Goal: Task Accomplishment & Management: Use online tool/utility

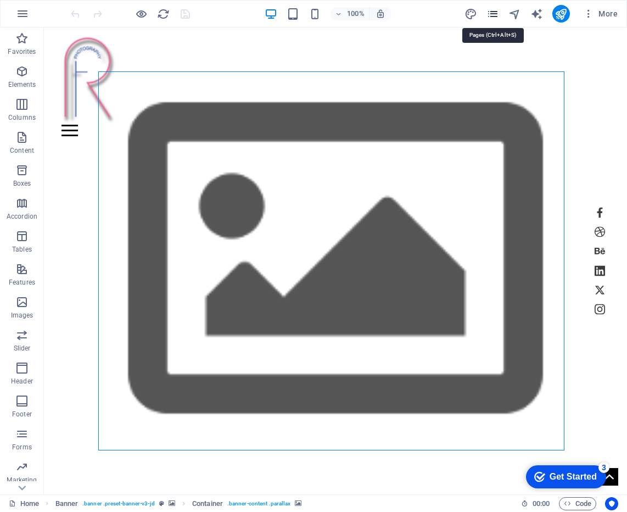
click at [494, 12] on icon "pages" at bounding box center [493, 14] width 13 height 13
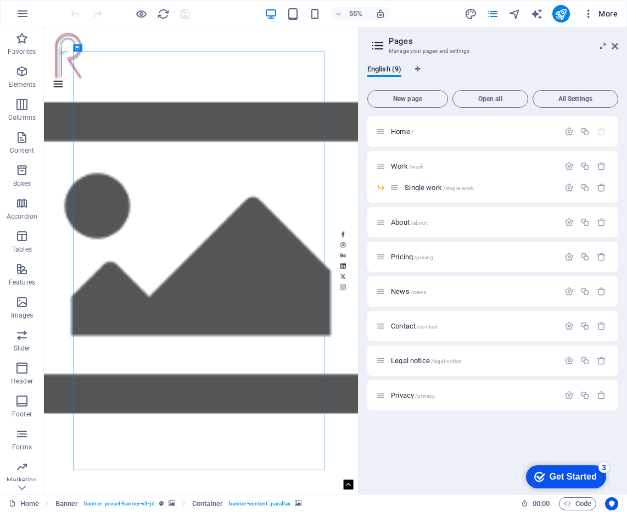
click at [603, 14] on span "More" at bounding box center [600, 13] width 35 height 11
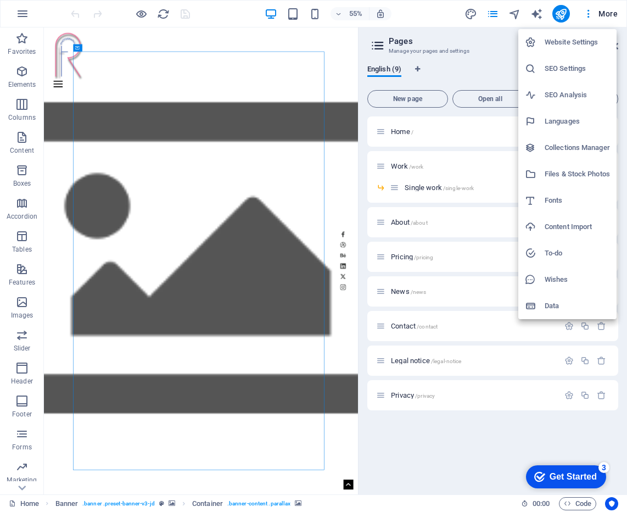
click at [577, 171] on h6 "Files & Stock Photos" at bounding box center [577, 174] width 65 height 13
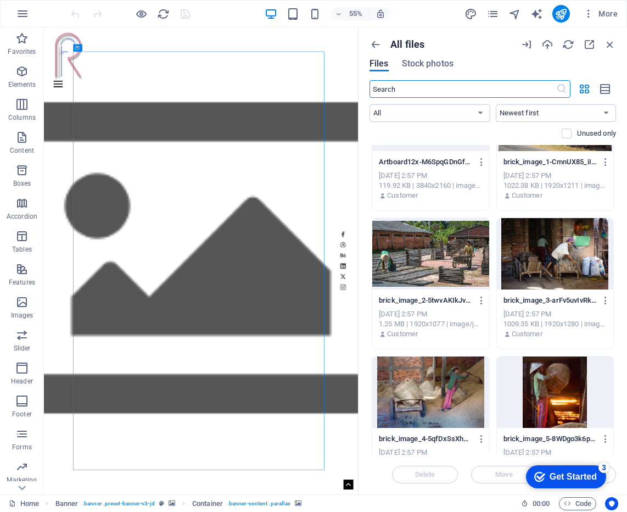
scroll to position [62, 0]
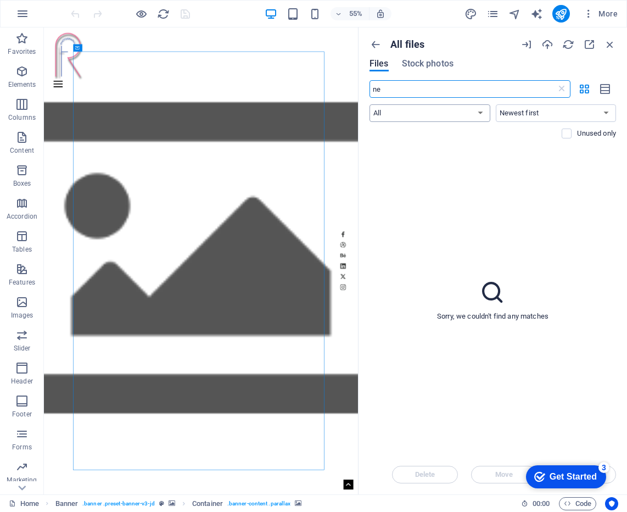
type input "n"
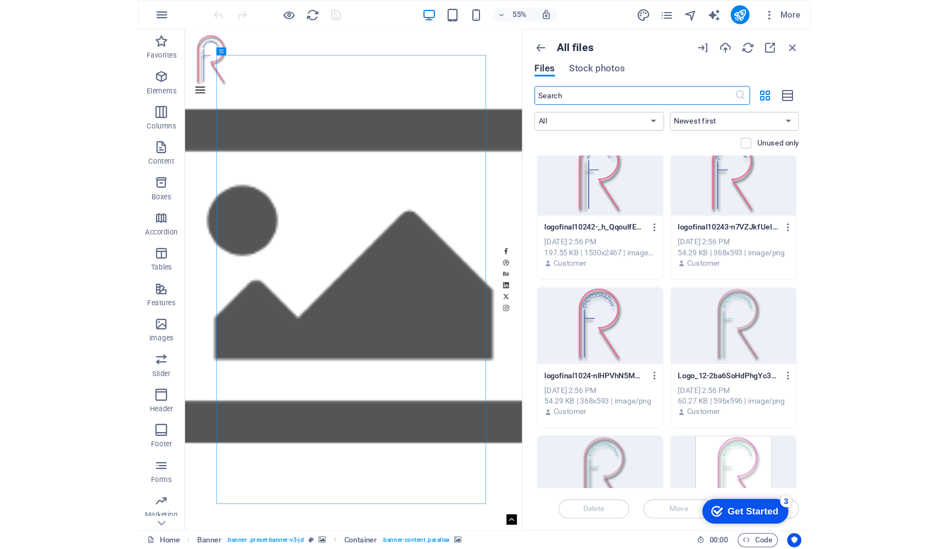
scroll to position [0, 0]
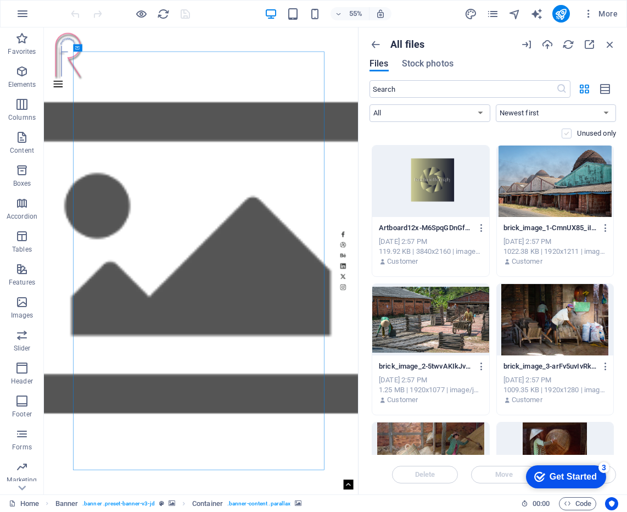
click at [571, 135] on label at bounding box center [567, 134] width 10 height 10
click at [0, 0] on input "checkbox" at bounding box center [0, 0] width 0 height 0
click at [547, 44] on icon "button" at bounding box center [548, 44] width 12 height 12
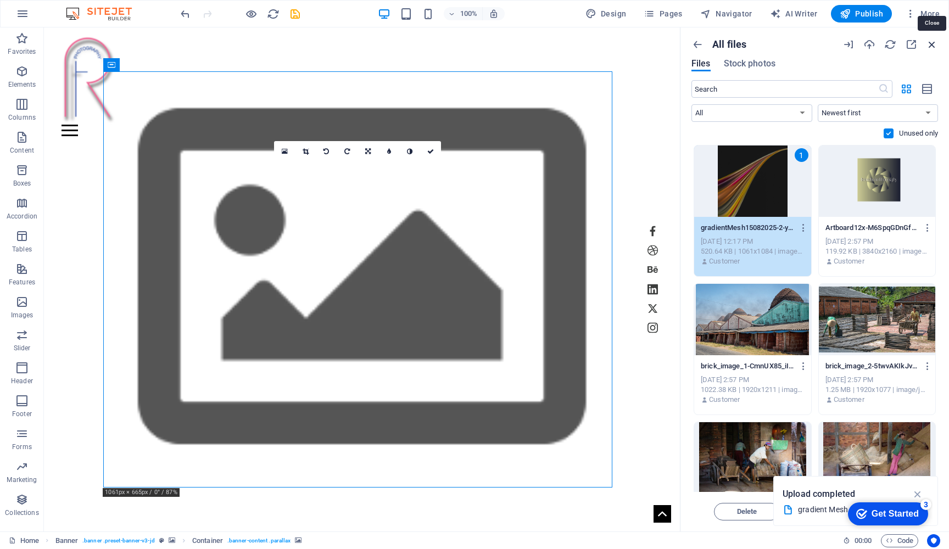
click at [936, 42] on icon "button" at bounding box center [932, 44] width 12 height 12
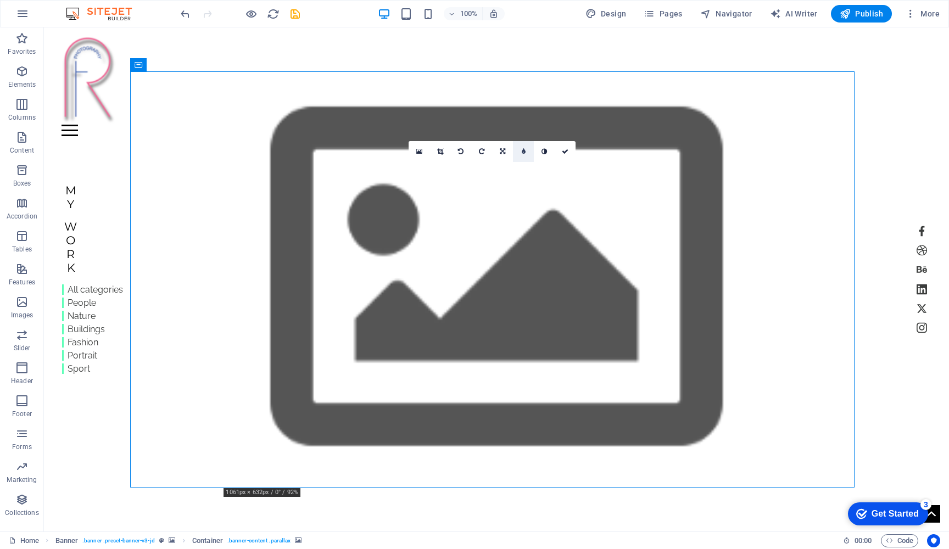
click at [525, 152] on icon at bounding box center [524, 151] width 4 height 7
click at [571, 506] on figure at bounding box center [496, 279] width 905 height 504
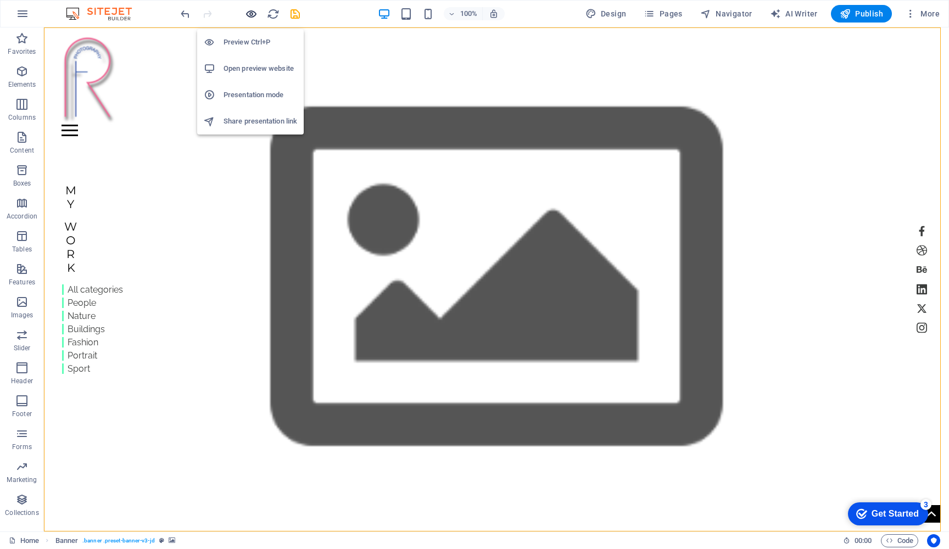
click at [252, 15] on icon "button" at bounding box center [251, 14] width 13 height 13
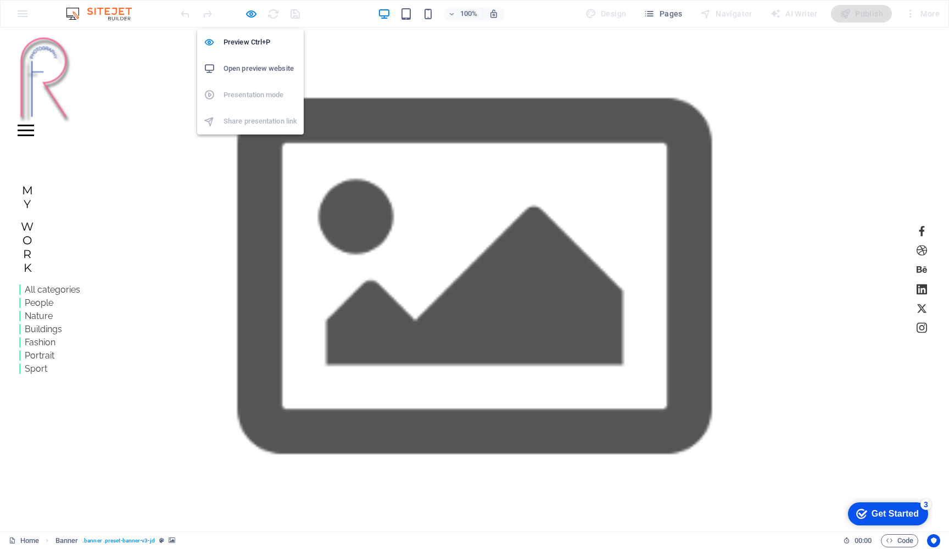
click at [246, 68] on h6 "Open preview website" at bounding box center [261, 68] width 74 height 13
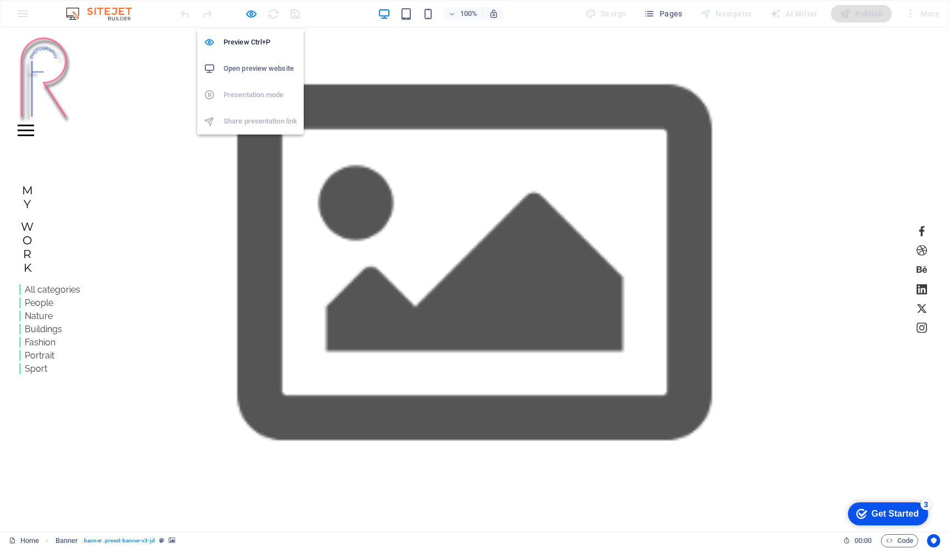
click at [249, 66] on h6 "Open preview website" at bounding box center [261, 68] width 74 height 13
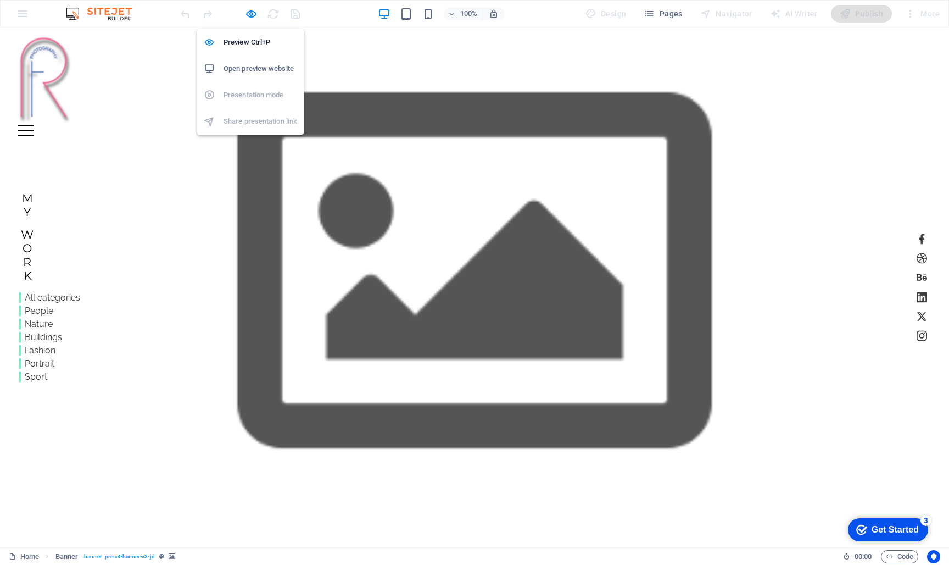
click at [245, 64] on h6 "Open preview website" at bounding box center [261, 68] width 74 height 13
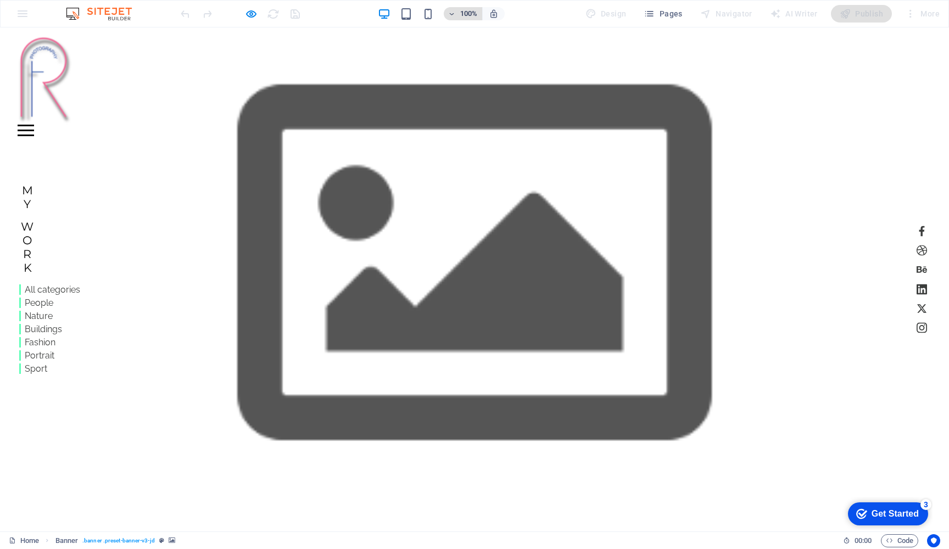
click at [454, 13] on icon "button" at bounding box center [452, 13] width 8 height 7
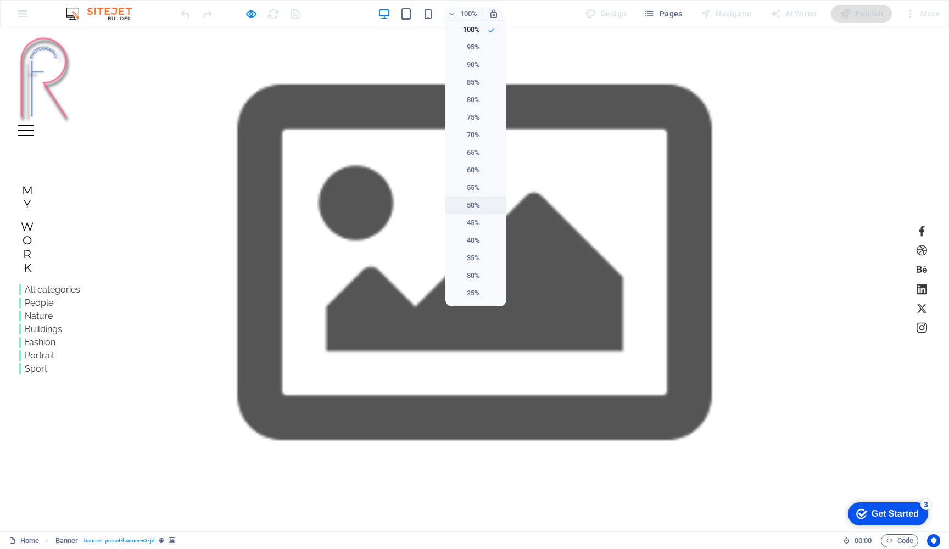
click at [482, 204] on li "50%" at bounding box center [476, 206] width 61 height 18
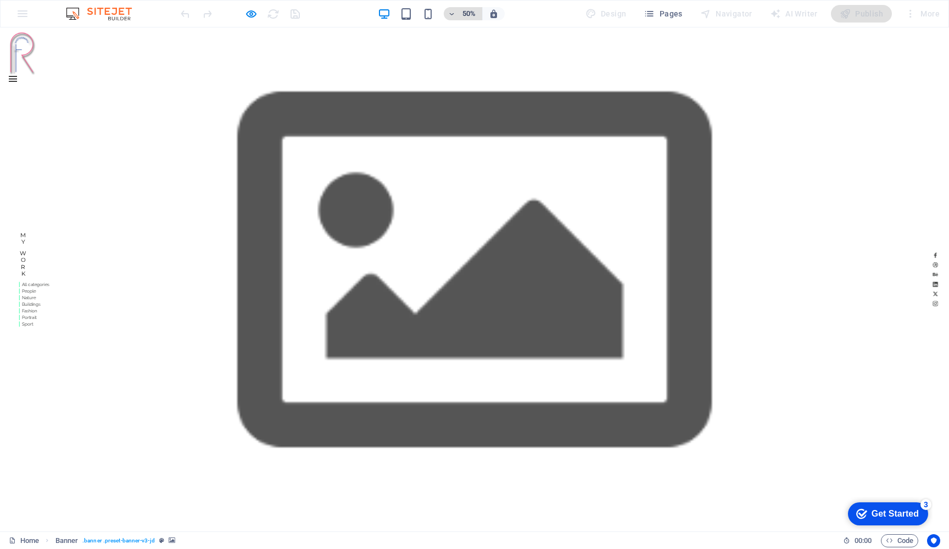
click at [452, 10] on icon "button" at bounding box center [452, 13] width 8 height 7
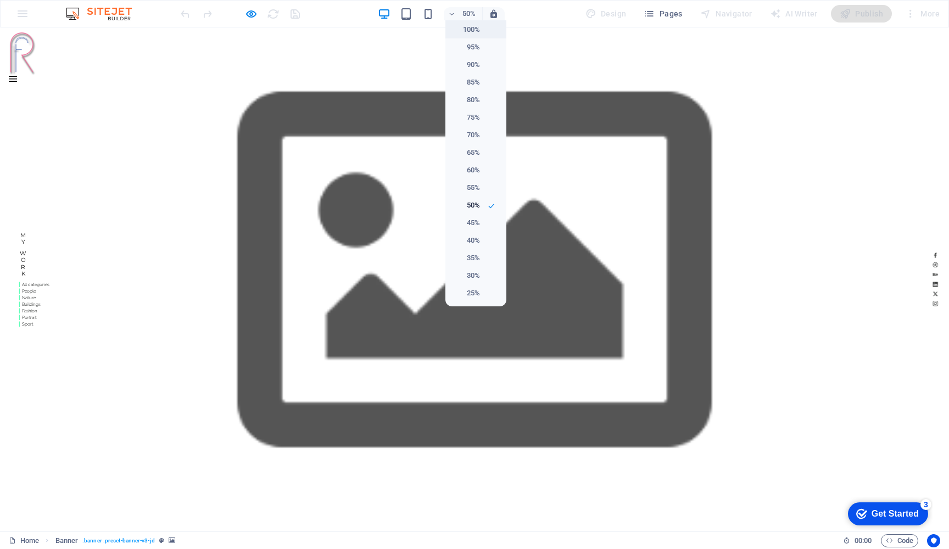
click at [464, 29] on h6 "100%" at bounding box center [466, 29] width 28 height 13
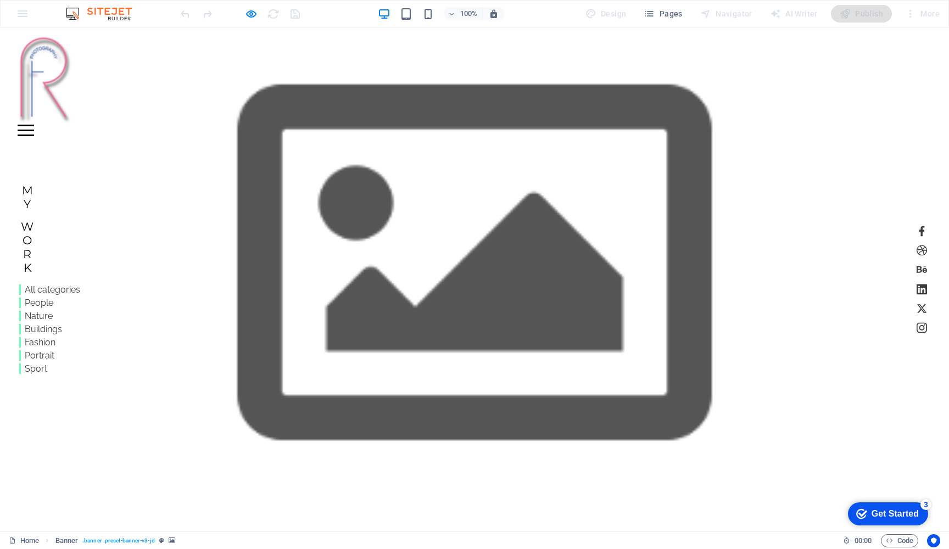
click at [0, 0] on div "100% Design Pages Navigator AI Writer Publish More" at bounding box center [0, 0] width 0 height 0
click at [41, 108] on img at bounding box center [45, 80] width 55 height 88
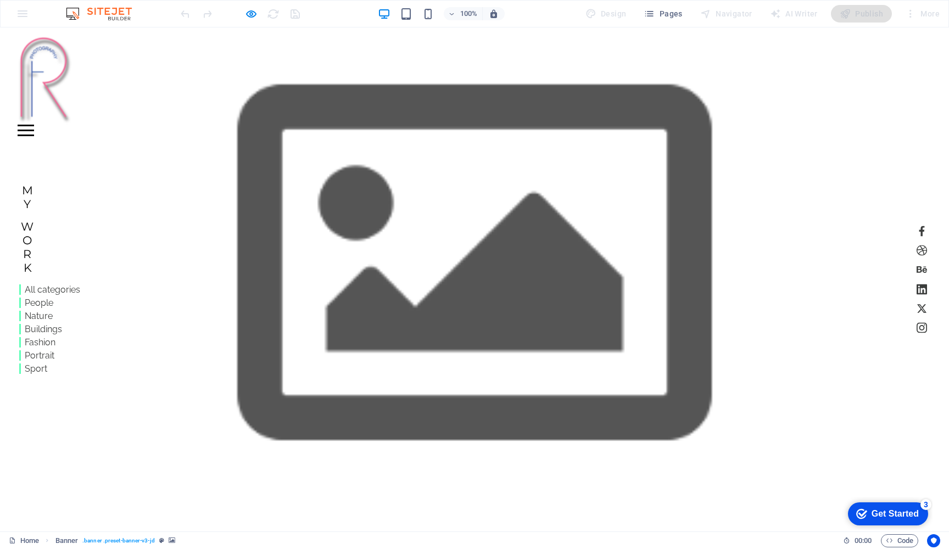
click at [51, 88] on img at bounding box center [45, 80] width 55 height 88
click at [35, 84] on img at bounding box center [45, 80] width 55 height 88
click at [34, 125] on div at bounding box center [26, 131] width 16 height 12
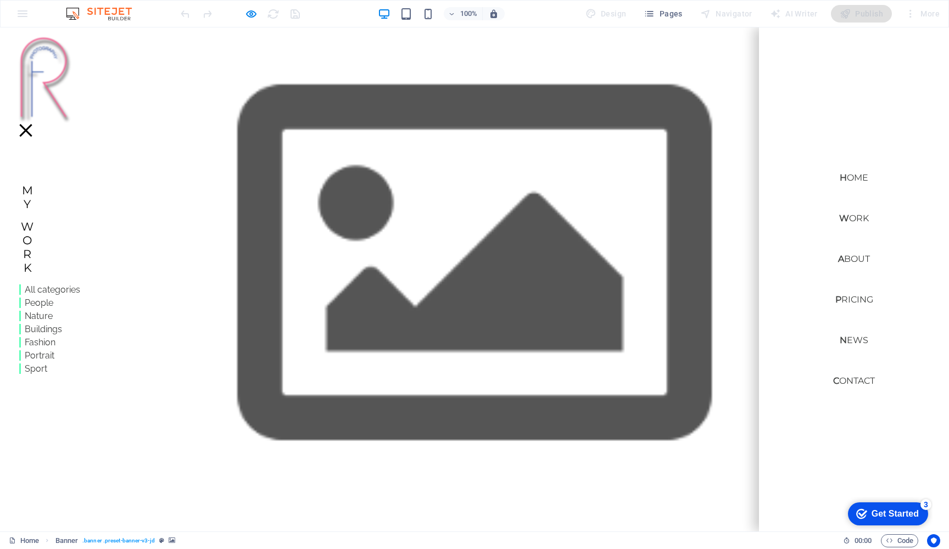
click at [850, 178] on link "Home" at bounding box center [854, 178] width 46 height 26
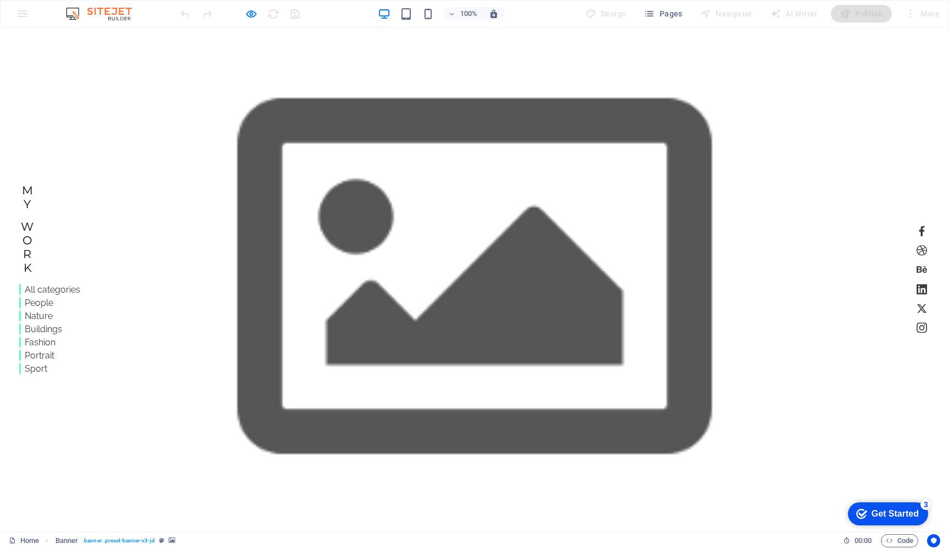
scroll to position [0, 0]
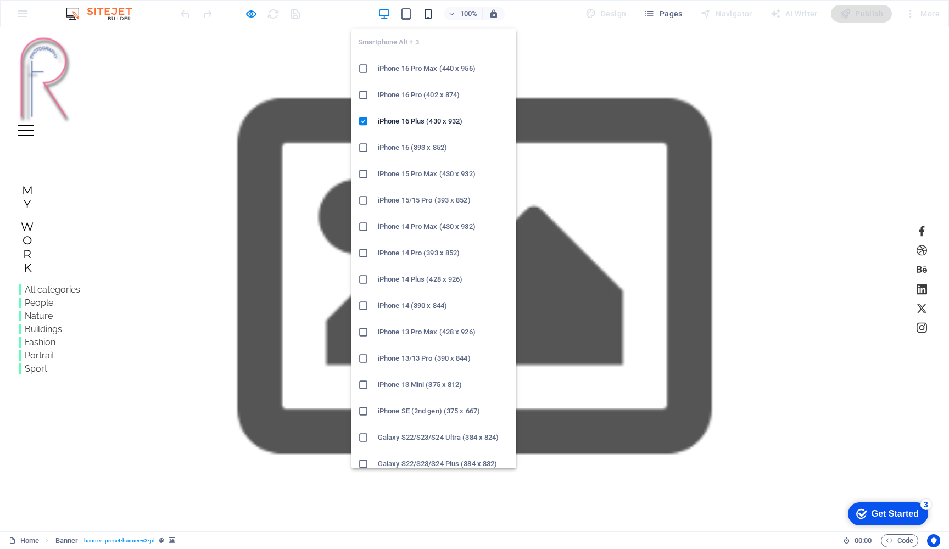
click at [433, 16] on icon "button" at bounding box center [428, 14] width 13 height 13
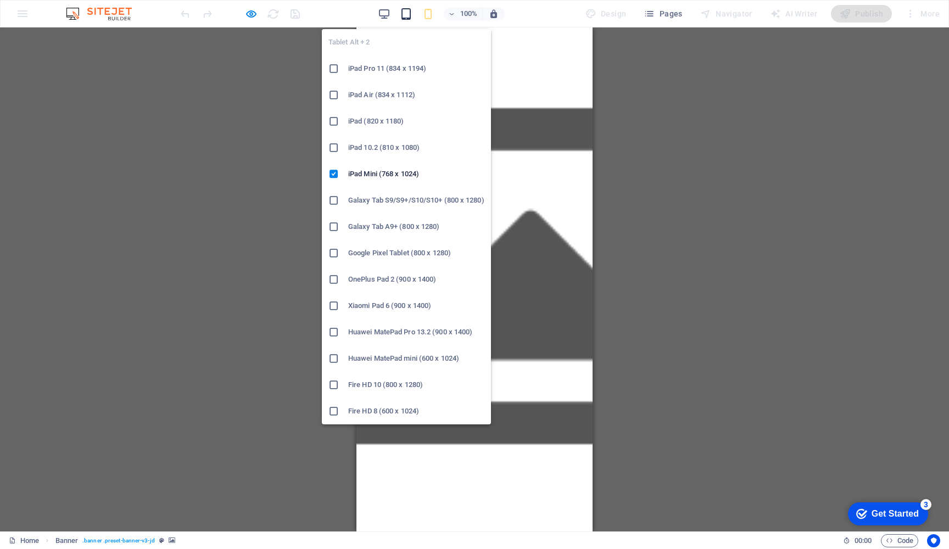
click at [410, 16] on icon "button" at bounding box center [406, 14] width 13 height 13
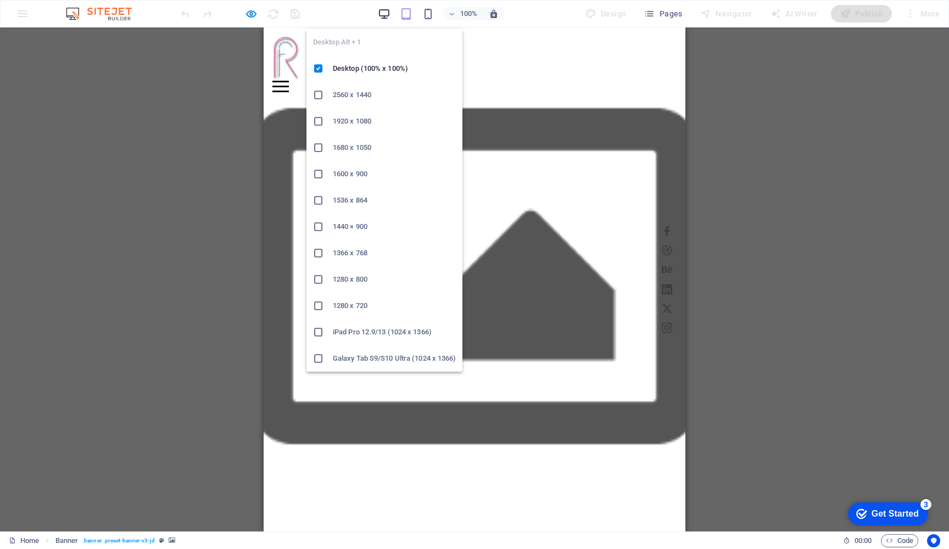
click at [390, 14] on icon "button" at bounding box center [384, 14] width 13 height 13
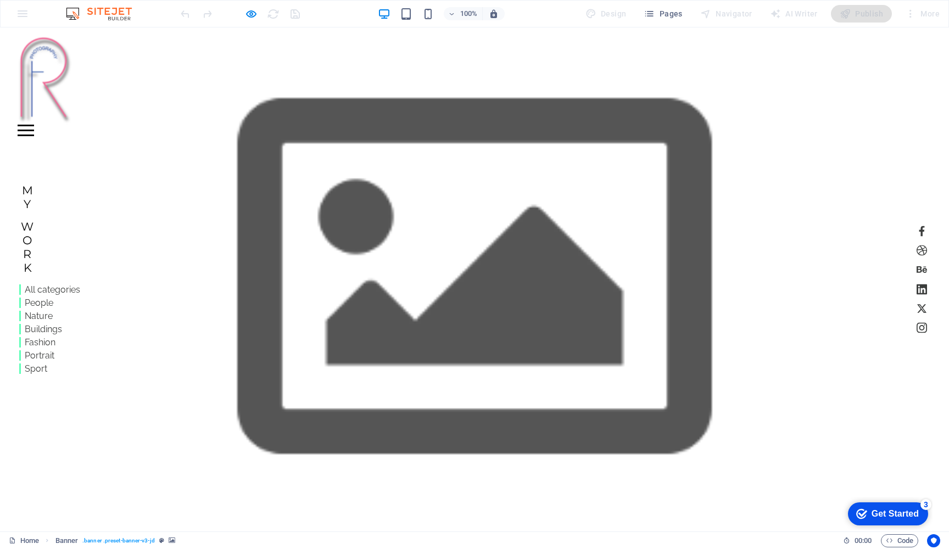
click at [57, 85] on img at bounding box center [45, 80] width 55 height 88
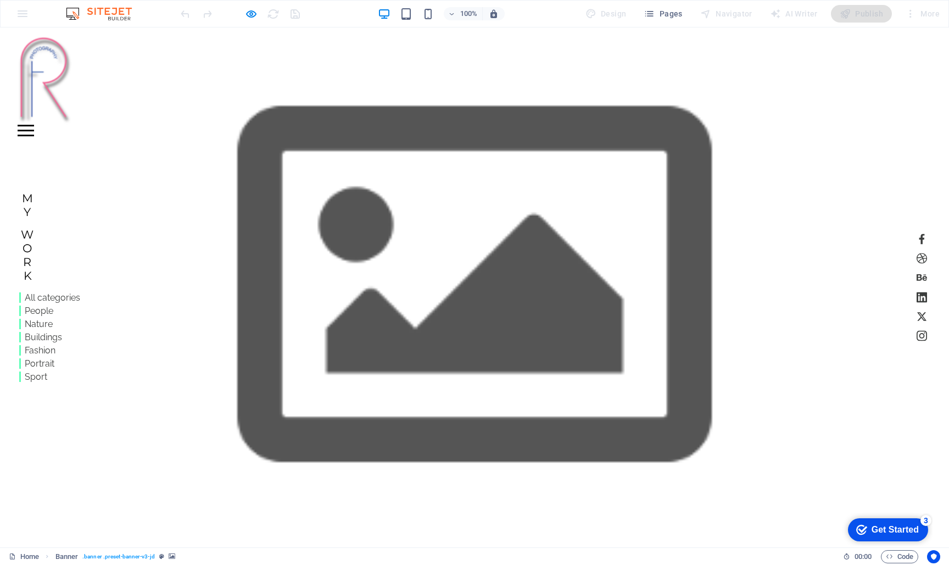
click at [250, 13] on icon "button" at bounding box center [251, 14] width 13 height 13
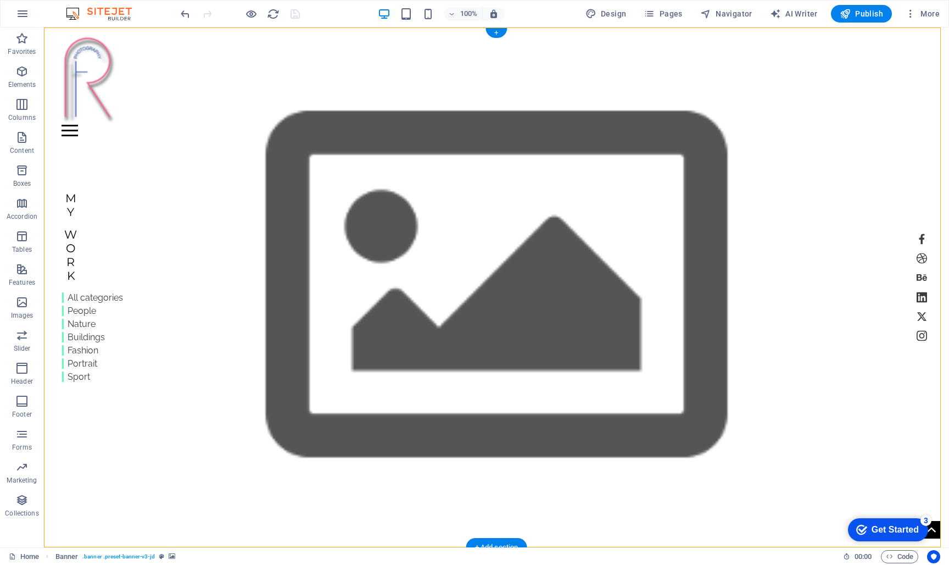
click at [916, 125] on div at bounding box center [497, 131] width 870 height 12
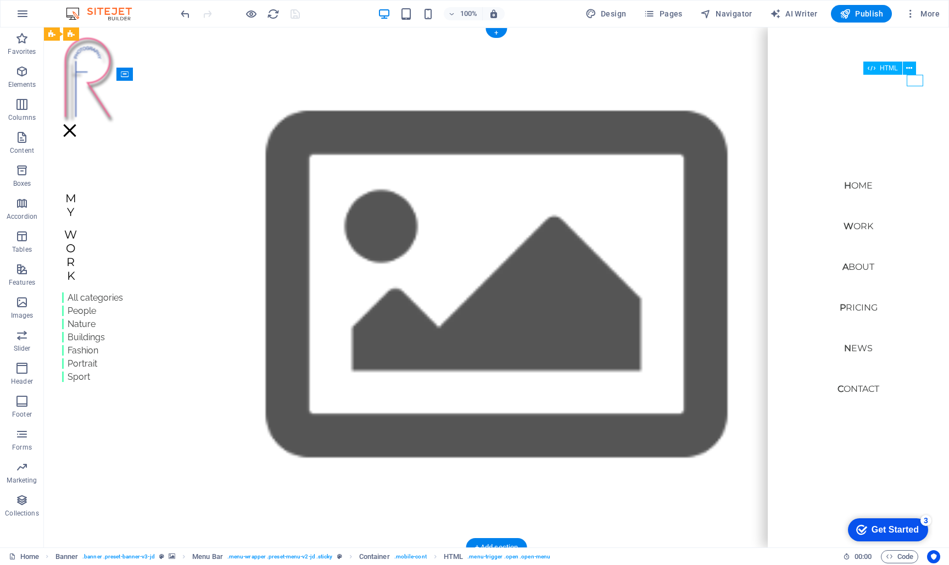
click at [78, 125] on div at bounding box center [70, 131] width 16 height 12
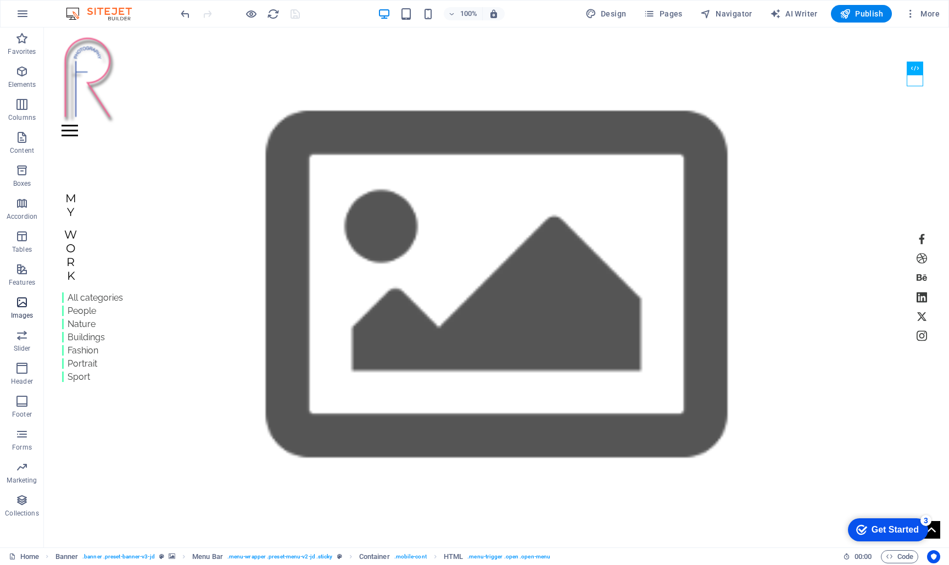
click at [27, 307] on span "Images" at bounding box center [22, 309] width 44 height 26
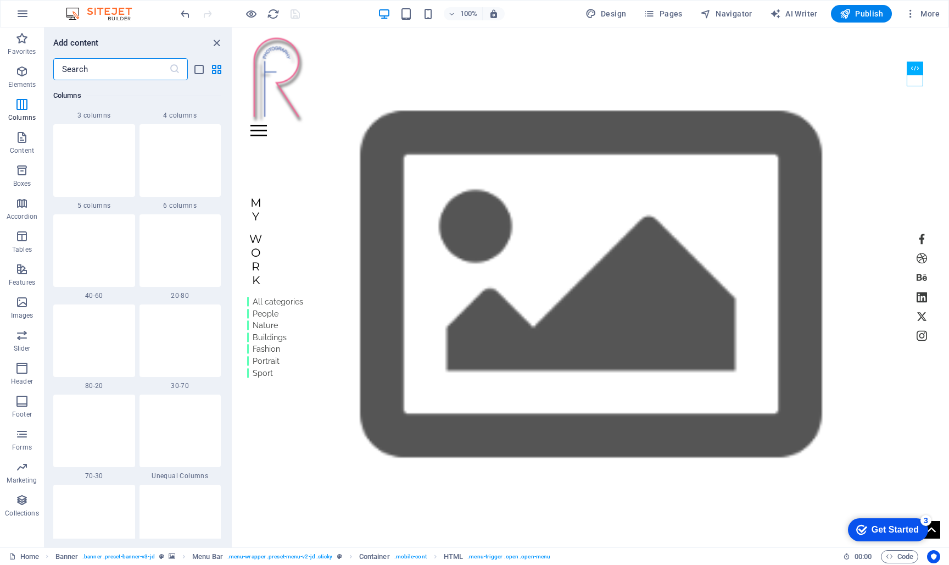
scroll to position [706, 0]
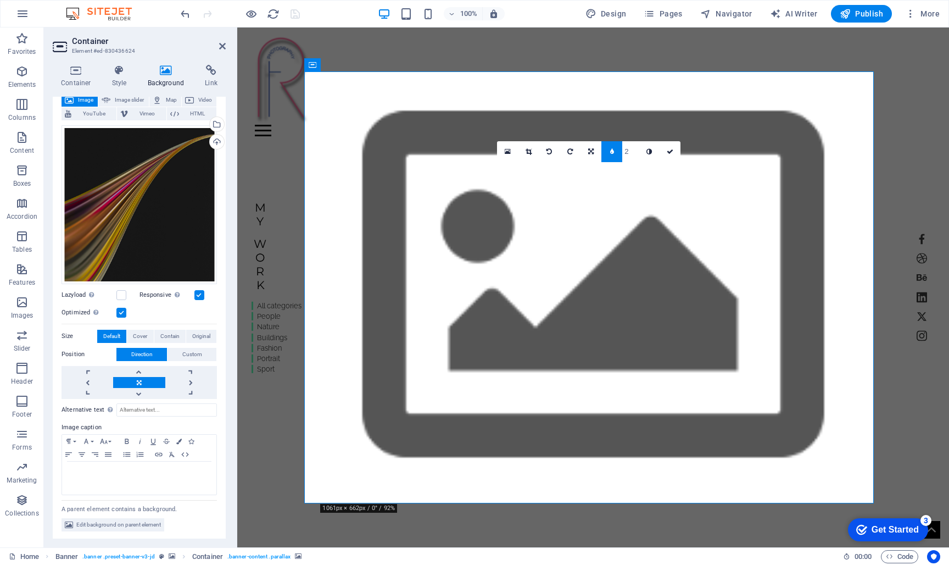
scroll to position [68, 0]
click at [137, 370] on link at bounding box center [139, 372] width 52 height 11
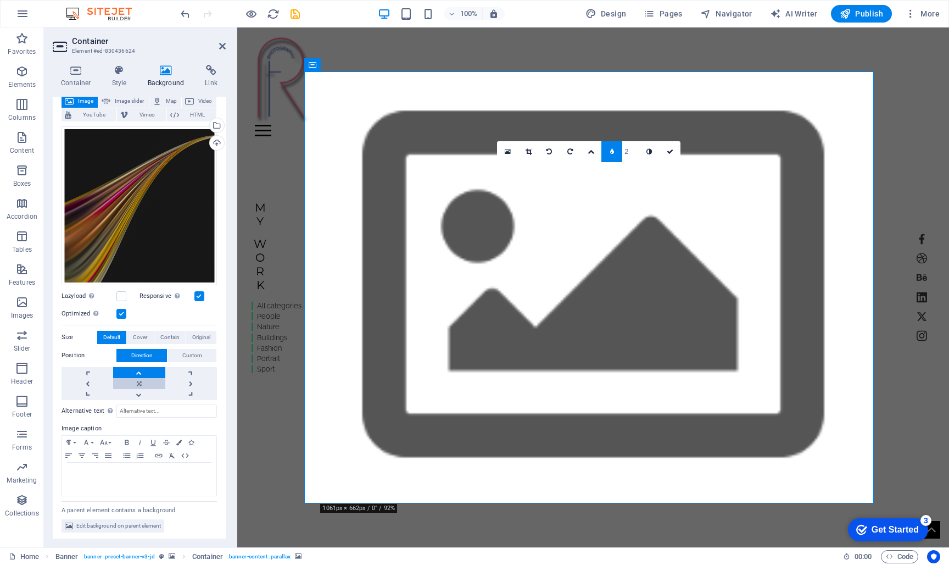
click at [138, 381] on link at bounding box center [139, 383] width 52 height 11
click at [138, 382] on link at bounding box center [139, 383] width 52 height 11
click at [140, 372] on link at bounding box center [139, 372] width 52 height 11
click at [121, 74] on icon at bounding box center [119, 70] width 31 height 11
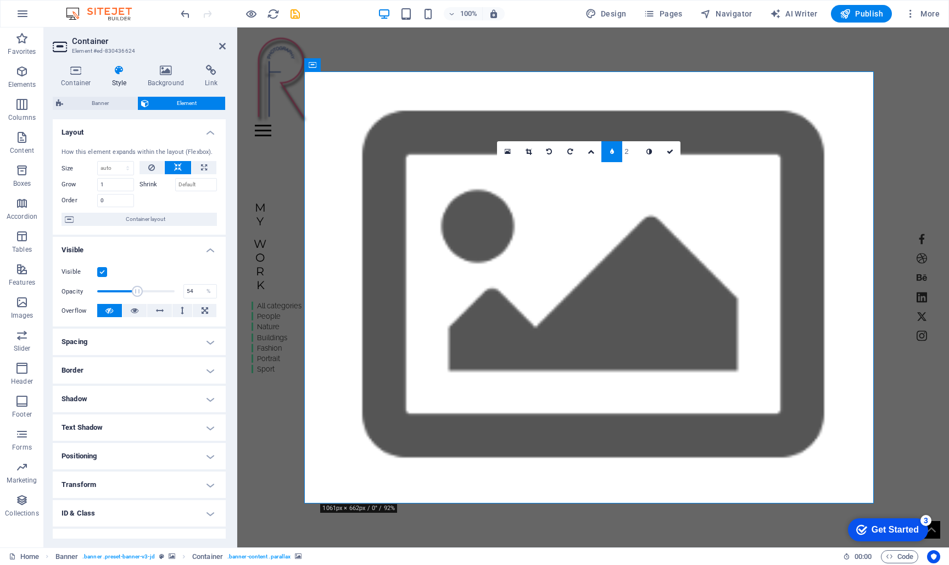
drag, startPoint x: 171, startPoint y: 292, endPoint x: 138, endPoint y: 290, distance: 33.6
click at [137, 290] on span at bounding box center [137, 291] width 11 height 11
drag, startPoint x: 138, startPoint y: 288, endPoint x: 145, endPoint y: 289, distance: 6.7
click at [145, 289] on span at bounding box center [146, 291] width 11 height 11
type input "70"
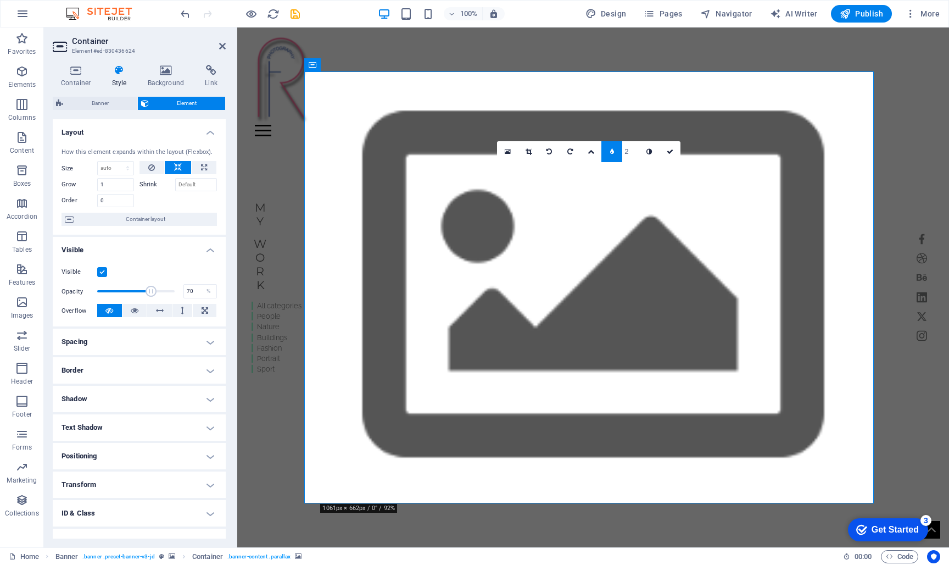
click at [149, 290] on span at bounding box center [151, 291] width 11 height 11
click at [690, 58] on div "Home Work About Pricing News Contact" at bounding box center [593, 81] width 712 height 109
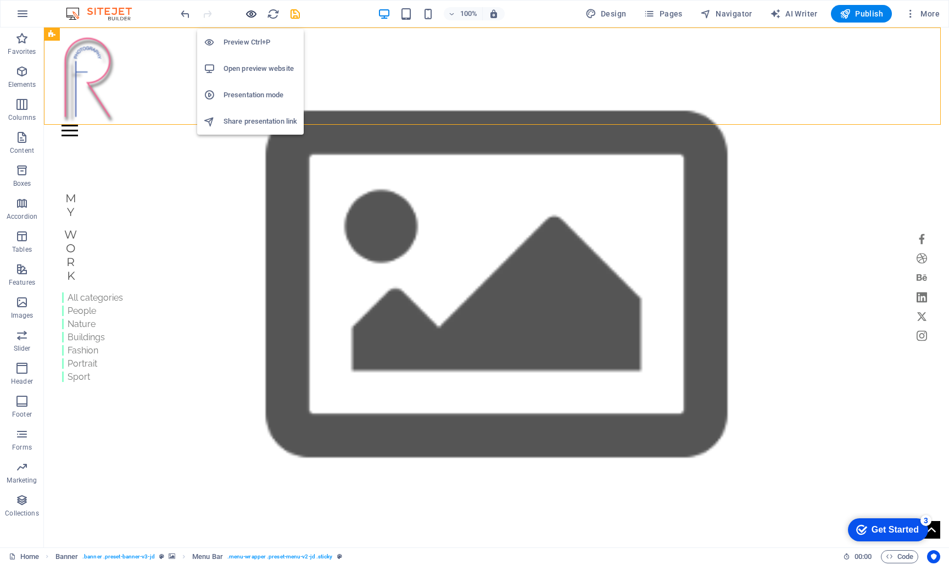
click at [252, 12] on icon "button" at bounding box center [251, 14] width 13 height 13
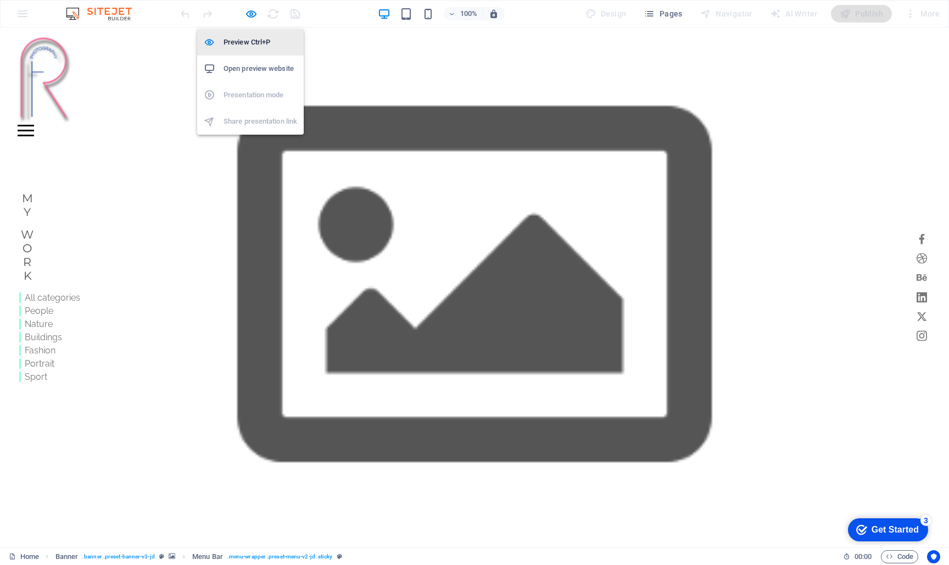
drag, startPoint x: 254, startPoint y: 69, endPoint x: 254, endPoint y: 48, distance: 20.9
click at [254, 64] on h6 "Open preview website" at bounding box center [261, 68] width 74 height 13
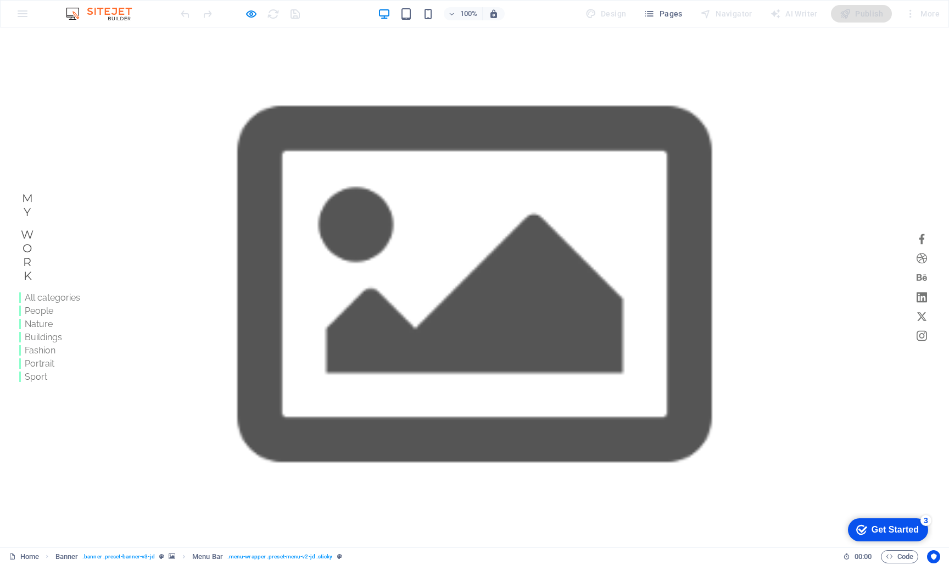
scroll to position [0, 0]
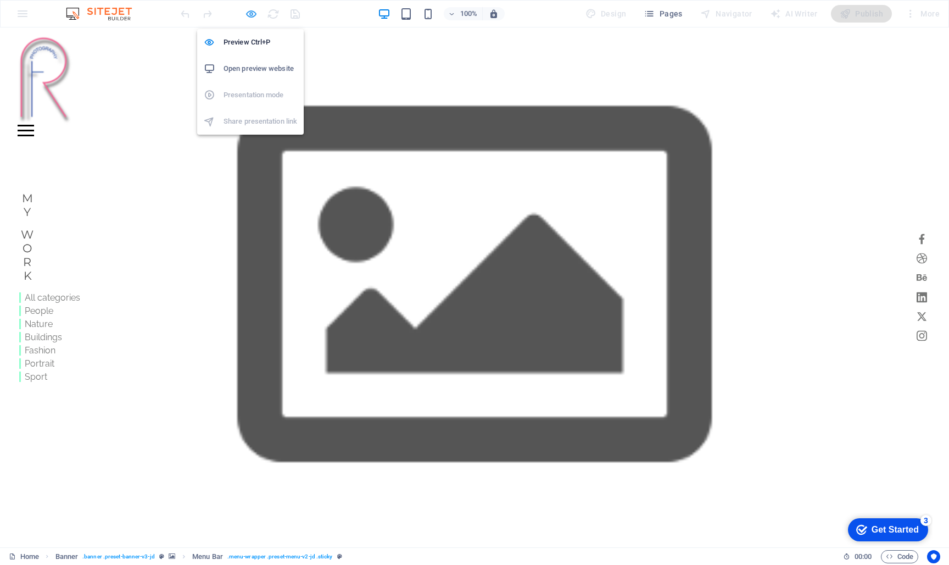
click at [253, 12] on icon "button" at bounding box center [251, 14] width 13 height 13
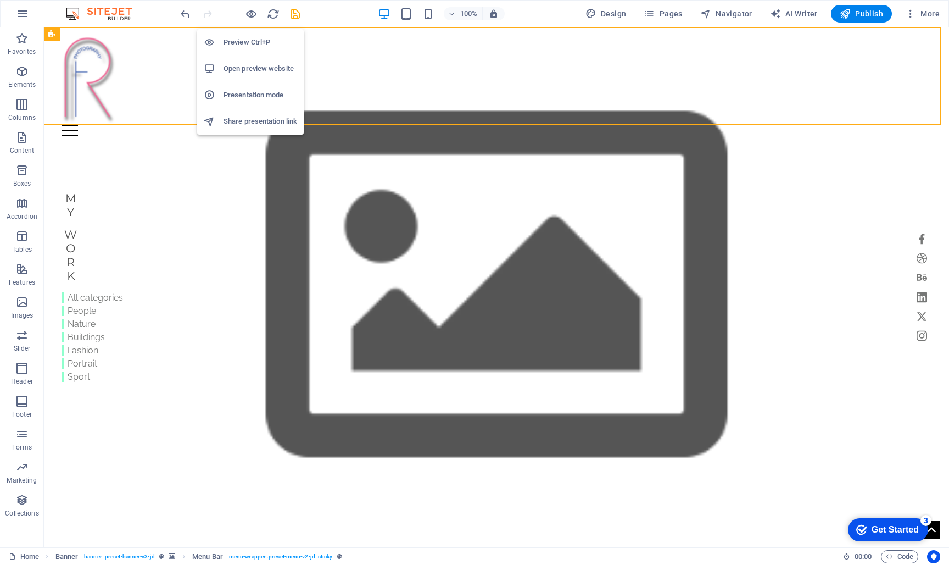
drag, startPoint x: 251, startPoint y: 64, endPoint x: 252, endPoint y: 49, distance: 15.4
click at [252, 64] on h6 "Open preview website" at bounding box center [261, 68] width 74 height 13
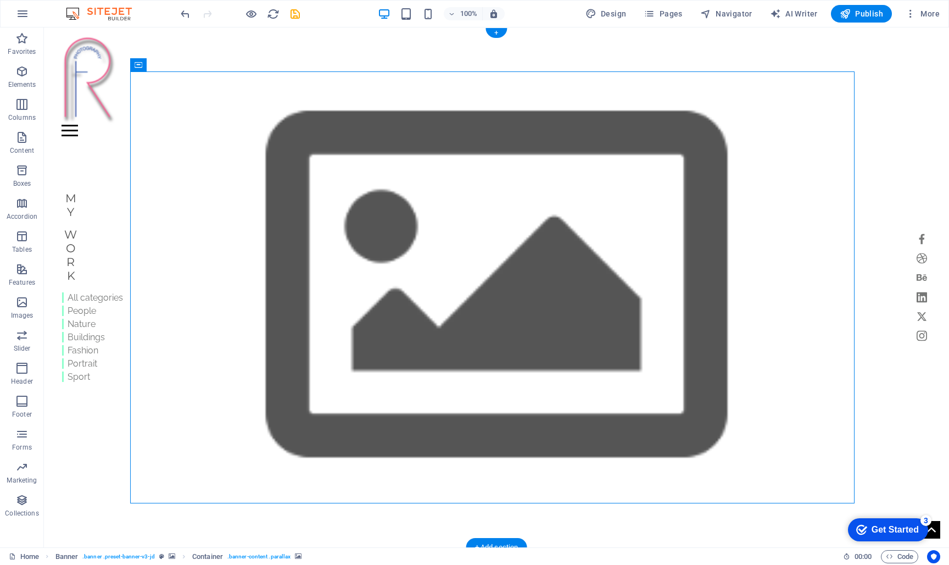
click at [88, 164] on figure at bounding box center [496, 287] width 905 height 520
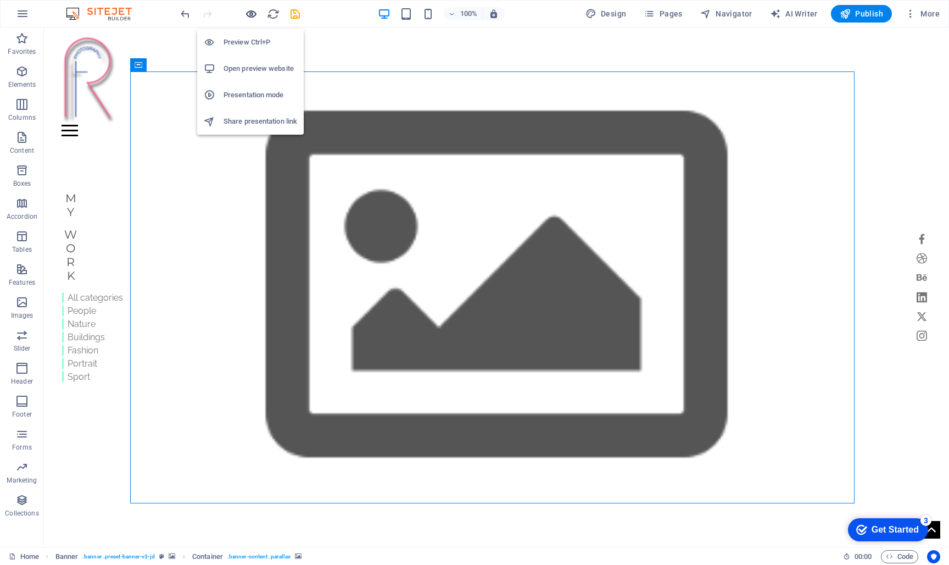
click at [251, 13] on icon "button" at bounding box center [251, 14] width 13 height 13
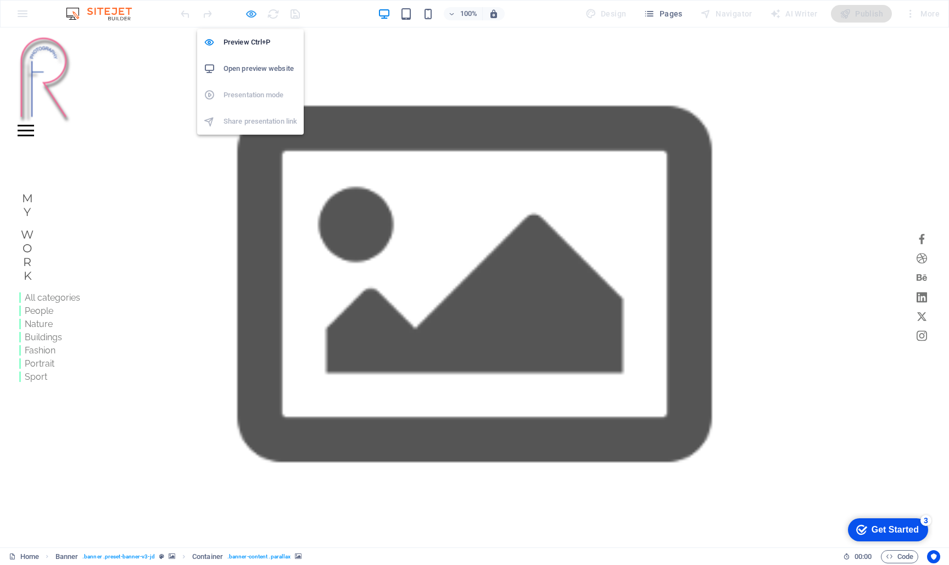
click at [257, 17] on icon "button" at bounding box center [251, 14] width 13 height 13
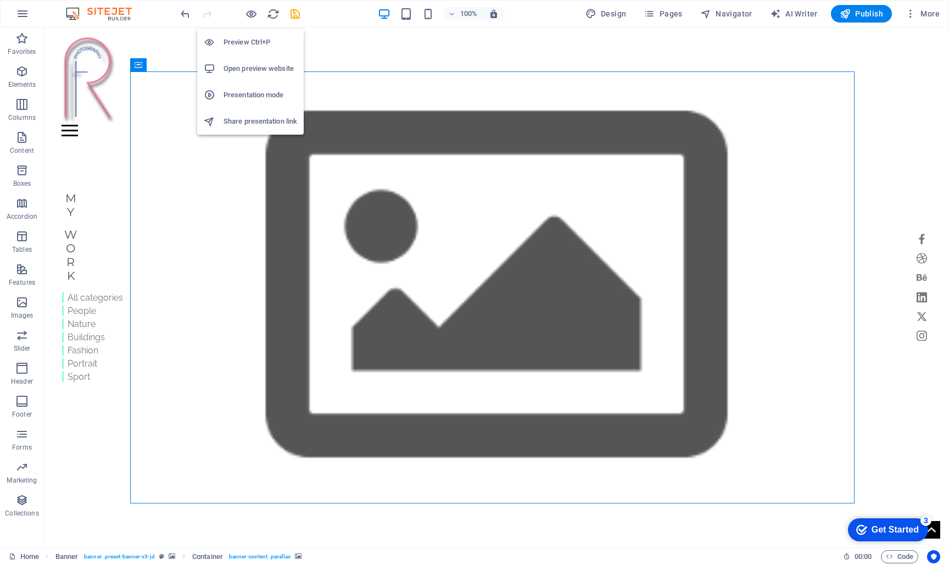
click at [251, 94] on h6 "Presentation mode" at bounding box center [261, 94] width 74 height 13
click at [295, 15] on icon "save" at bounding box center [295, 14] width 13 height 13
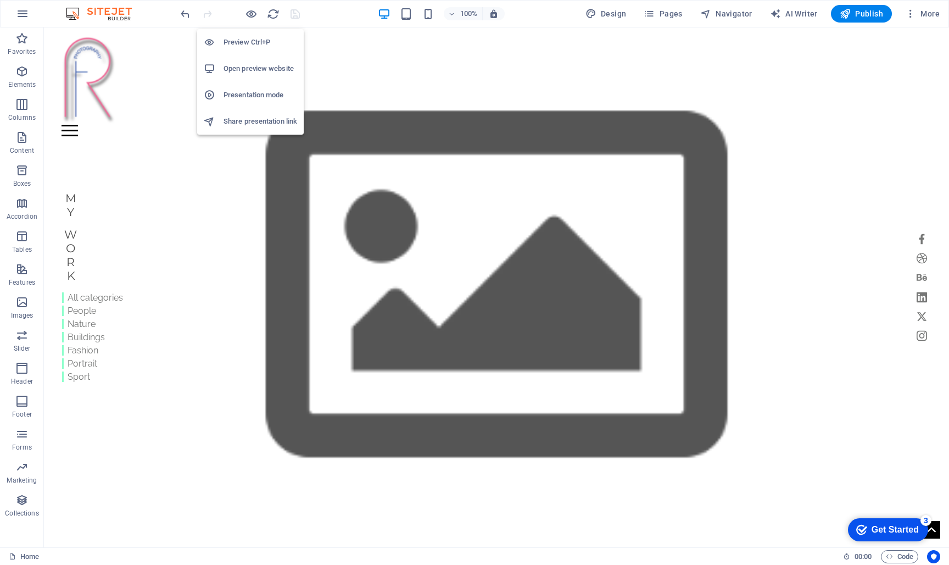
click at [249, 71] on h6 "Open preview website" at bounding box center [261, 68] width 74 height 13
click at [261, 95] on h6 "Presentation mode" at bounding box center [261, 94] width 74 height 13
click at [25, 305] on icon "button" at bounding box center [21, 302] width 13 height 13
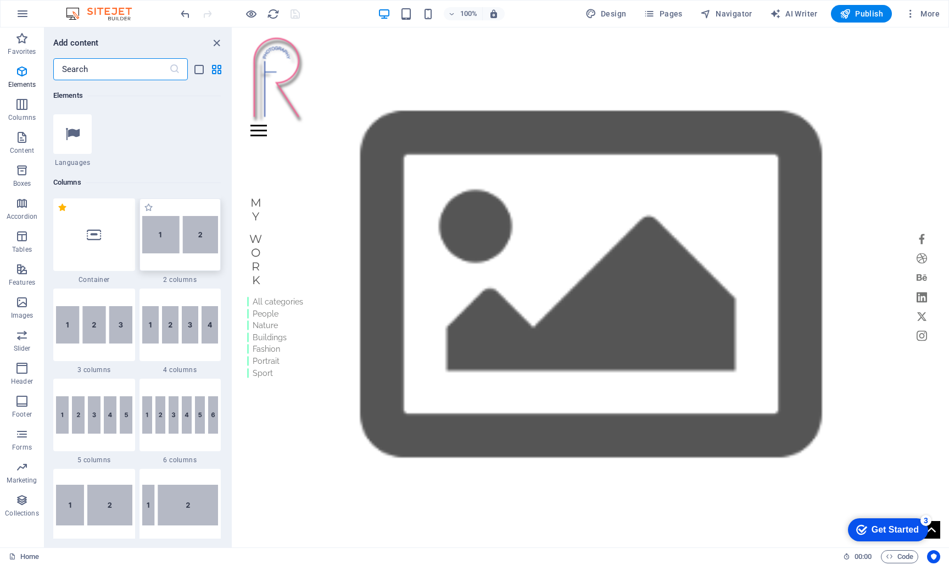
scroll to position [460, 0]
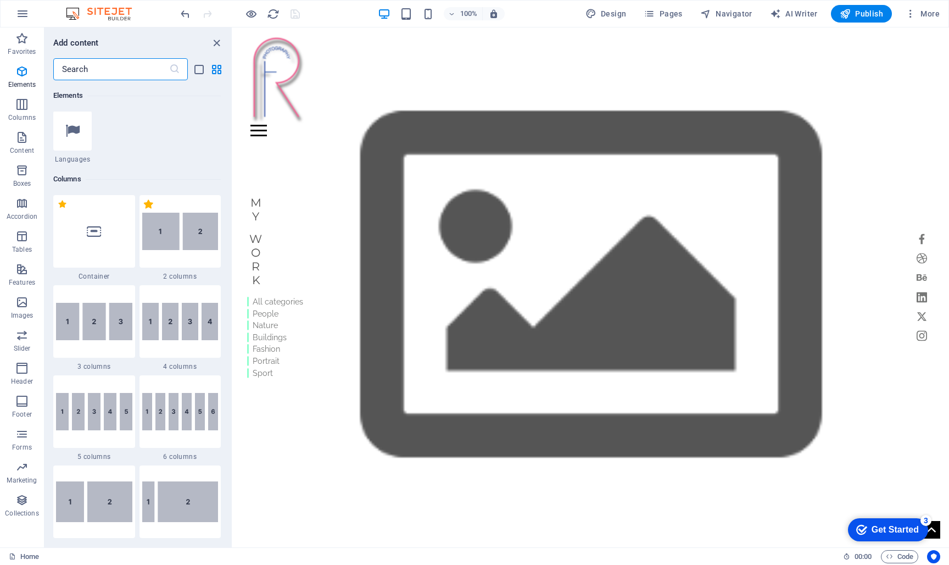
click at [149, 207] on label "1 Star" at bounding box center [148, 203] width 9 height 9
click at [144, 210] on input "1 Star" at bounding box center [143, 210] width 1 height 1
radio input "true"
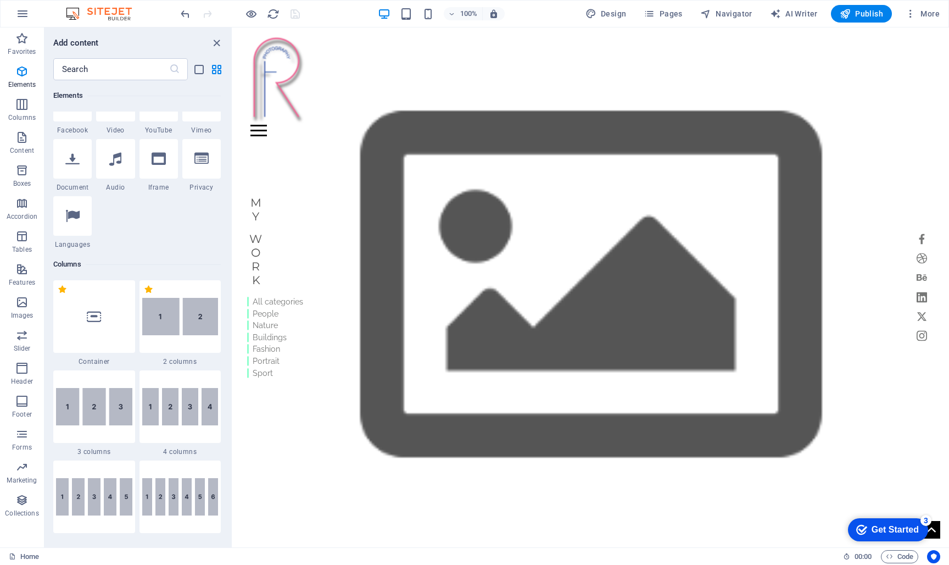
scroll to position [467, 0]
click at [183, 326] on img at bounding box center [180, 314] width 76 height 37
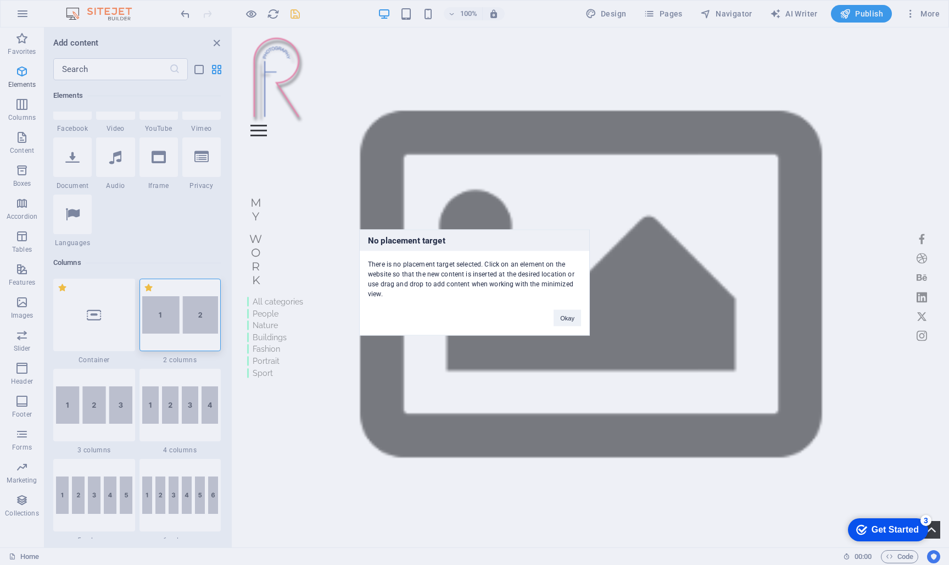
click at [183, 326] on div "No placement target There is no placement target selected. Click on an element …" at bounding box center [474, 282] width 949 height 565
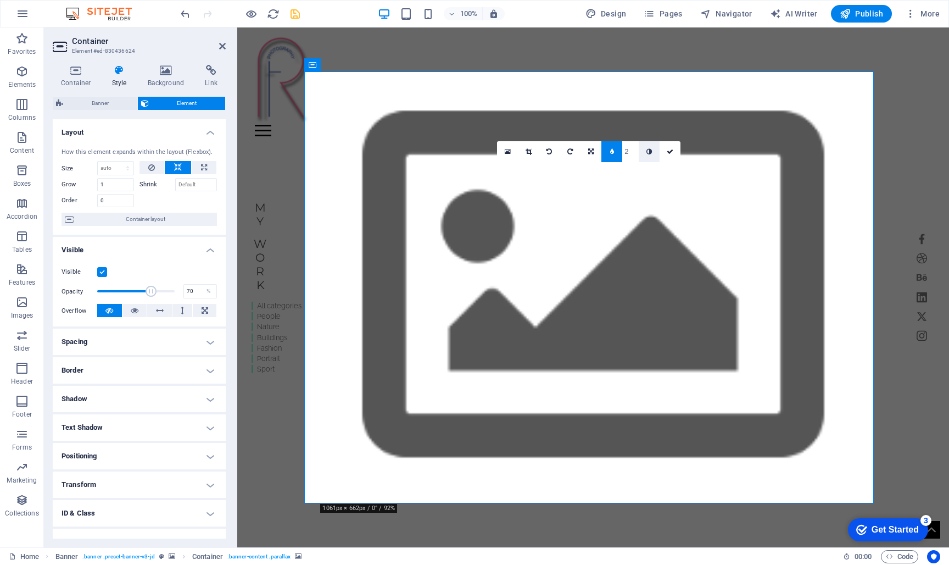
click at [505, 152] on icon at bounding box center [508, 152] width 6 height 8
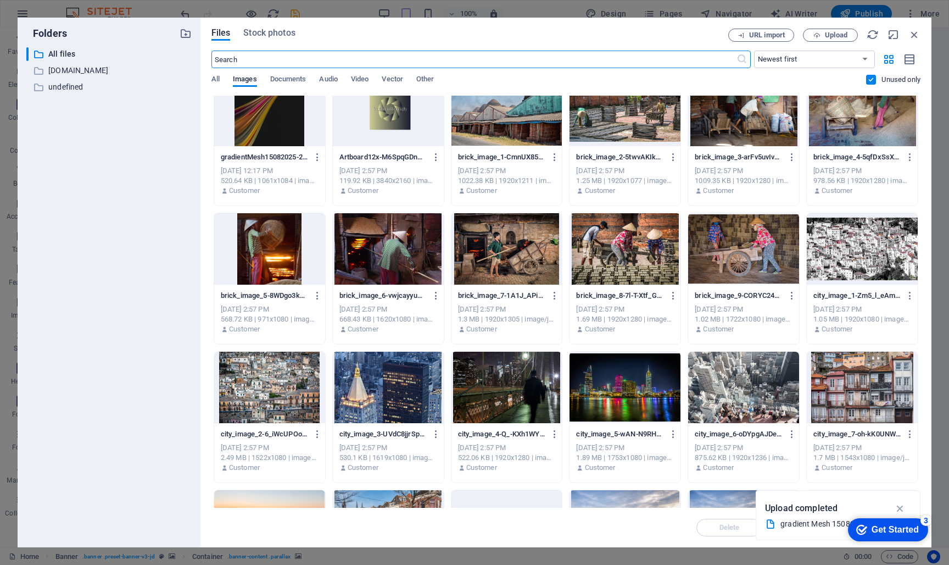
scroll to position [23, 0]
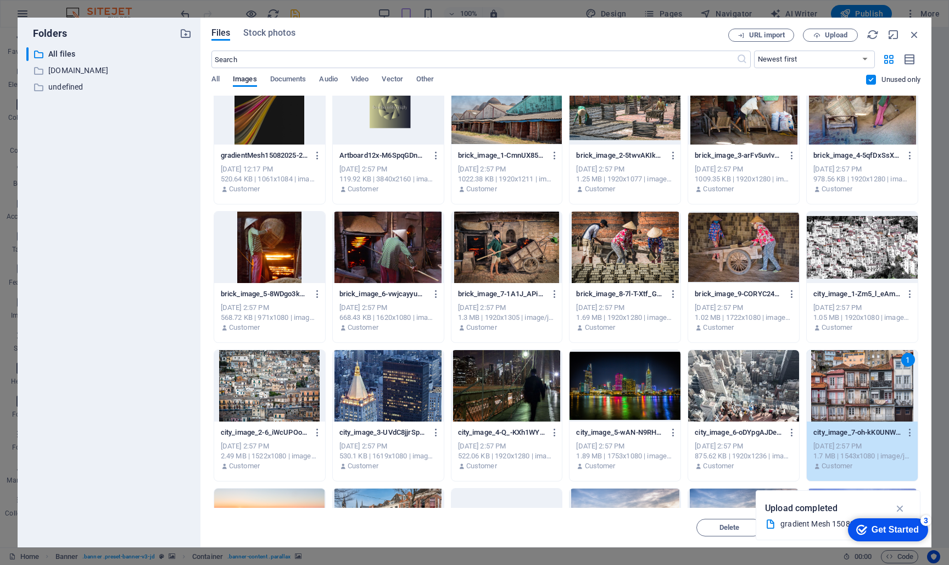
click at [838, 398] on div "1" at bounding box center [862, 385] width 111 height 71
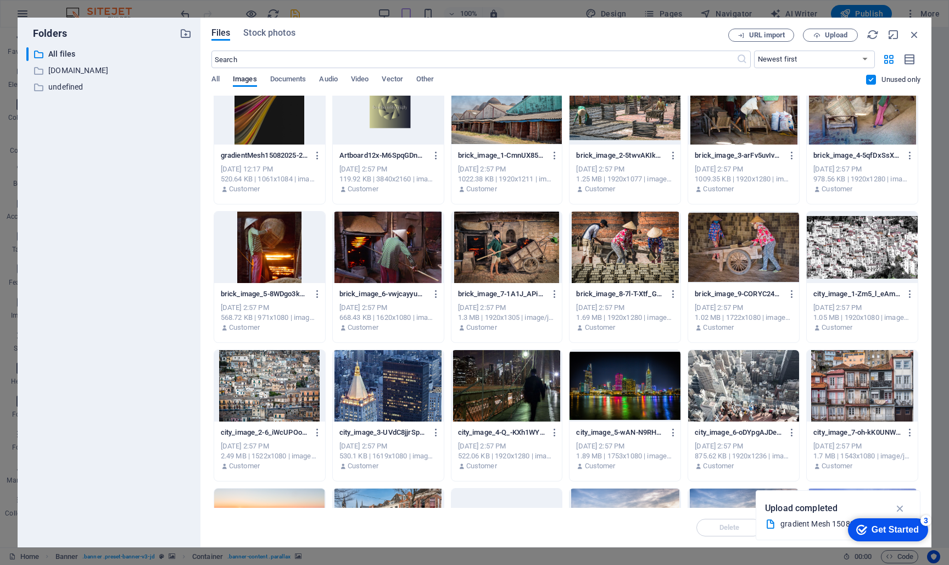
click at [838, 398] on div at bounding box center [862, 385] width 111 height 71
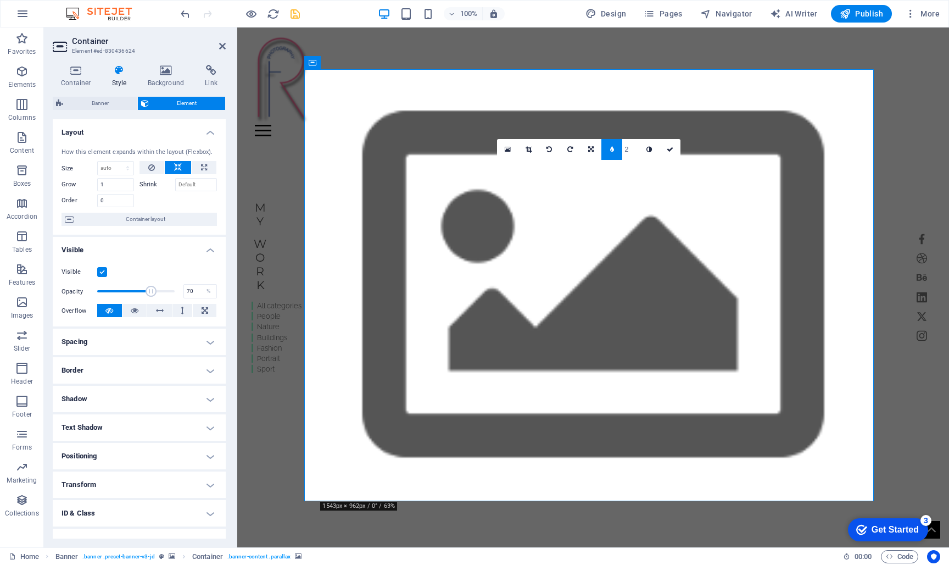
scroll to position [5, 0]
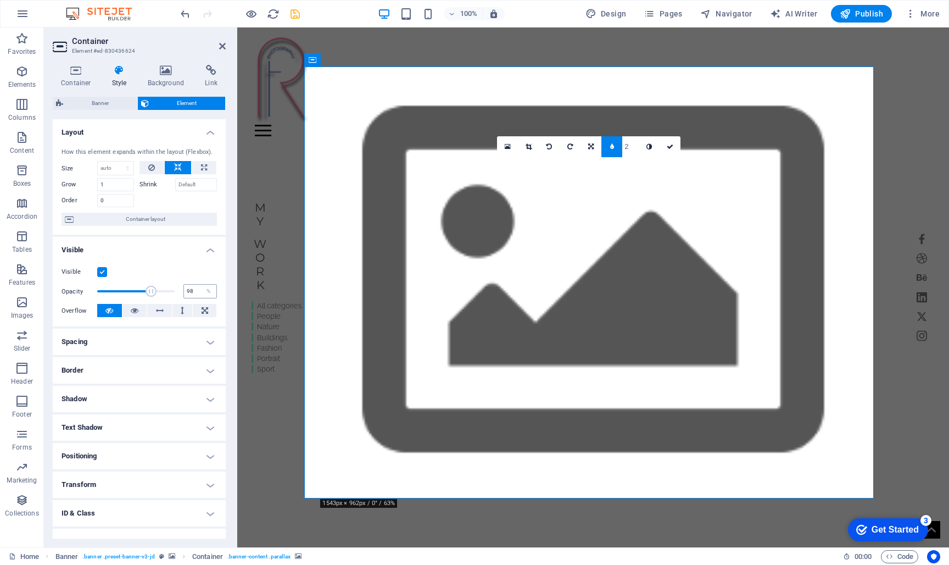
type input "100"
drag, startPoint x: 150, startPoint y: 290, endPoint x: 194, endPoint y: 291, distance: 44.5
click at [194, 291] on div "Opacity 100 %" at bounding box center [139, 291] width 155 height 16
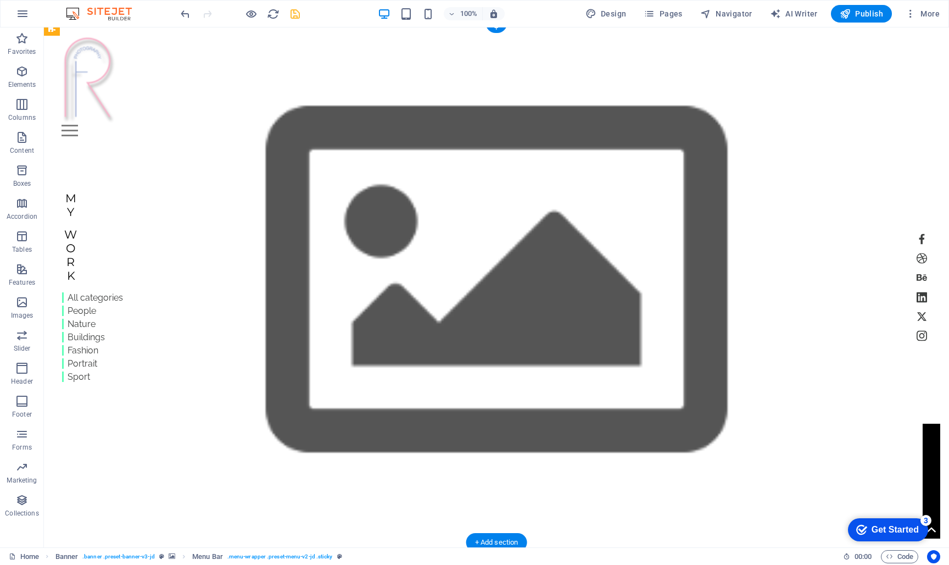
drag, startPoint x: 220, startPoint y: 99, endPoint x: 441, endPoint y: 140, distance: 225.0
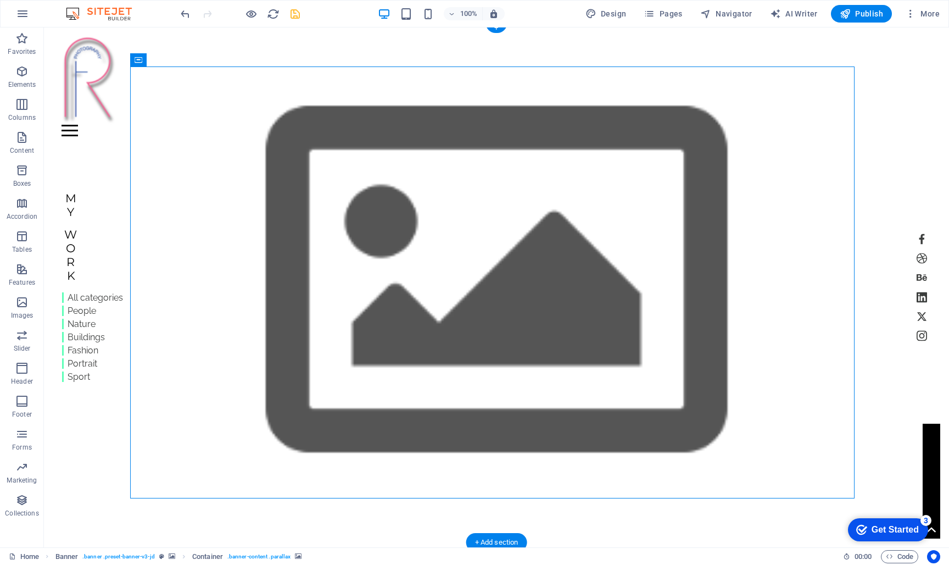
drag, startPoint x: 776, startPoint y: 271, endPoint x: 583, endPoint y: 270, distance: 193.4
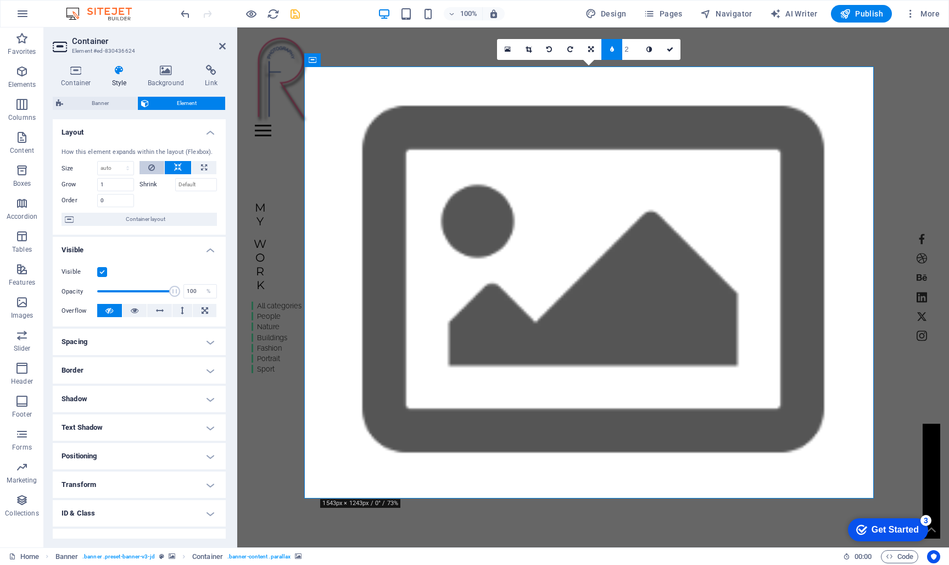
scroll to position [1, 0]
click at [165, 71] on icon at bounding box center [166, 70] width 53 height 11
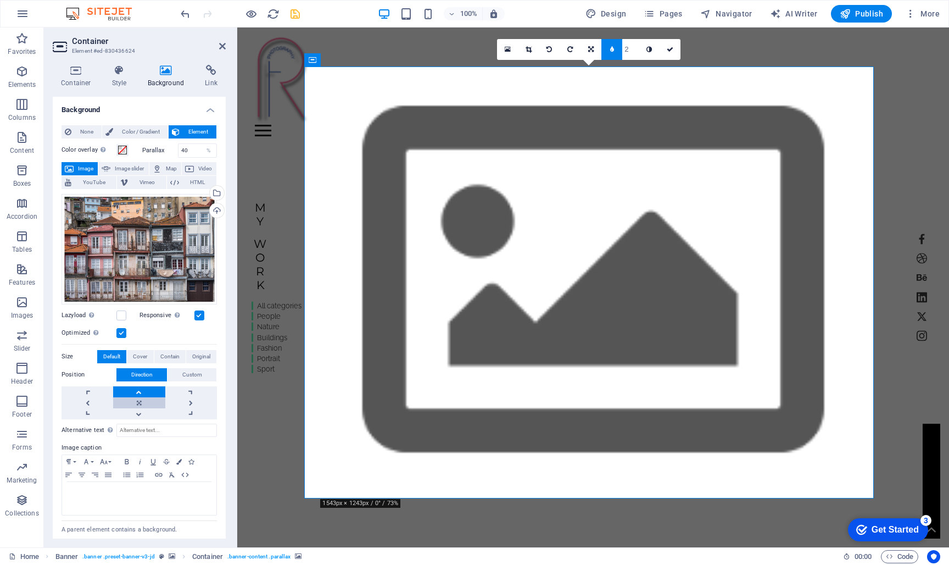
click at [136, 399] on link at bounding box center [139, 402] width 52 height 11
click at [138, 400] on link at bounding box center [139, 402] width 52 height 11
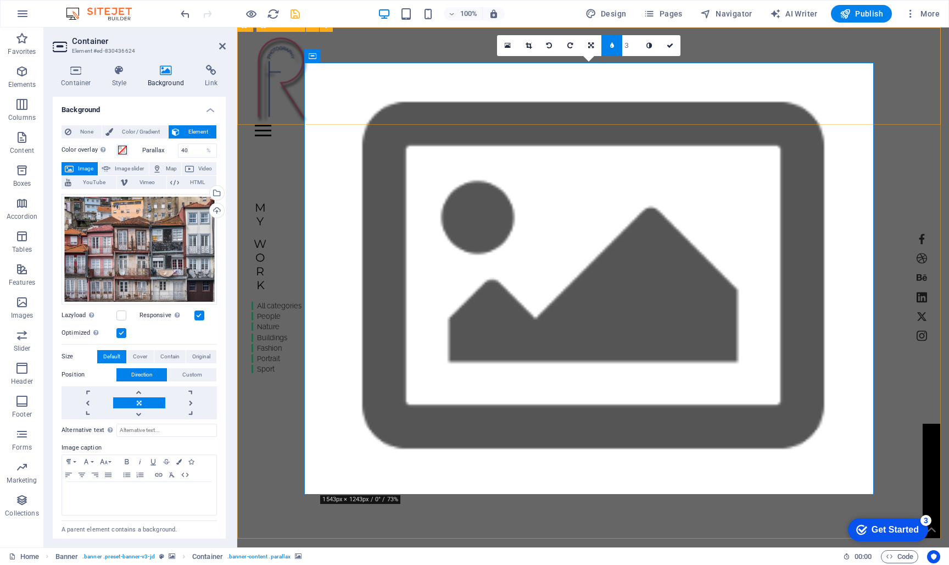
click at [613, 47] on icon at bounding box center [612, 45] width 4 height 7
click at [613, 47] on link at bounding box center [620, 45] width 21 height 21
click at [614, 45] on icon at bounding box center [612, 45] width 4 height 7
drag, startPoint x: 447, startPoint y: 153, endPoint x: 476, endPoint y: 191, distance: 47.4
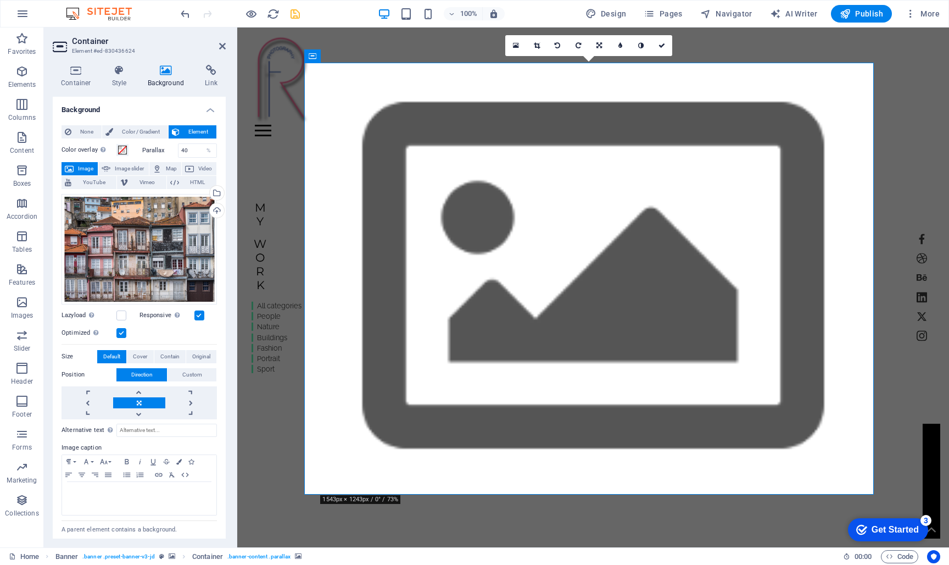
drag, startPoint x: 725, startPoint y: 401, endPoint x: 694, endPoint y: 388, distance: 33.5
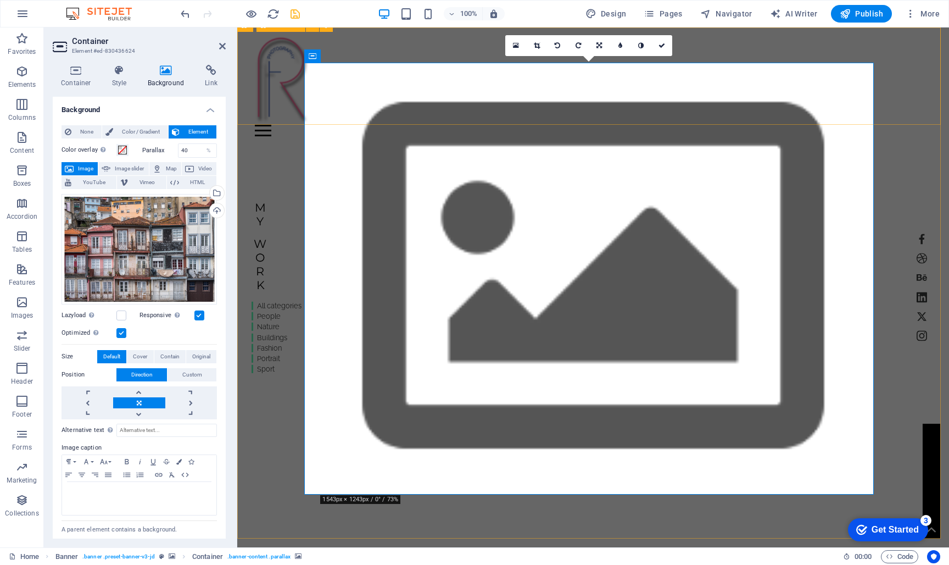
click at [540, 46] on link at bounding box center [536, 45] width 21 height 21
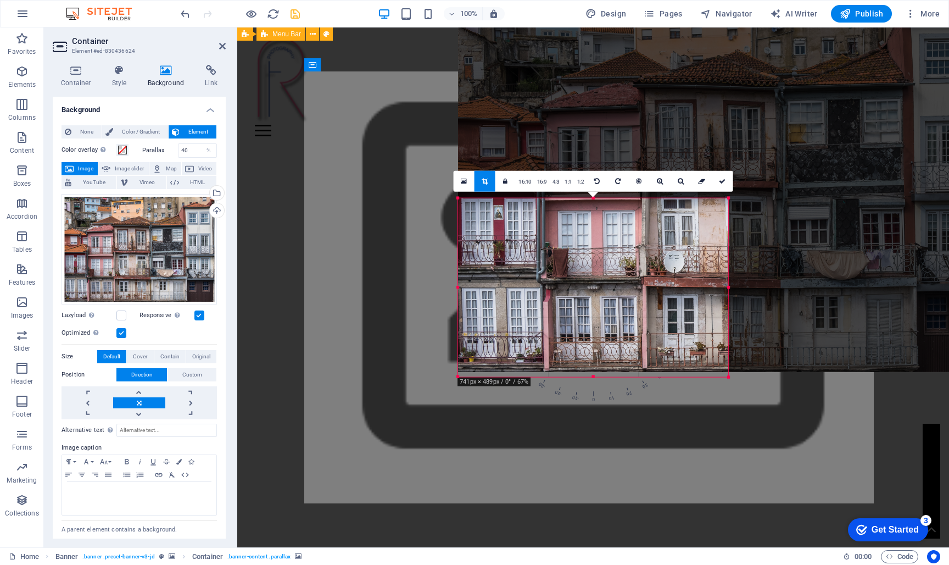
drag, startPoint x: 880, startPoint y: 91, endPoint x: 572, endPoint y: 371, distance: 416.5
click at [581, 310] on div "180 170 160 150 140 130 120 110 100 90 80 70 60 50 40 30 20 10 0 -10 -20 -30 -4…" at bounding box center [593, 287] width 270 height 179
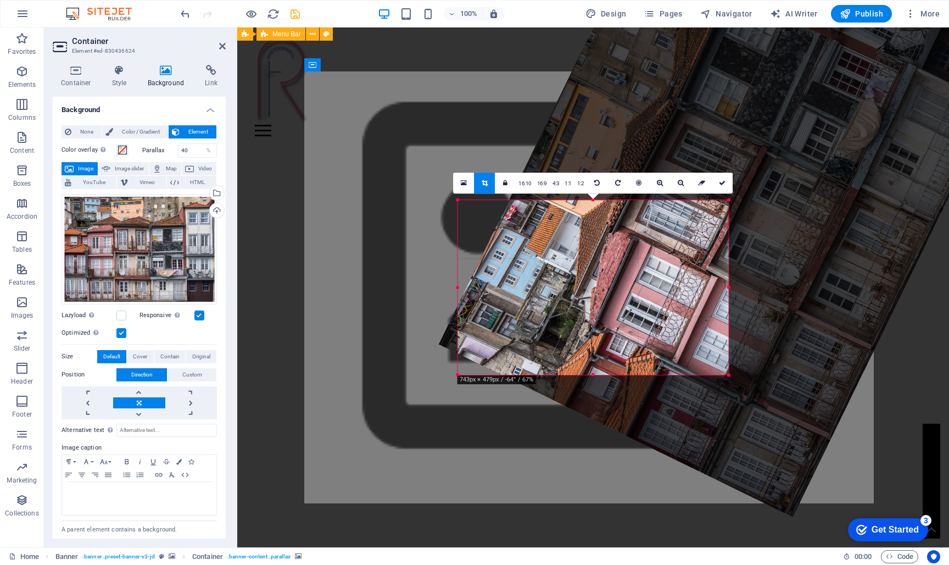
drag, startPoint x: 581, startPoint y: 381, endPoint x: 730, endPoint y: 389, distance: 149.7
click at [729, 375] on div "180 170 160 150 140 130 120 110 100 90 80 70 60 50 40 30 20 10 0 -10 -20 -30 -4…" at bounding box center [593, 287] width 271 height 175
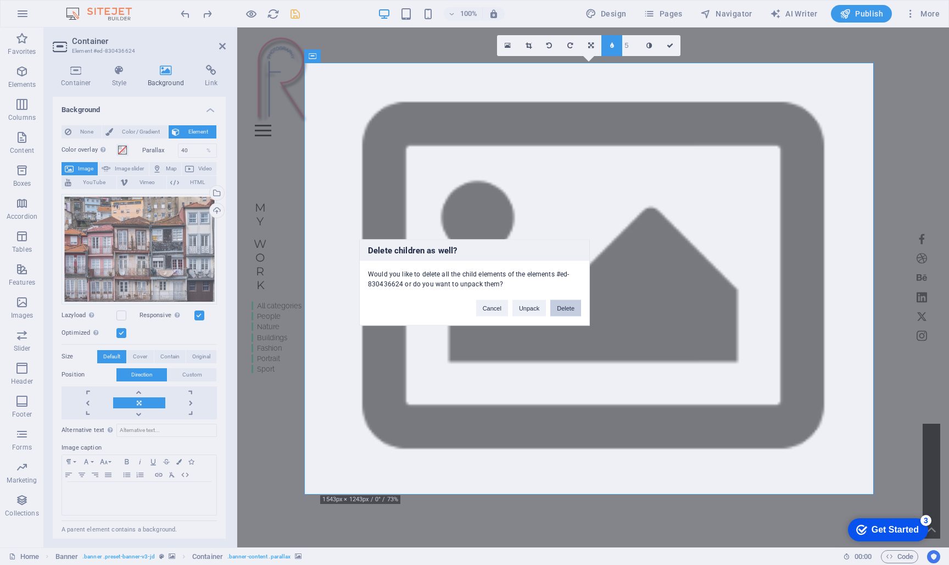
click at [571, 307] on button "Delete" at bounding box center [565, 308] width 31 height 16
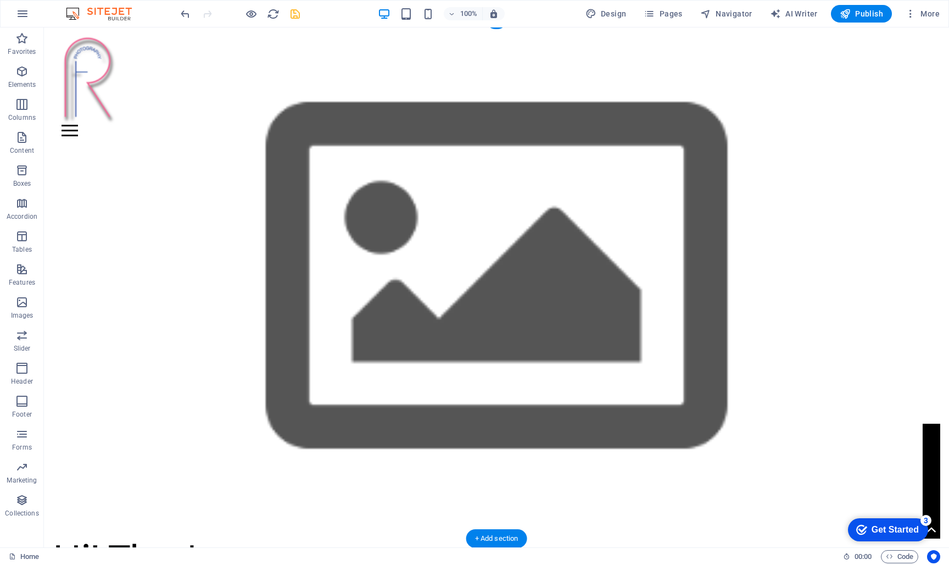
click at [415, 269] on figure at bounding box center [496, 279] width 905 height 520
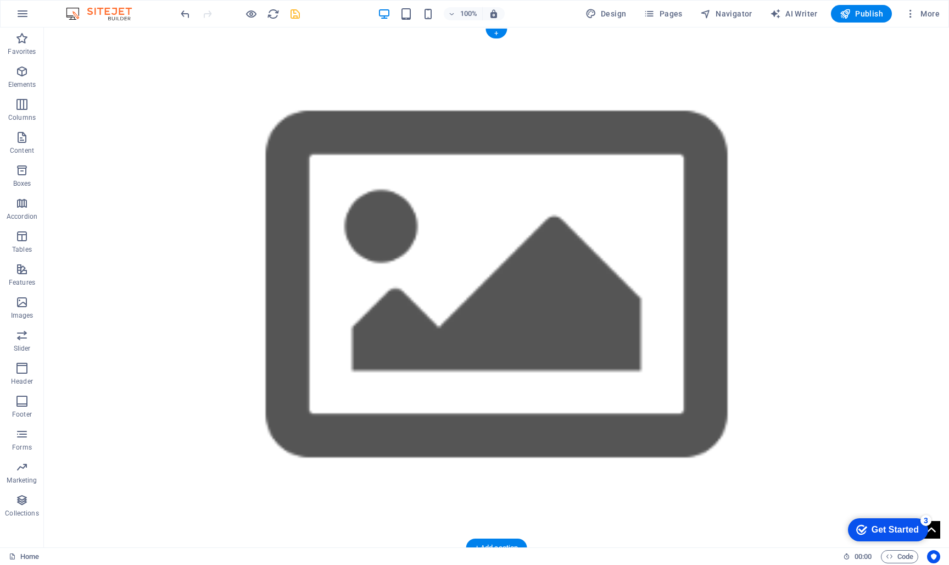
scroll to position [0, 0]
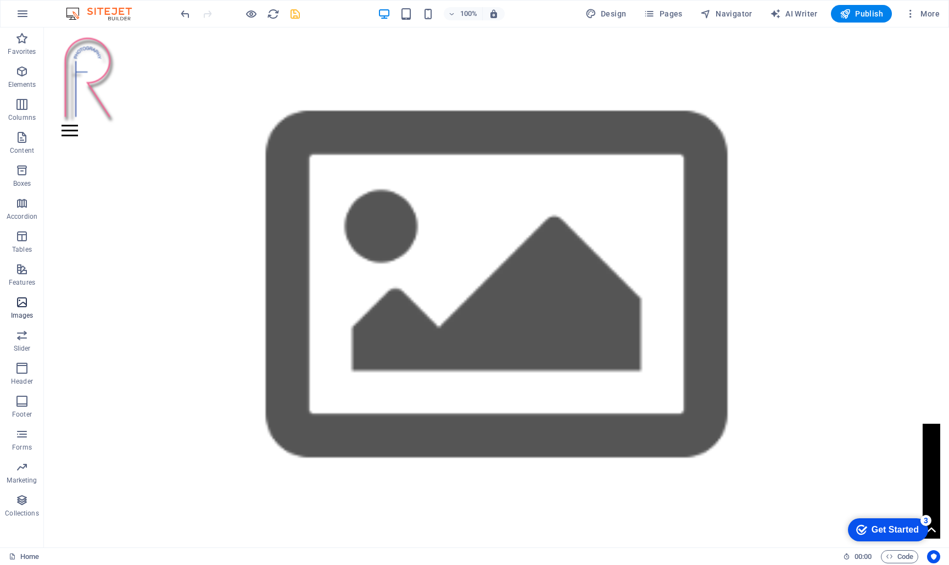
click at [18, 305] on icon "button" at bounding box center [21, 302] width 13 height 13
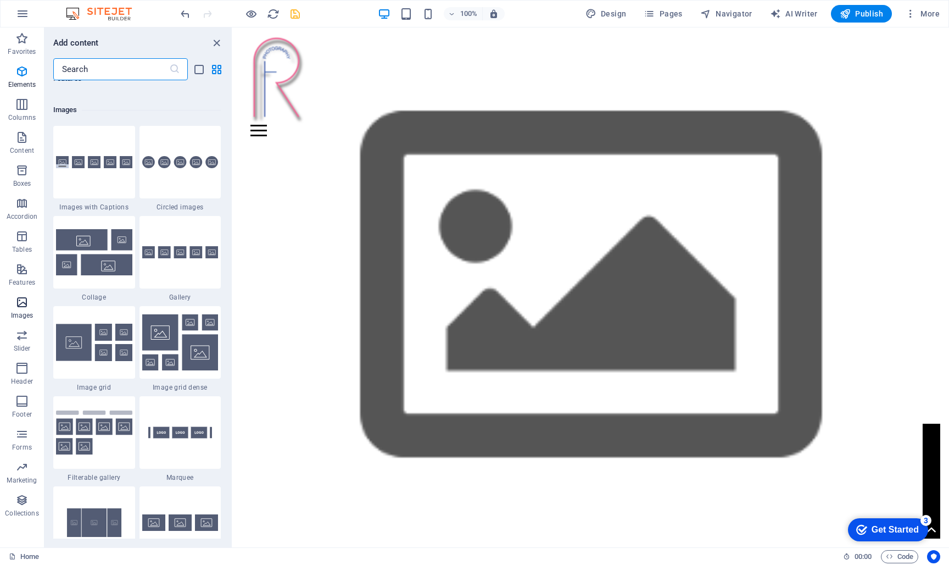
scroll to position [5661, 0]
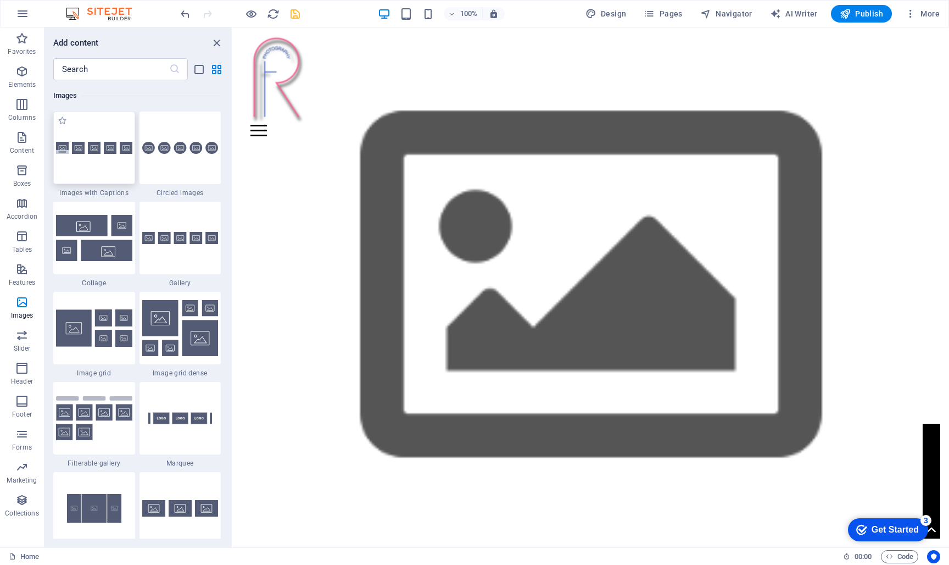
click at [97, 168] on div at bounding box center [94, 148] width 82 height 73
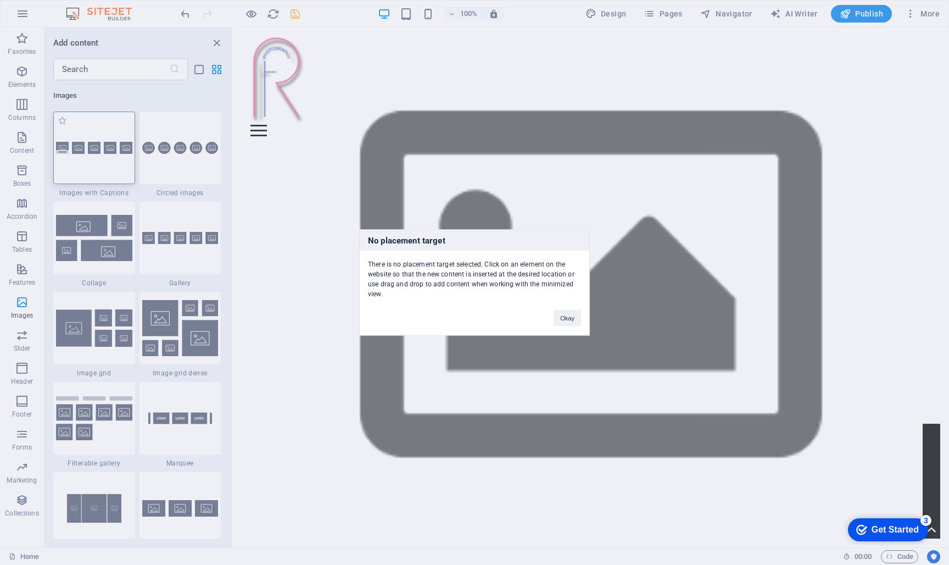
click at [97, 168] on div "No placement target There is no placement target selected. Click on an element …" at bounding box center [474, 282] width 949 height 565
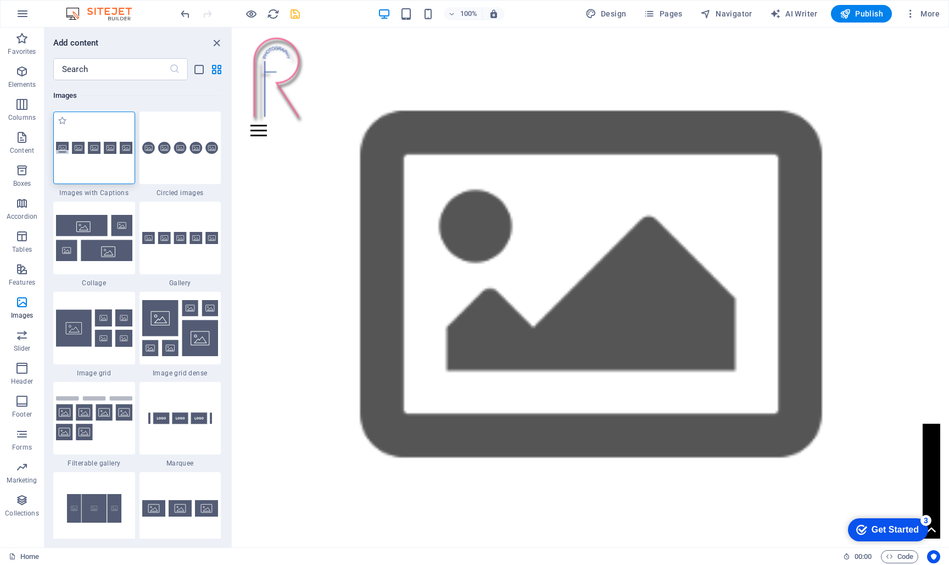
click at [98, 168] on div at bounding box center [94, 148] width 82 height 73
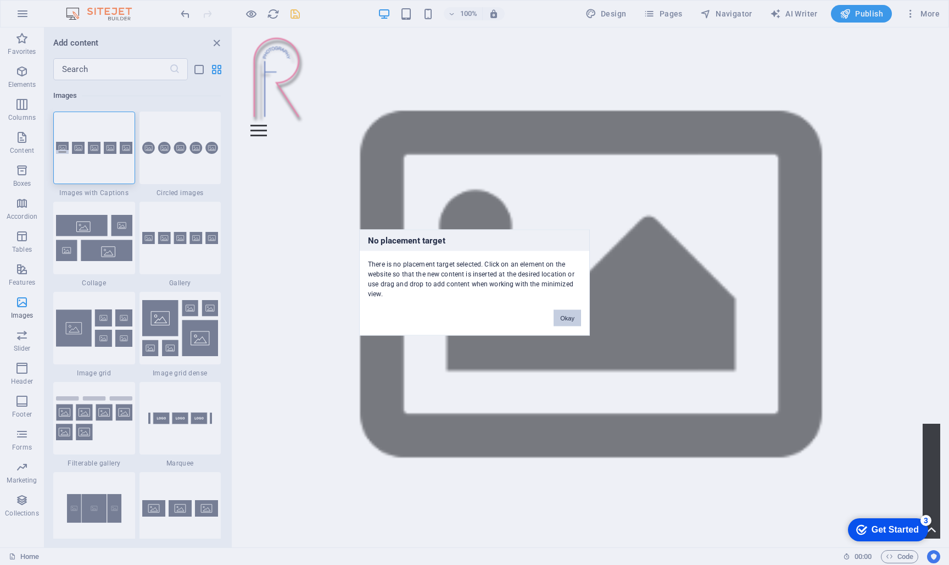
click at [572, 316] on button "Okay" at bounding box center [567, 318] width 27 height 16
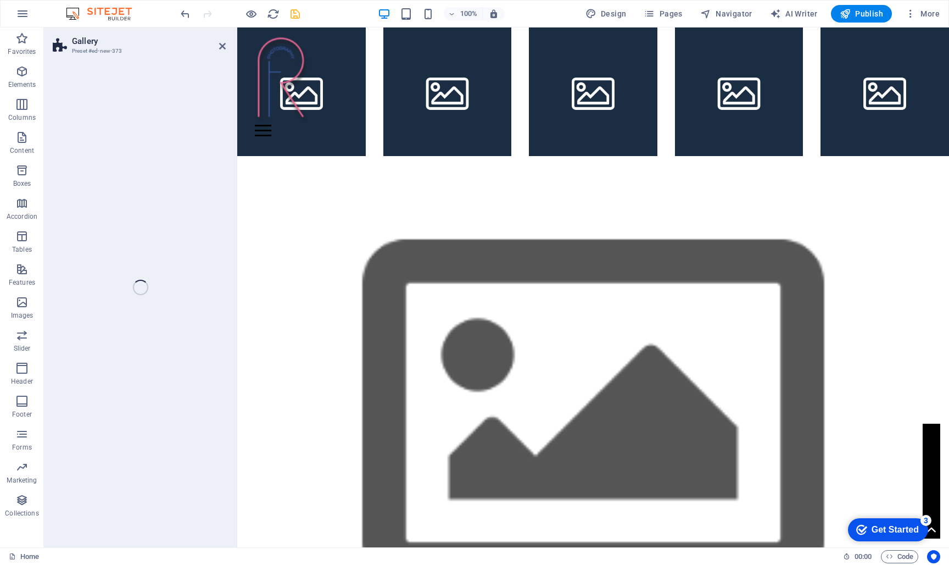
select select "rem"
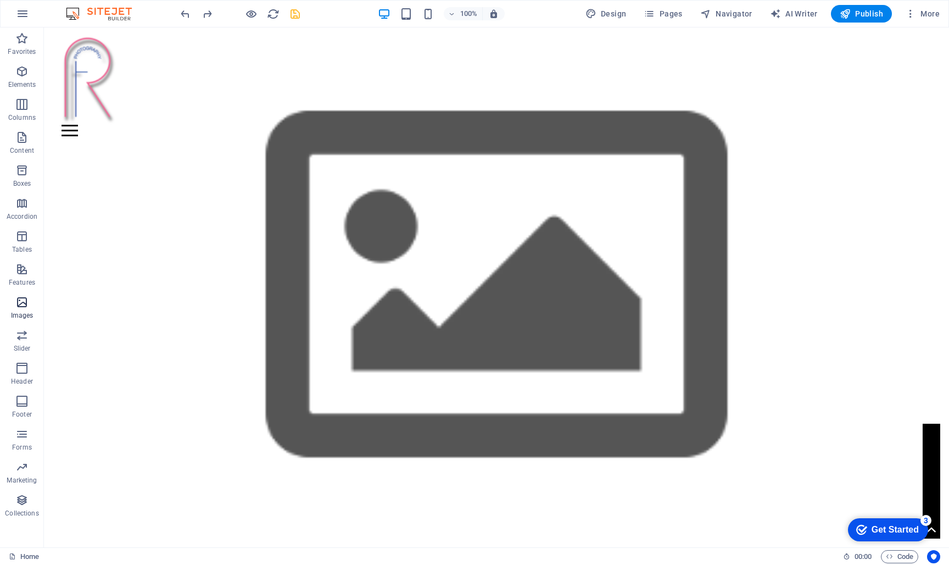
click at [20, 304] on icon "button" at bounding box center [21, 302] width 13 height 13
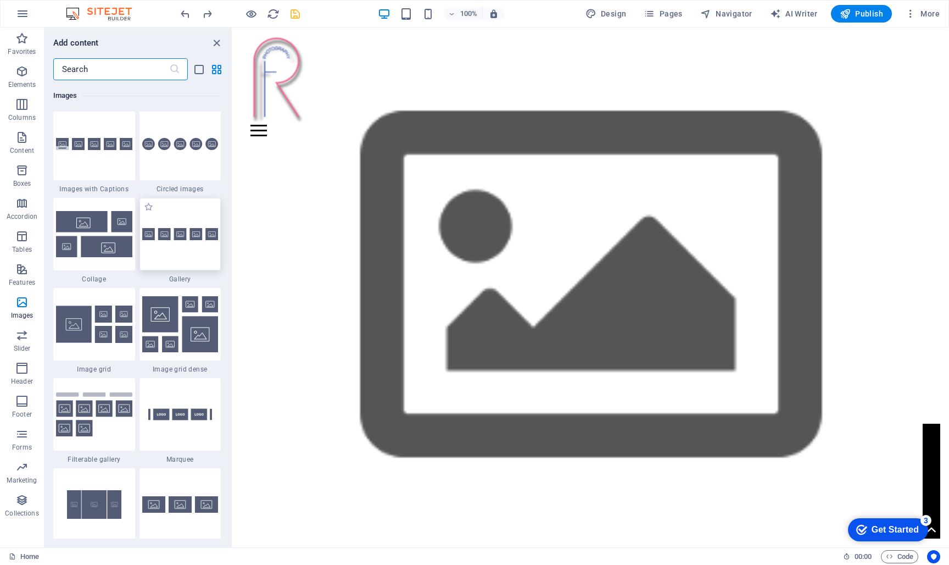
scroll to position [5666, 0]
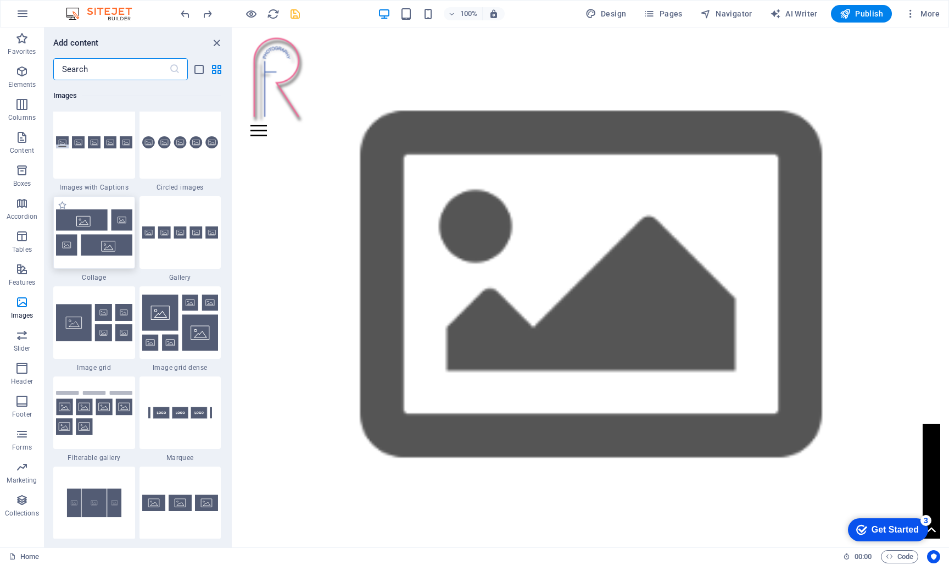
click at [102, 244] on img at bounding box center [94, 232] width 76 height 46
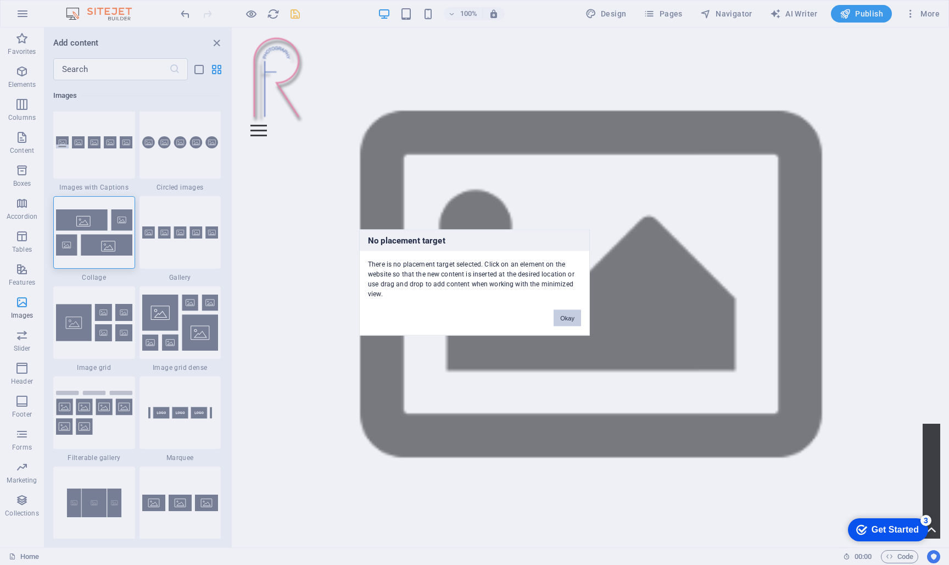
click at [565, 319] on button "Okay" at bounding box center [567, 318] width 27 height 16
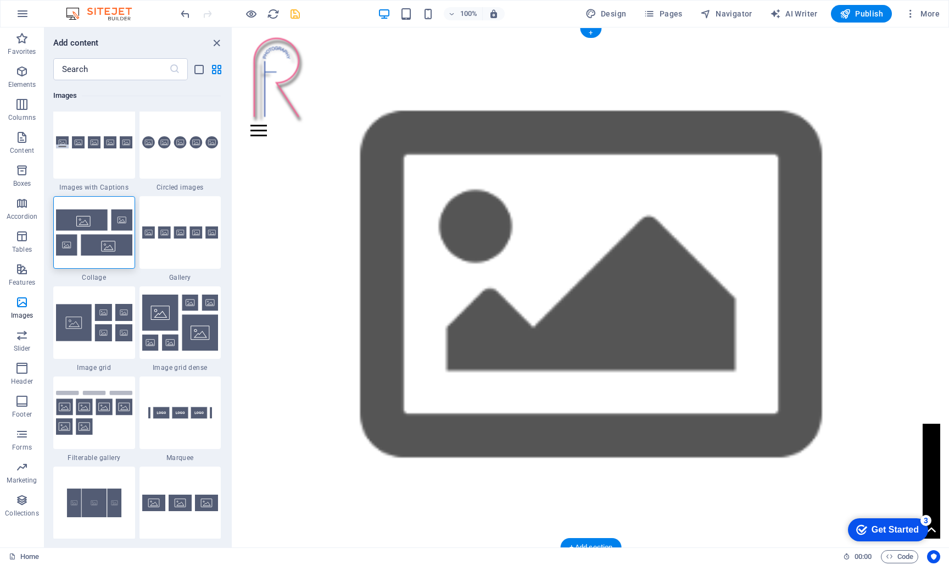
click at [566, 314] on figure at bounding box center [591, 287] width 716 height 520
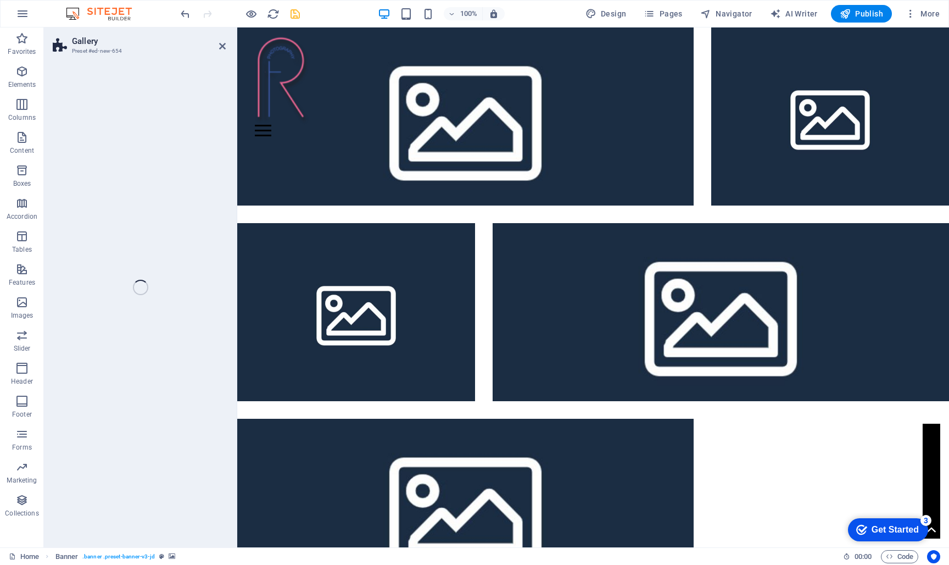
scroll to position [569, 0]
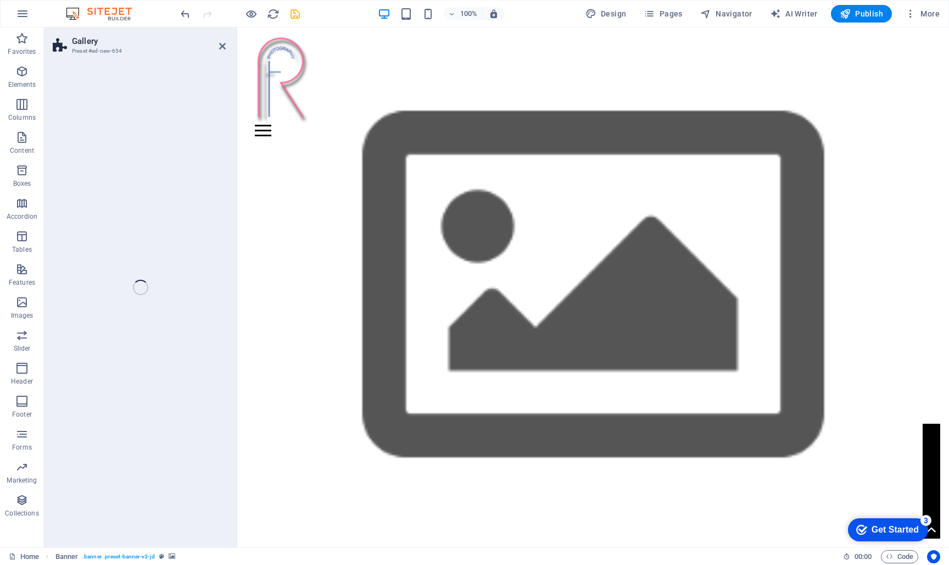
select select "rem"
select select "preset-gallery-v3-collage"
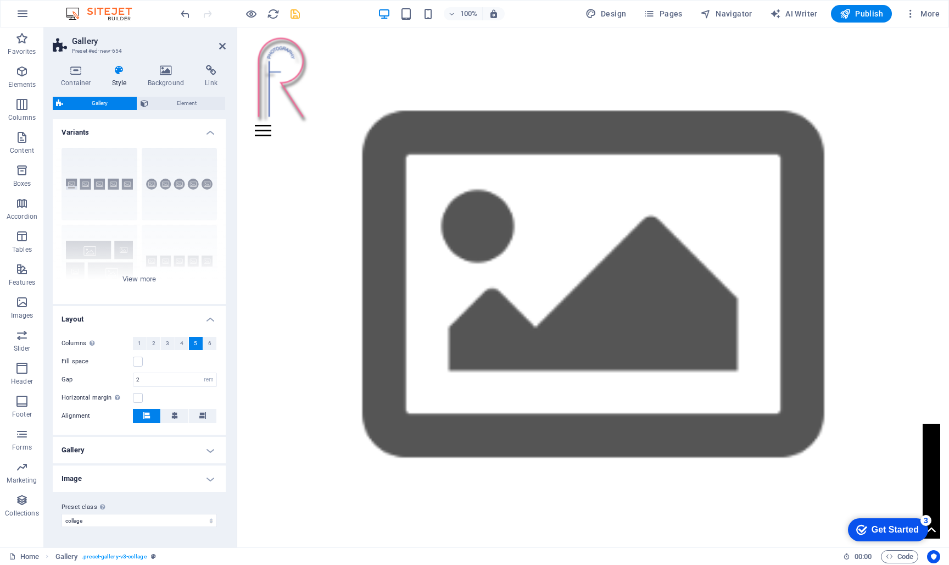
click at [541, 248] on figure at bounding box center [593, 287] width 712 height 520
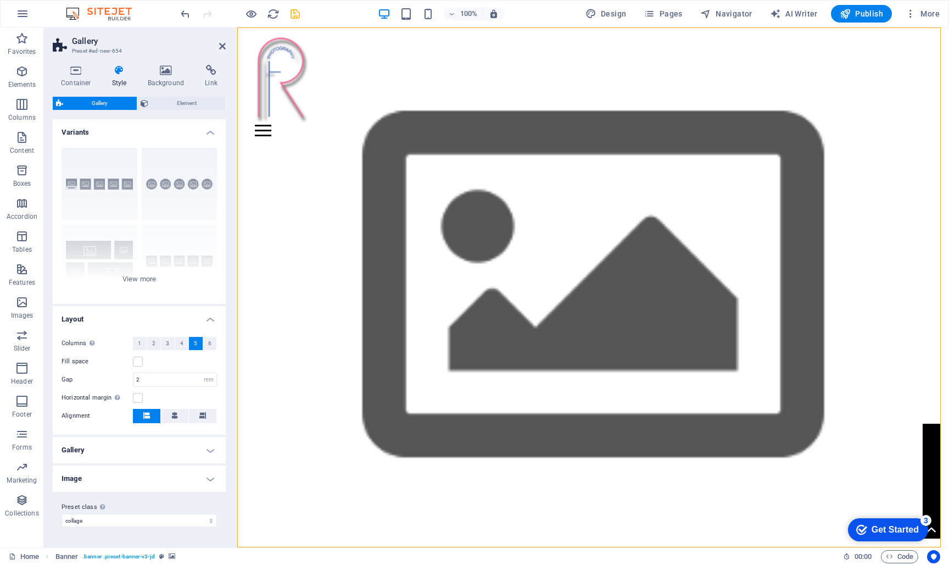
click at [541, 248] on figure at bounding box center [593, 287] width 712 height 520
select select "vh"
select select "header"
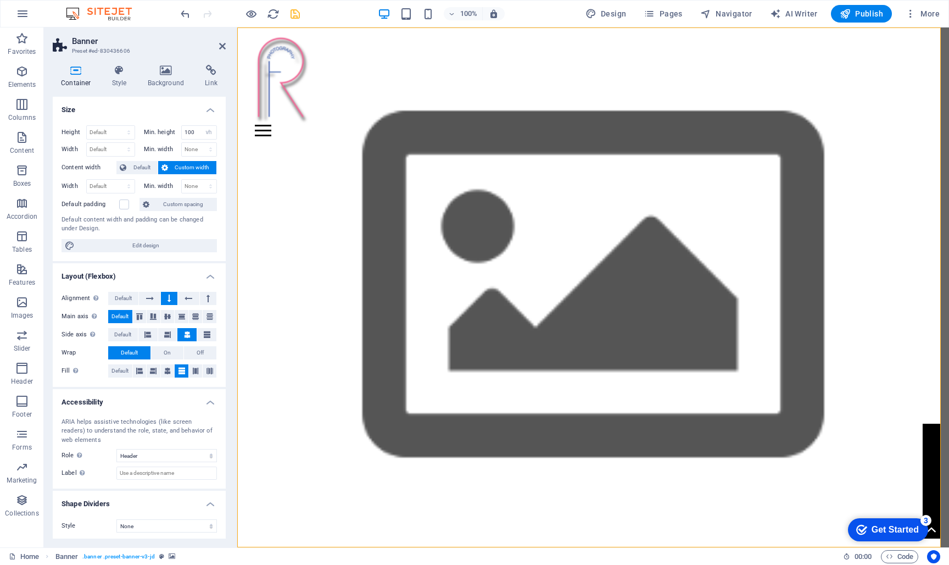
scroll to position [571, 0]
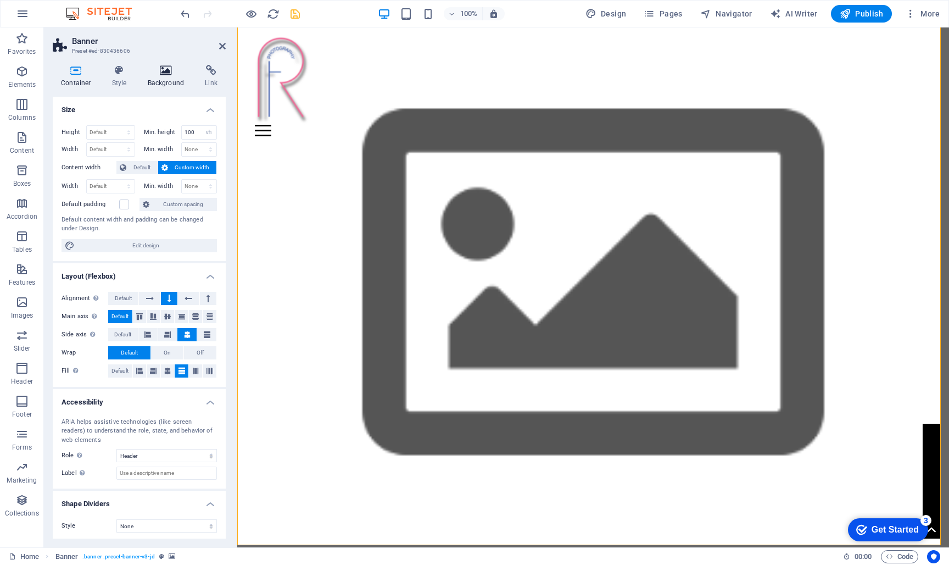
click at [170, 72] on icon at bounding box center [166, 70] width 53 height 11
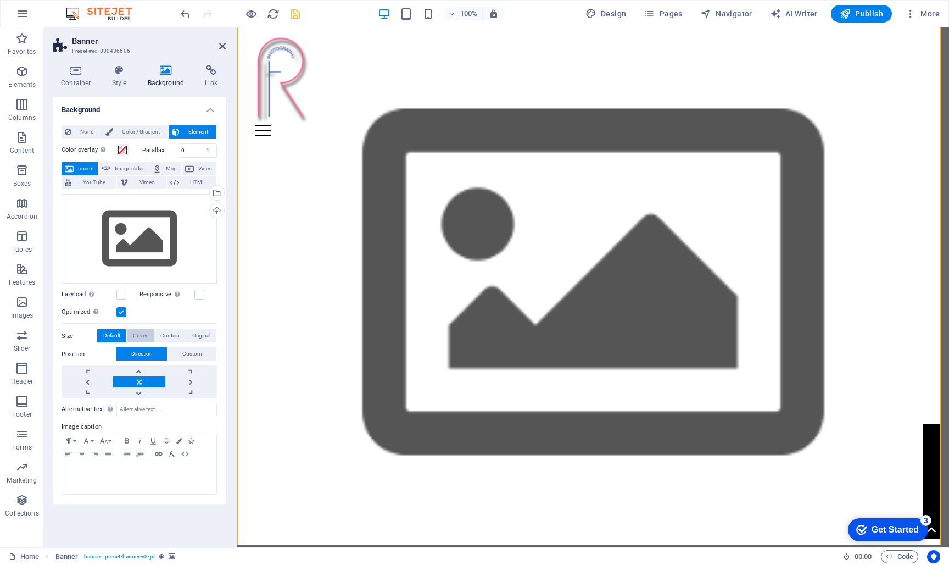
click at [140, 334] on span "Cover" at bounding box center [140, 335] width 14 height 13
click at [108, 332] on span "Default" at bounding box center [111, 335] width 17 height 13
click at [149, 227] on div "Drag files here, click to choose files or select files from Files or our free s…" at bounding box center [139, 239] width 155 height 90
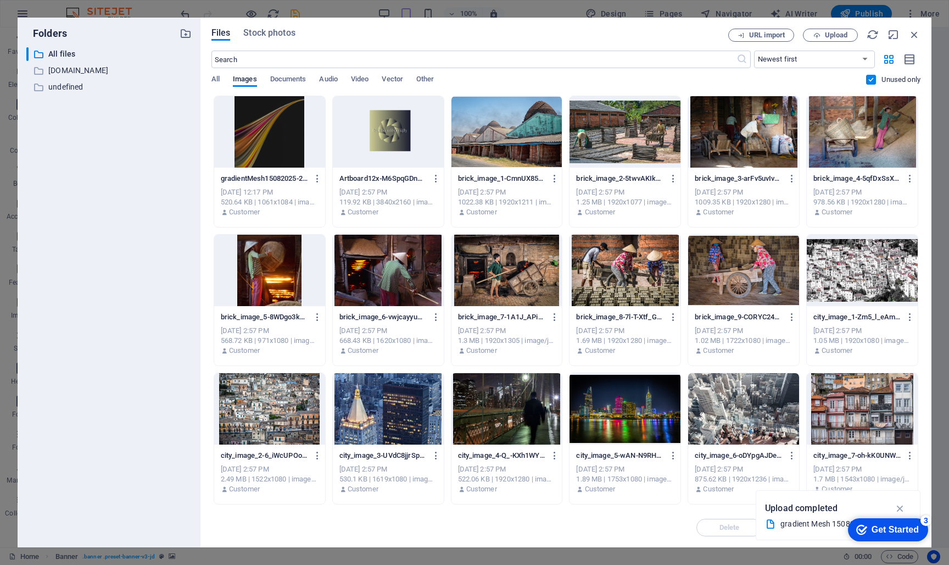
click at [270, 154] on div at bounding box center [269, 131] width 111 height 71
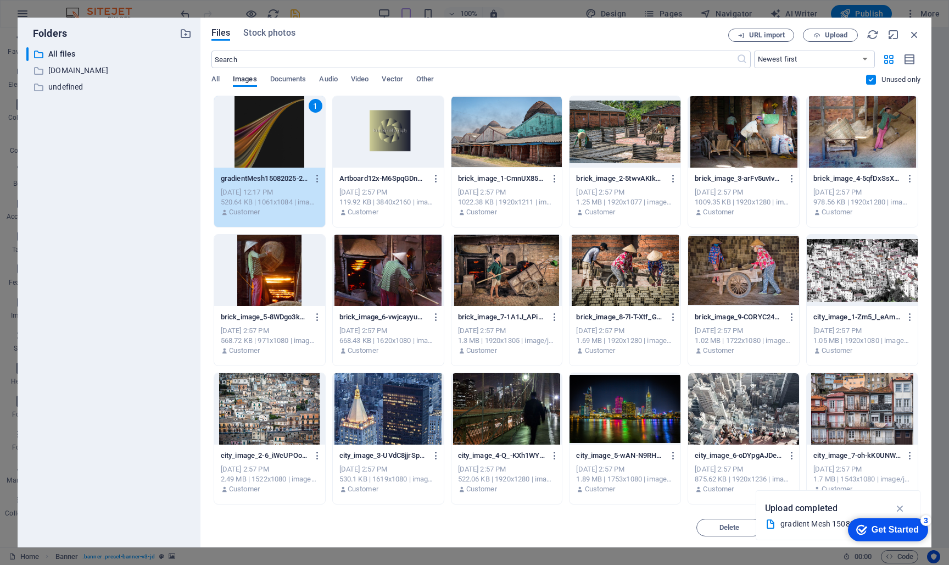
click at [899, 509] on icon "button" at bounding box center [900, 508] width 13 height 12
click at [258, 124] on div "1" at bounding box center [269, 131] width 111 height 71
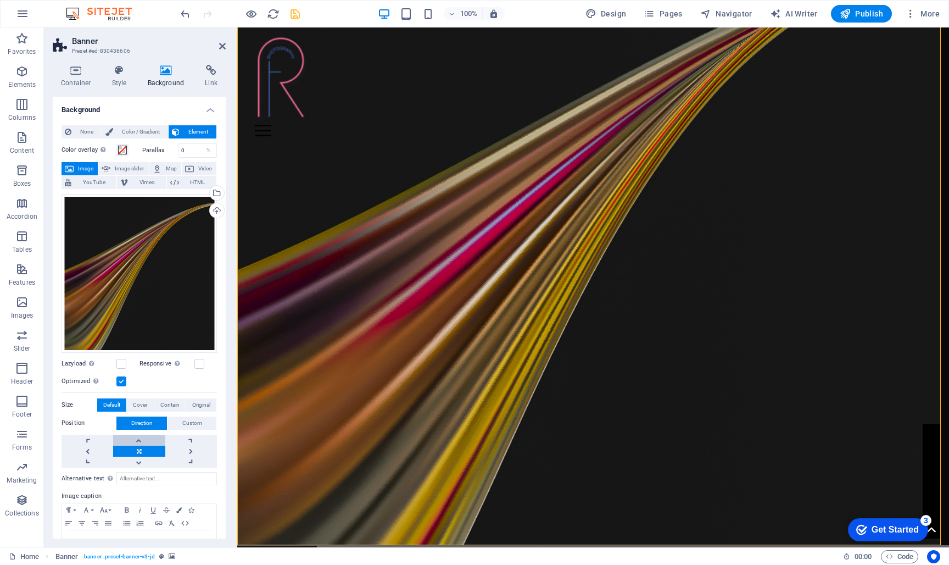
click at [140, 438] on link at bounding box center [139, 440] width 52 height 11
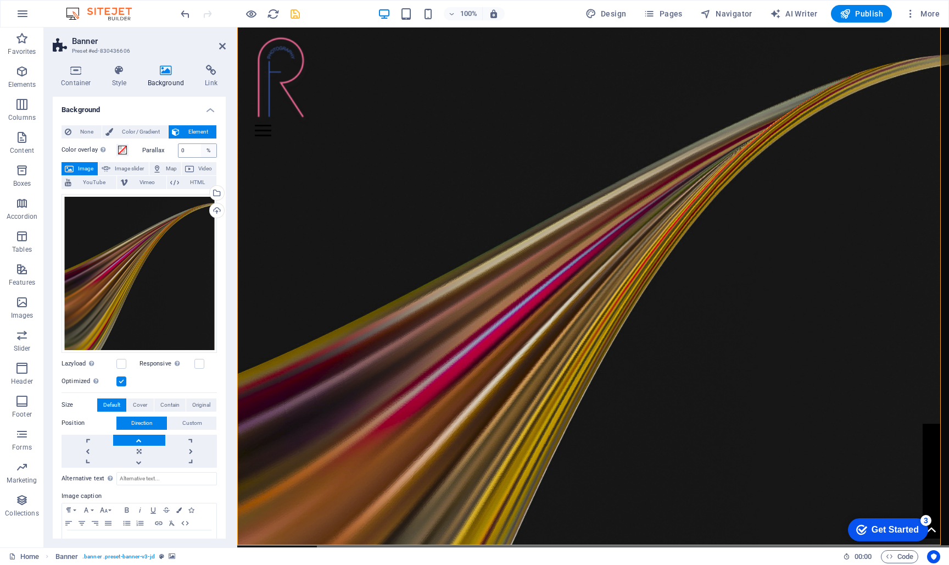
click at [207, 151] on div "%" at bounding box center [208, 150] width 15 height 13
click at [183, 148] on input "0" at bounding box center [198, 150] width 38 height 13
click at [182, 150] on input "0" at bounding box center [198, 150] width 38 height 13
drag, startPoint x: 188, startPoint y: 149, endPoint x: 180, endPoint y: 152, distance: 9.2
click at [180, 152] on input "0" at bounding box center [198, 150] width 38 height 13
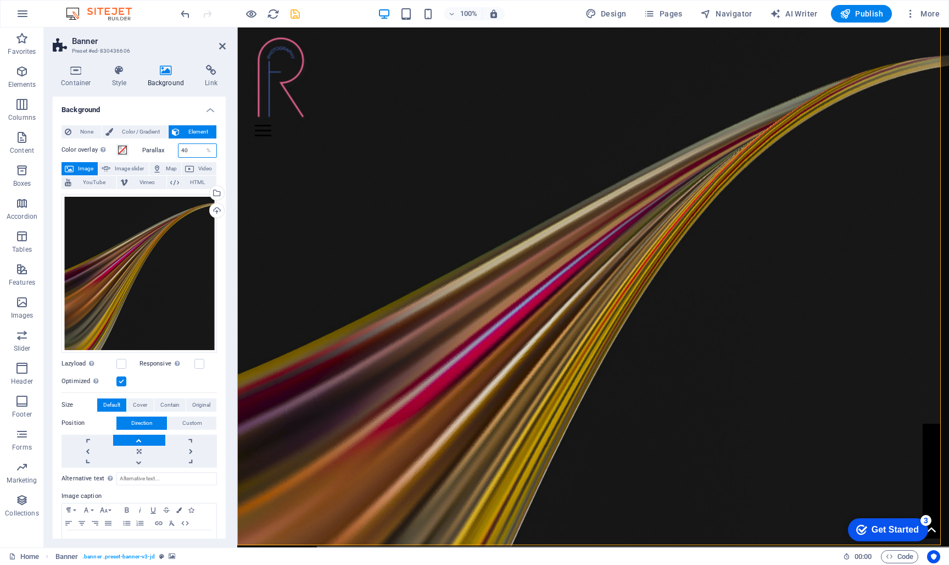
type input "40"
click at [344, 206] on figure at bounding box center [593, 286] width 712 height 520
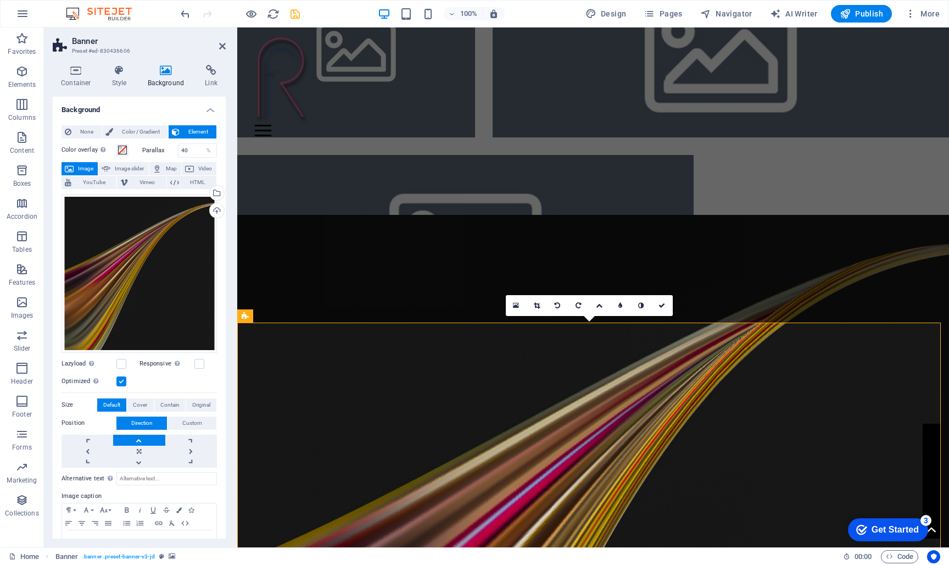
scroll to position [262, 0]
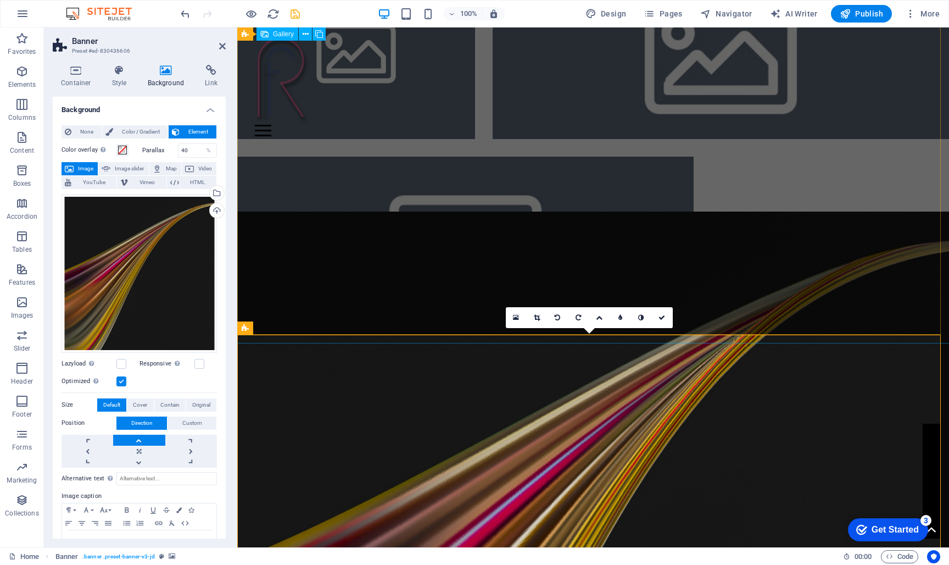
click at [604, 242] on li at bounding box center [465, 246] width 457 height 178
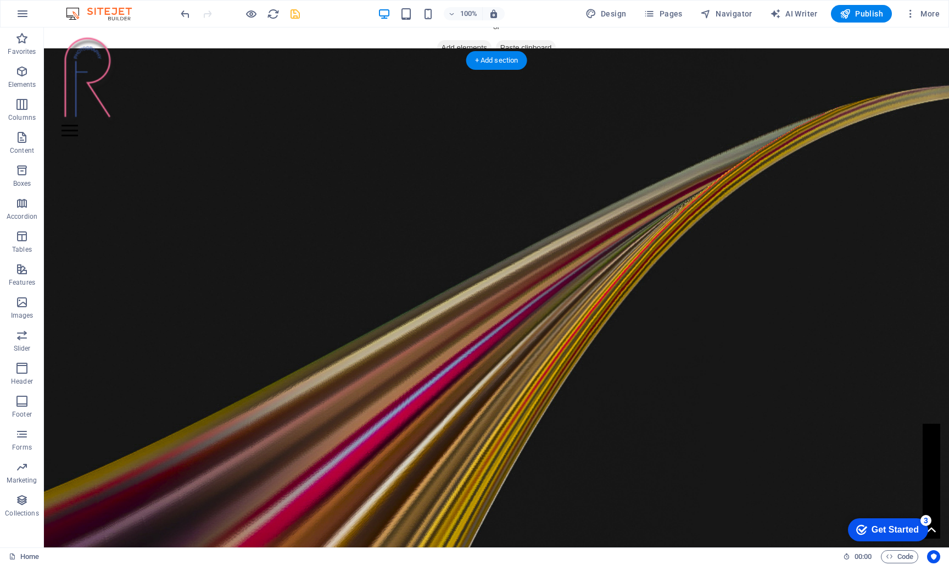
scroll to position [31, 0]
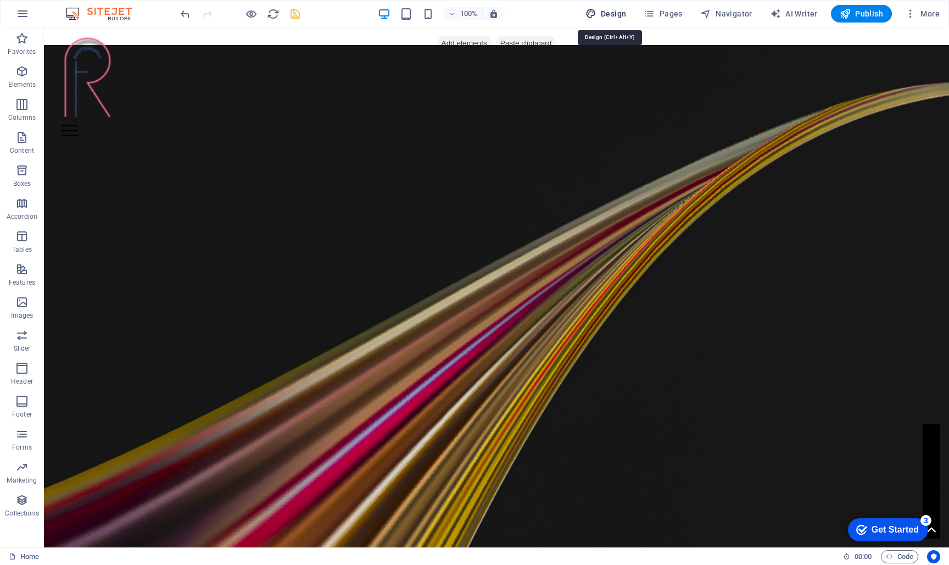
click at [609, 13] on span "Design" at bounding box center [606, 13] width 41 height 11
select select "px"
select select "300"
select select "px"
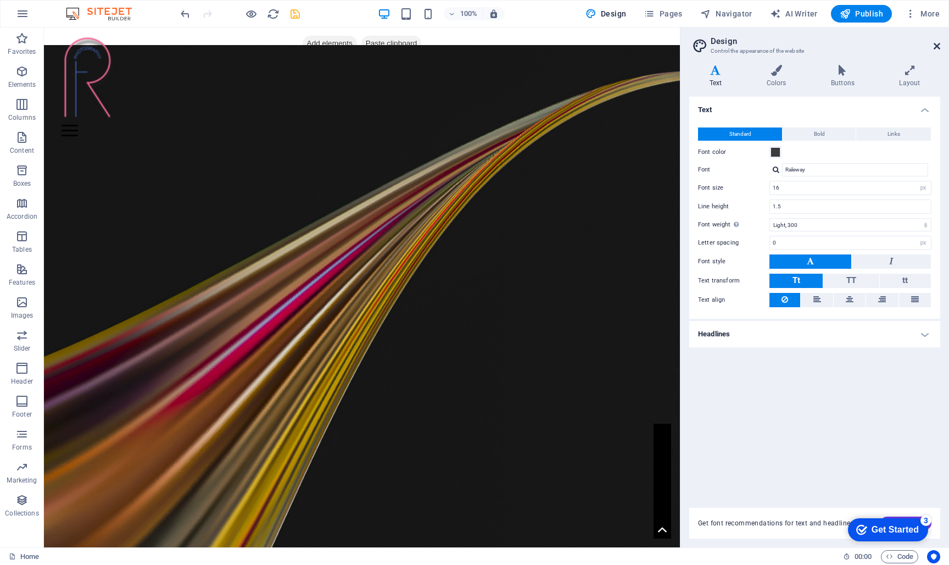
click at [936, 44] on icon at bounding box center [937, 46] width 7 height 9
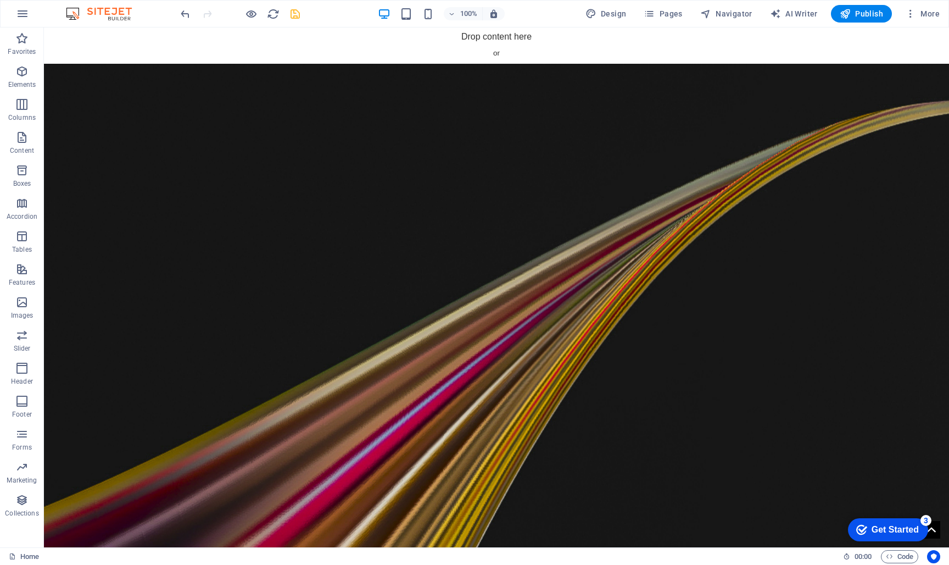
scroll to position [0, 0]
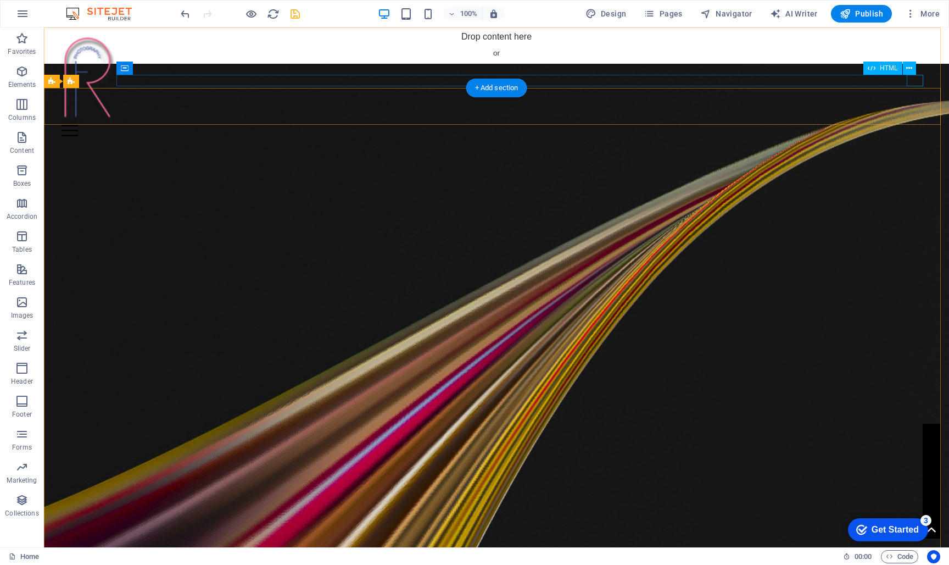
click at [916, 125] on div at bounding box center [497, 131] width 870 height 12
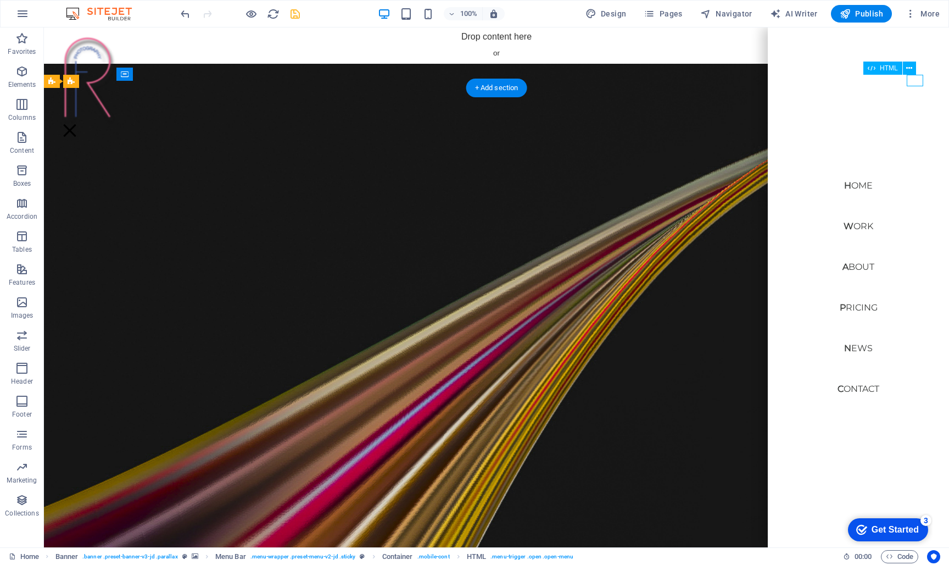
click at [78, 125] on div at bounding box center [70, 131] width 16 height 12
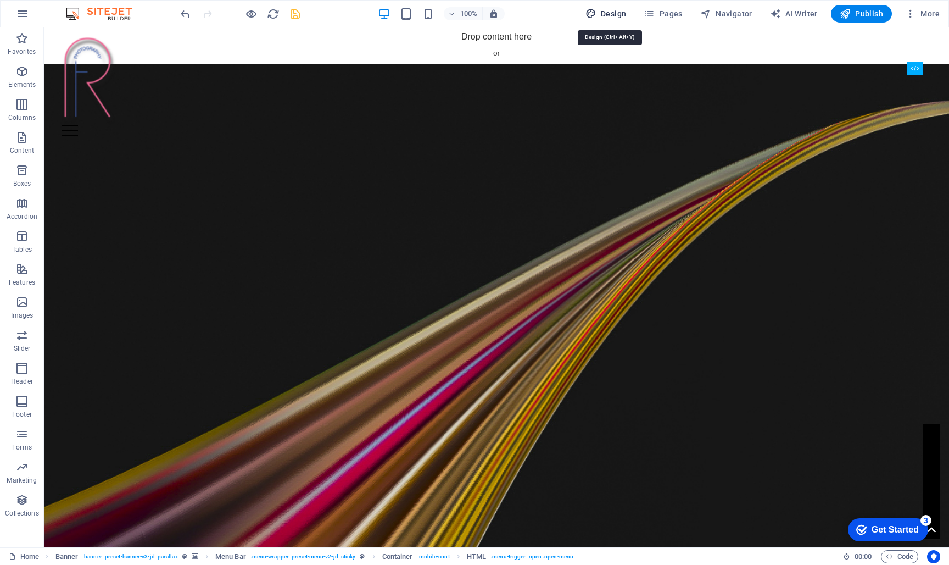
click at [605, 12] on span "Design" at bounding box center [606, 13] width 41 height 11
select select "px"
select select "300"
select select "px"
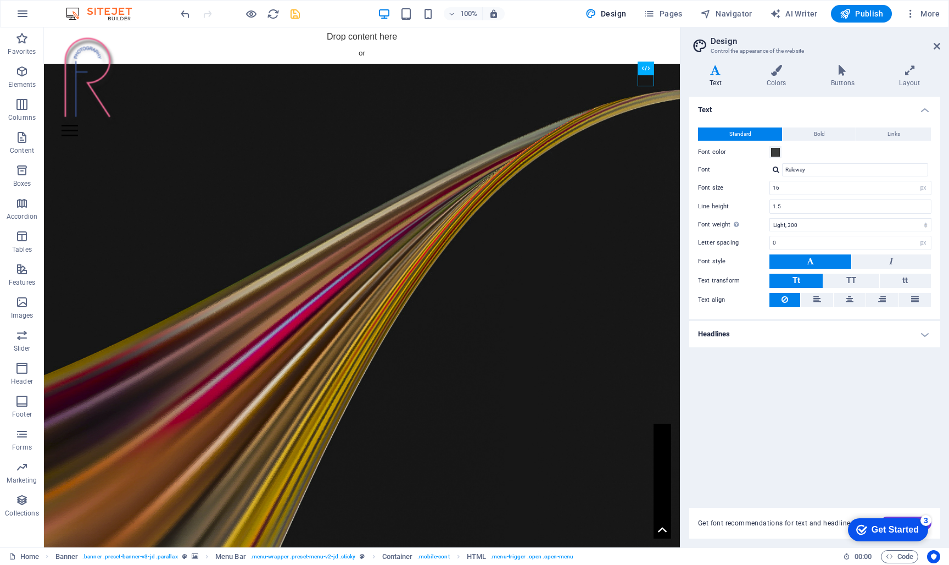
click at [721, 76] on h4 "Text" at bounding box center [717, 76] width 57 height 23
click at [720, 76] on h4 "Text" at bounding box center [717, 76] width 57 height 23
drag, startPoint x: 450, startPoint y: 266, endPoint x: 577, endPoint y: 366, distance: 161.2
click at [577, 366] on figure at bounding box center [362, 324] width 636 height 520
drag, startPoint x: 188, startPoint y: 144, endPoint x: 366, endPoint y: 224, distance: 194.7
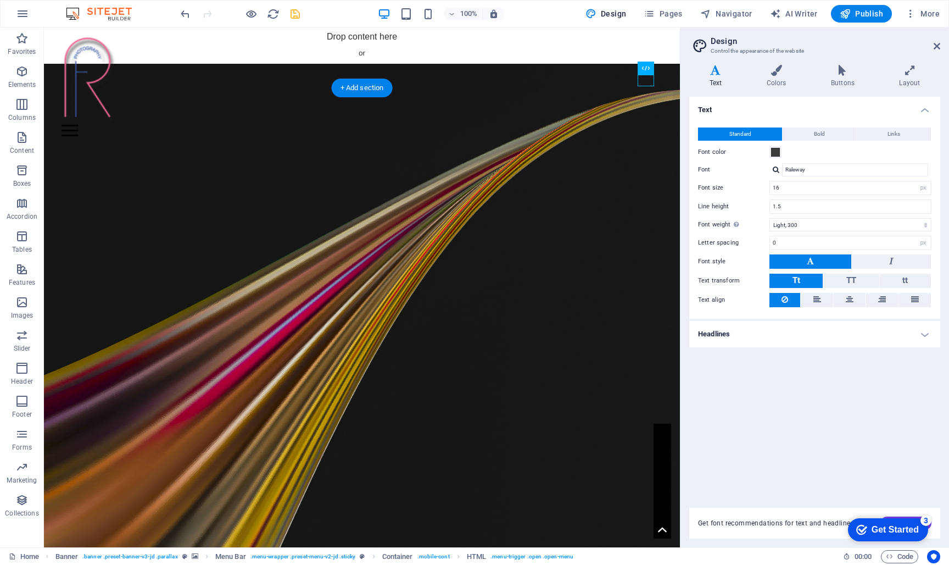
click at [365, 225] on figure at bounding box center [362, 324] width 636 height 520
click at [199, 193] on figure at bounding box center [362, 324] width 636 height 520
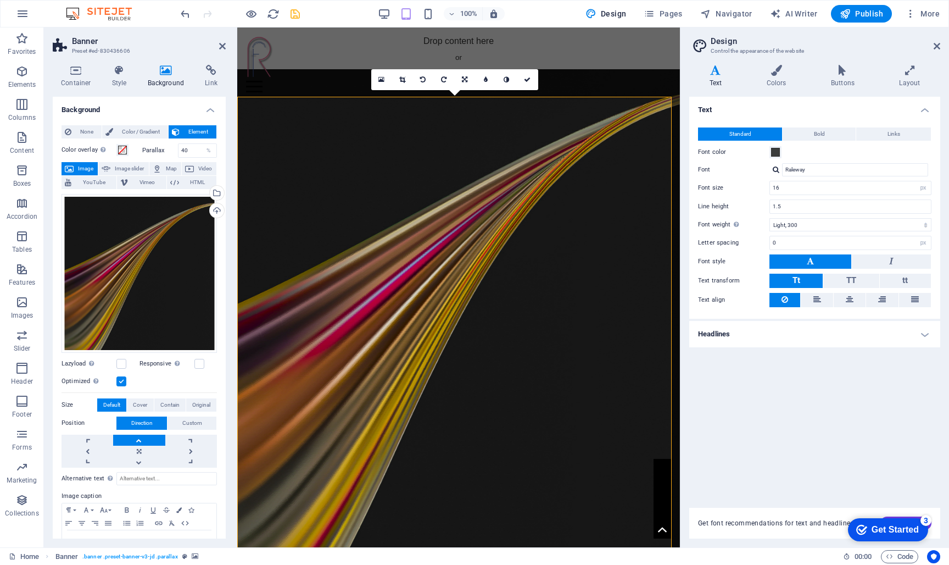
click at [743, 133] on span "Standard" at bounding box center [741, 133] width 22 height 13
drag, startPoint x: 977, startPoint y: 164, endPoint x: 576, endPoint y: 225, distance: 406.3
click at [221, 49] on icon at bounding box center [222, 46] width 7 height 9
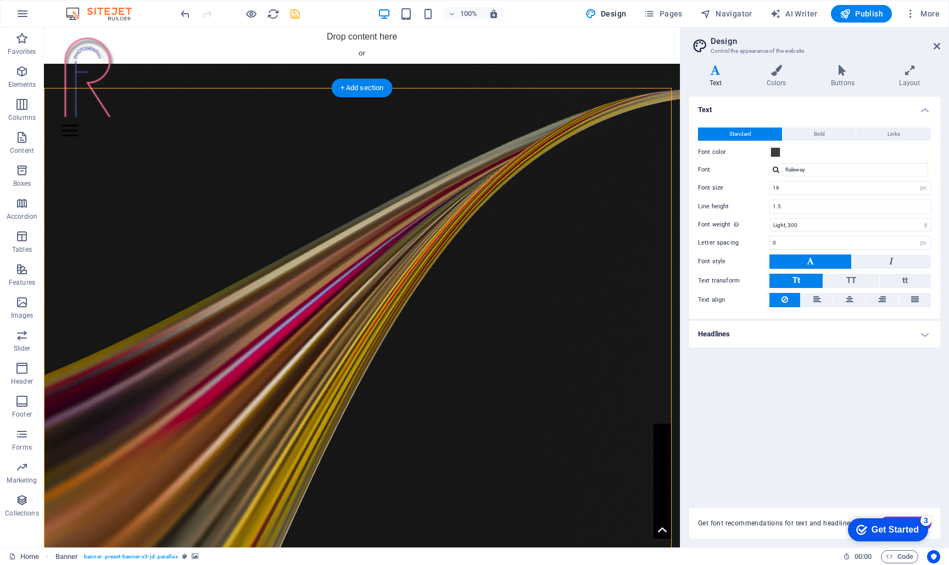
click at [572, 355] on figure at bounding box center [362, 324] width 636 height 520
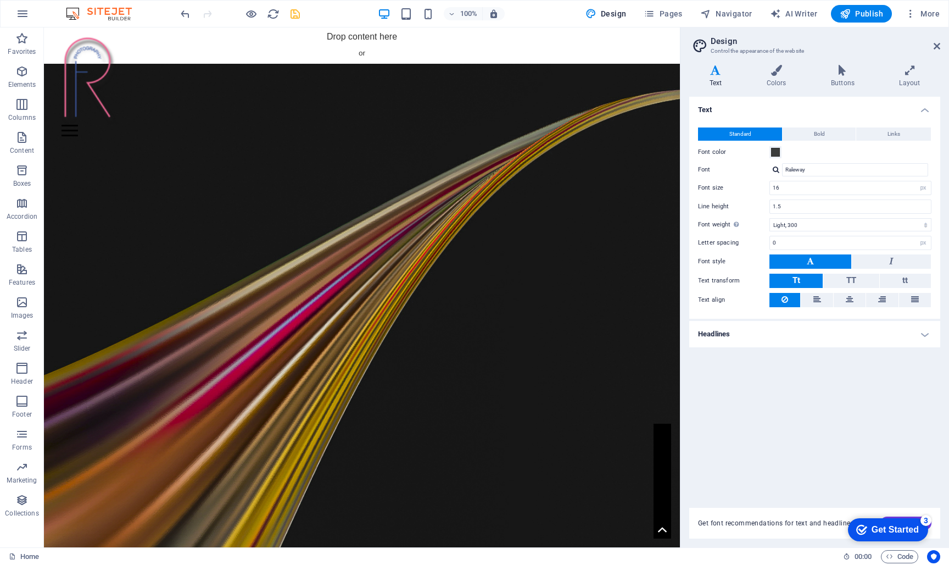
click at [719, 78] on h4 "Text" at bounding box center [717, 76] width 57 height 23
click at [777, 152] on span at bounding box center [775, 152] width 9 height 9
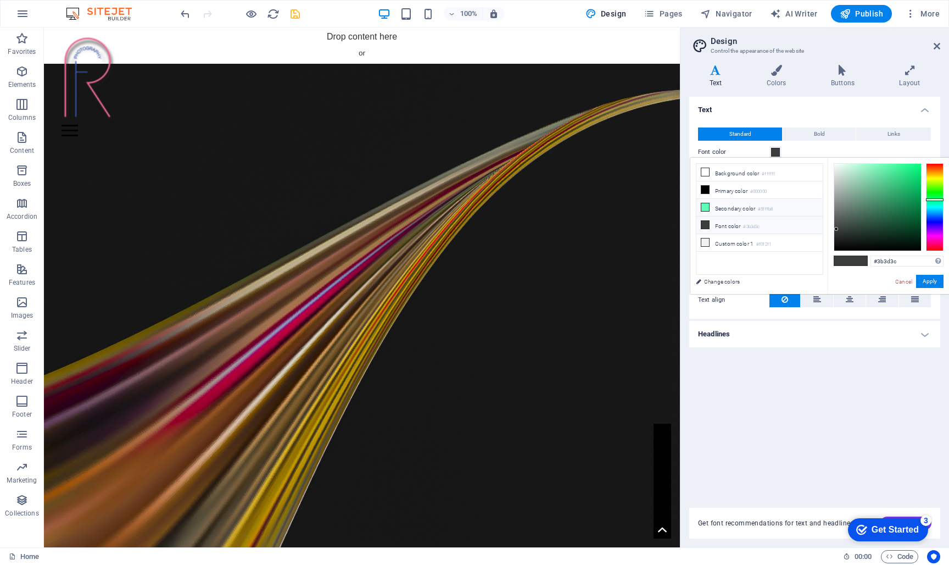
click at [731, 209] on li "Secondary color #5fffb8" at bounding box center [760, 208] width 126 height 18
drag, startPoint x: 294, startPoint y: 184, endPoint x: 488, endPoint y: 304, distance: 228.4
click at [488, 304] on figure at bounding box center [362, 324] width 636 height 520
type input "#27df8d"
click at [905, 174] on div at bounding box center [877, 207] width 87 height 87
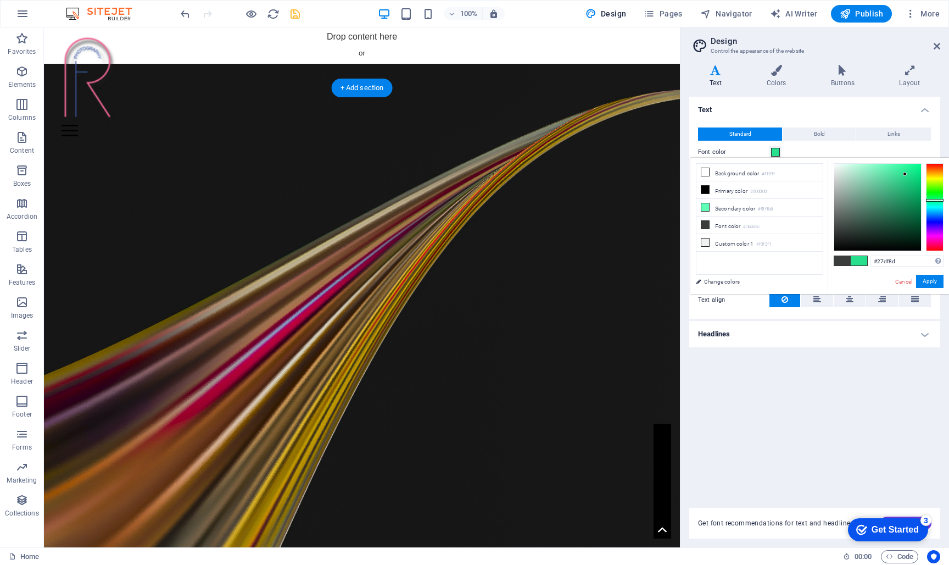
drag, startPoint x: 230, startPoint y: 157, endPoint x: 334, endPoint y: 220, distance: 121.5
click at [331, 221] on figure at bounding box center [362, 324] width 636 height 520
click at [782, 333] on h4 "Headlines" at bounding box center [814, 334] width 251 height 26
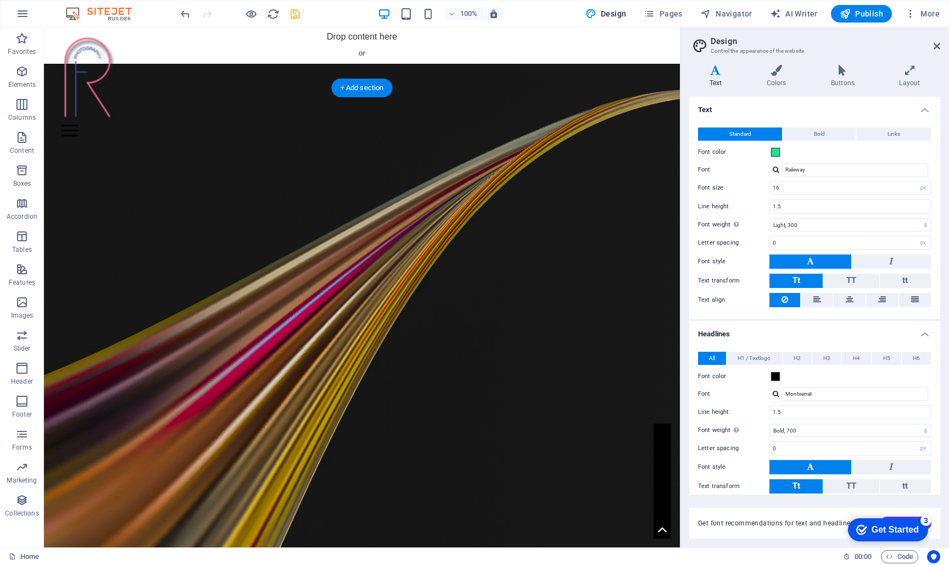
drag, startPoint x: 174, startPoint y: 163, endPoint x: 369, endPoint y: 286, distance: 230.8
click at [369, 286] on figure at bounding box center [362, 324] width 636 height 520
click at [365, 86] on div "+ Add section" at bounding box center [362, 88] width 61 height 19
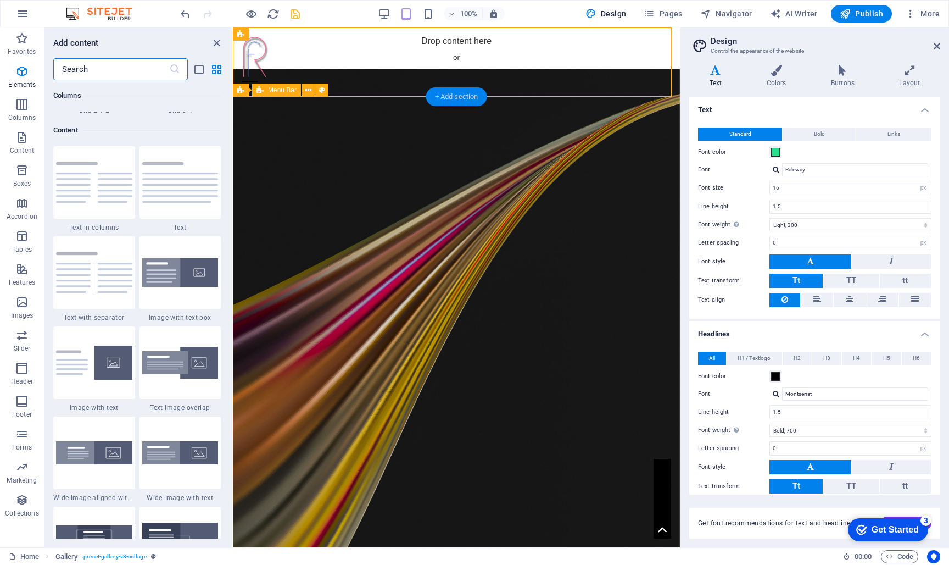
scroll to position [2012, 0]
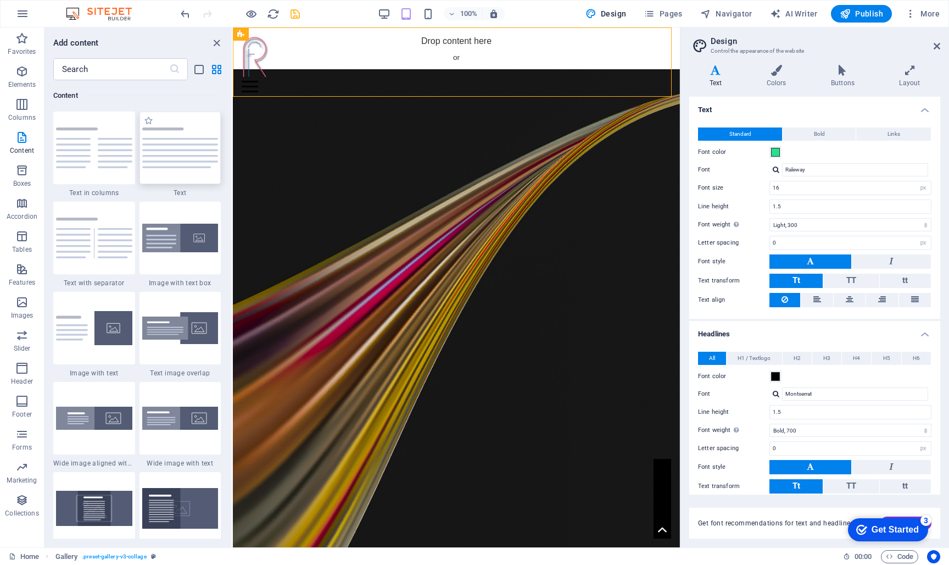
click at [177, 152] on img at bounding box center [180, 147] width 76 height 41
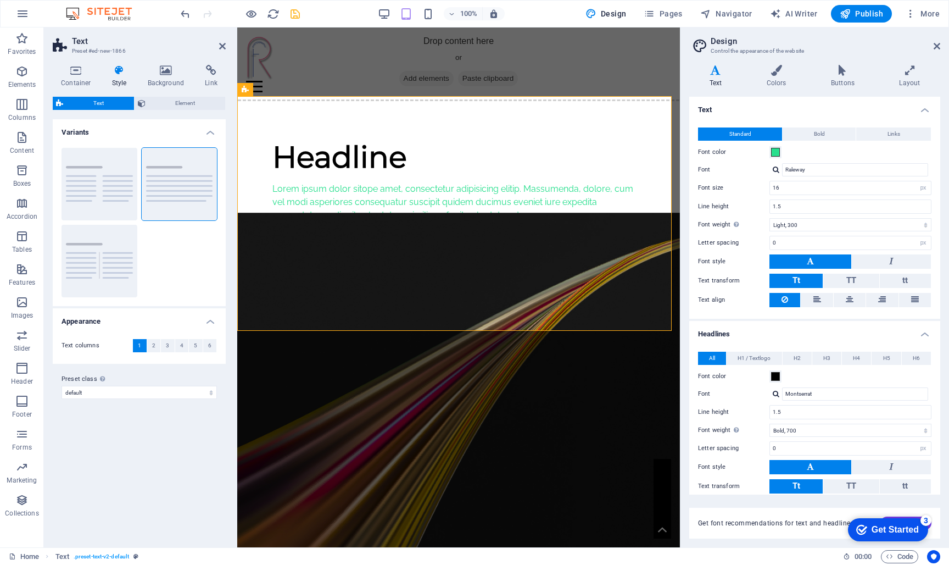
scroll to position [17, 0]
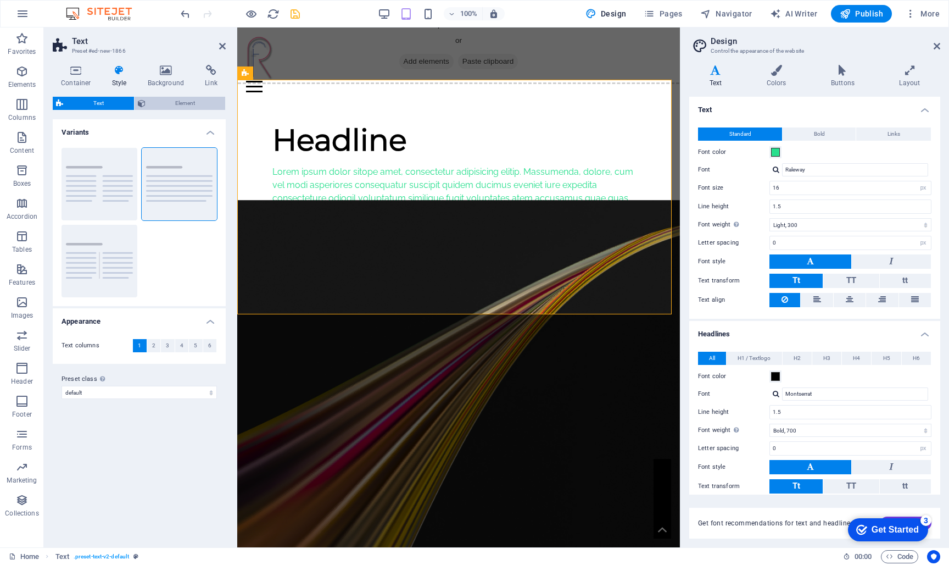
click at [168, 103] on span "Element" at bounding box center [186, 103] width 74 height 13
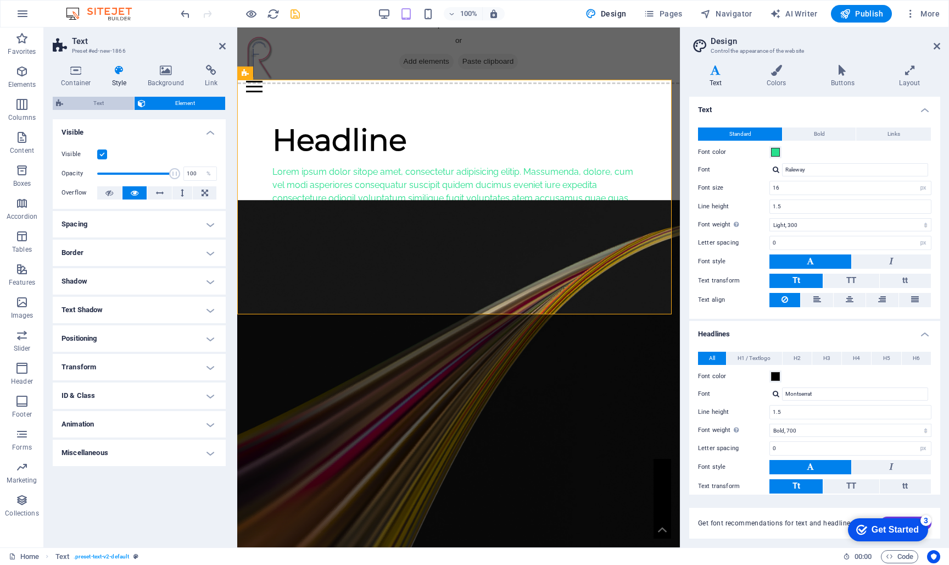
click at [104, 102] on span "Text" at bounding box center [98, 103] width 64 height 13
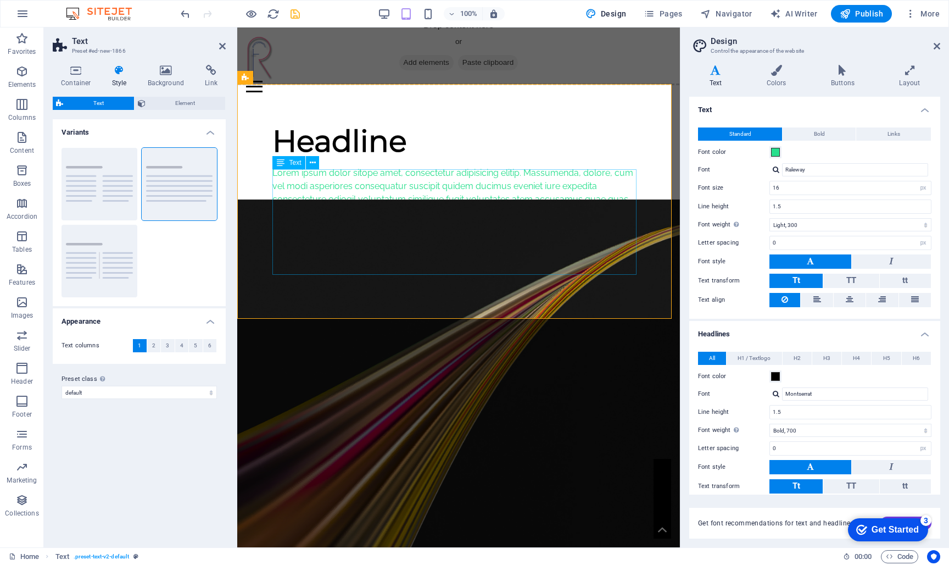
scroll to position [13, 0]
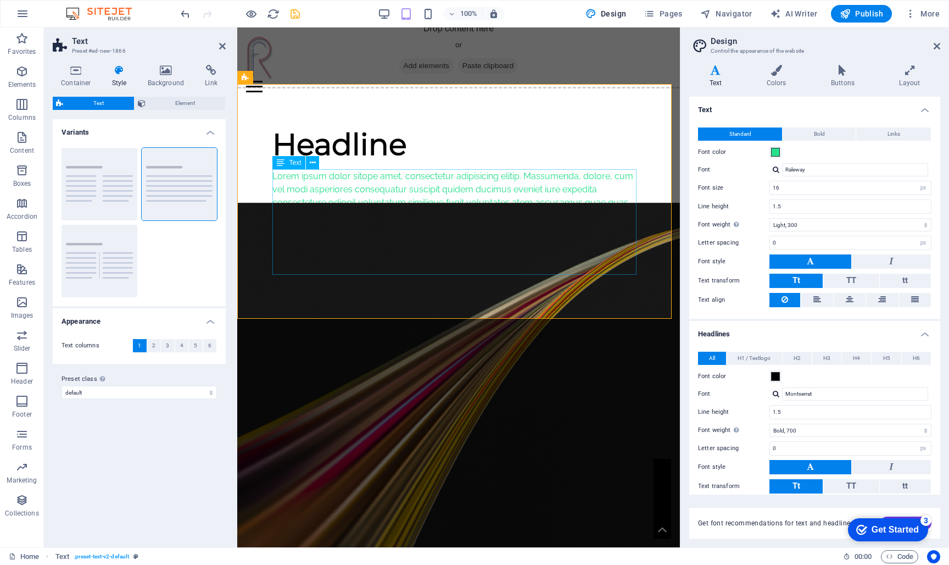
drag, startPoint x: 304, startPoint y: 174, endPoint x: 498, endPoint y: 174, distance: 193.4
click at [498, 174] on div "Lorem ipsum dolor sitope amet, consectetur adipisicing elitip. Massumenda, dolo…" at bounding box center [458, 222] width 372 height 105
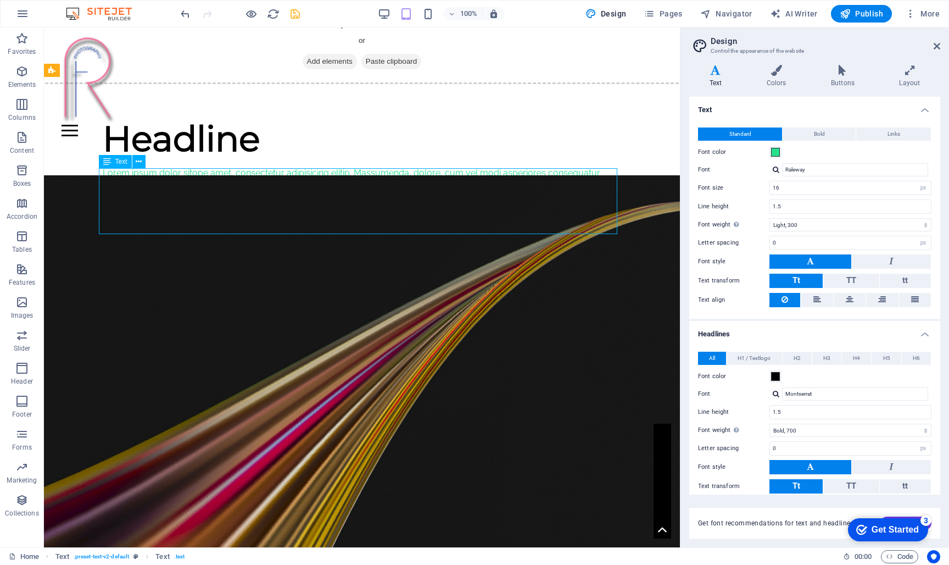
scroll to position [8, 0]
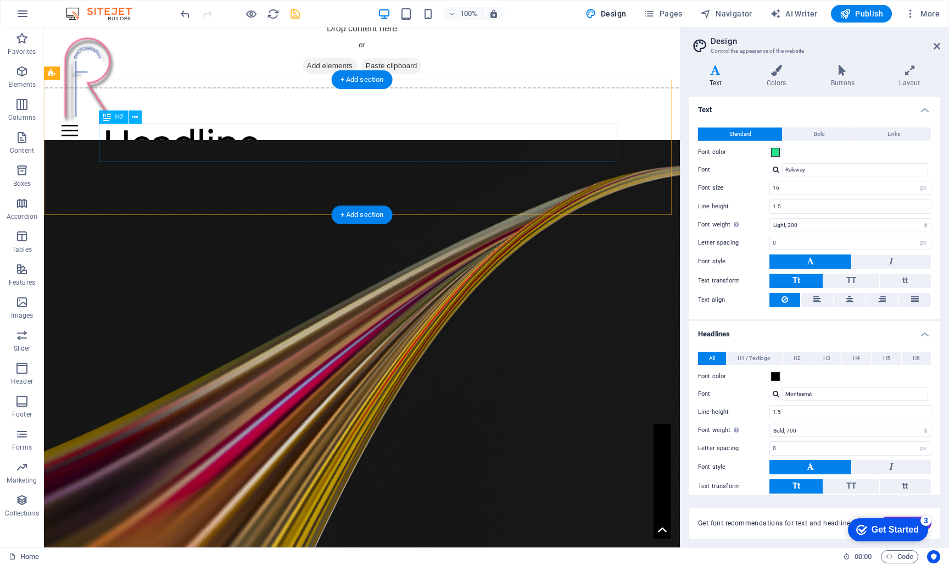
click at [253, 155] on div "Headline" at bounding box center [362, 143] width 519 height 38
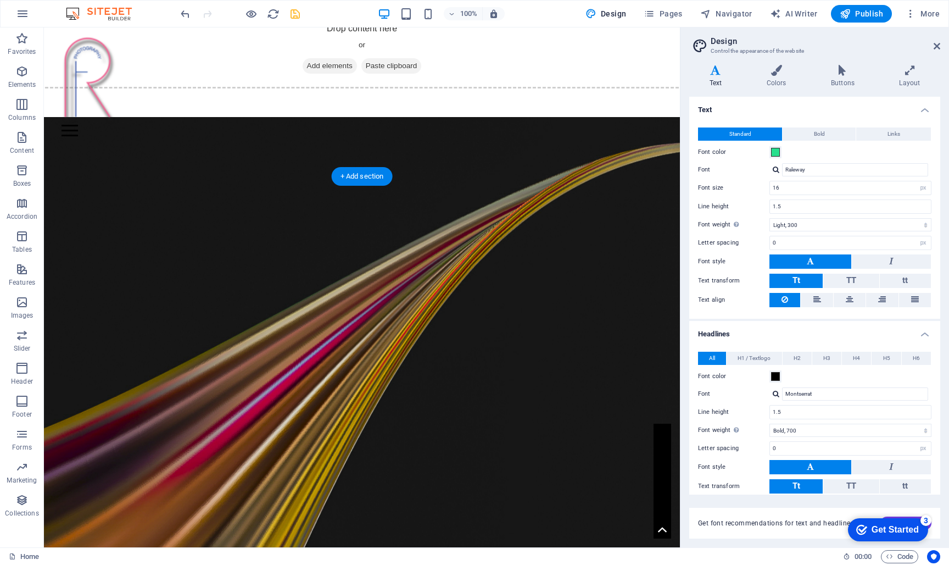
click at [255, 276] on figure at bounding box center [362, 377] width 636 height 520
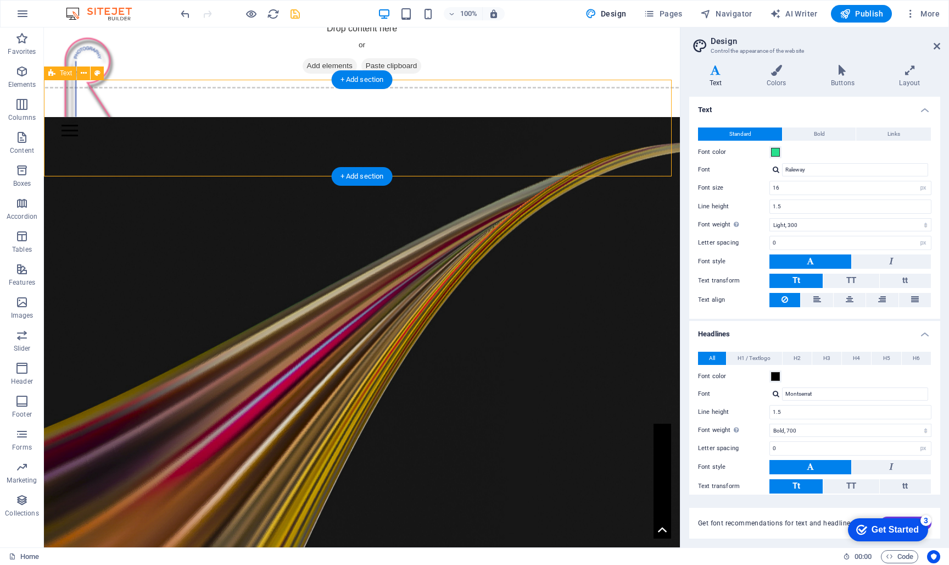
click at [260, 170] on div at bounding box center [362, 128] width 636 height 97
click at [261, 129] on div at bounding box center [362, 128] width 519 height 9
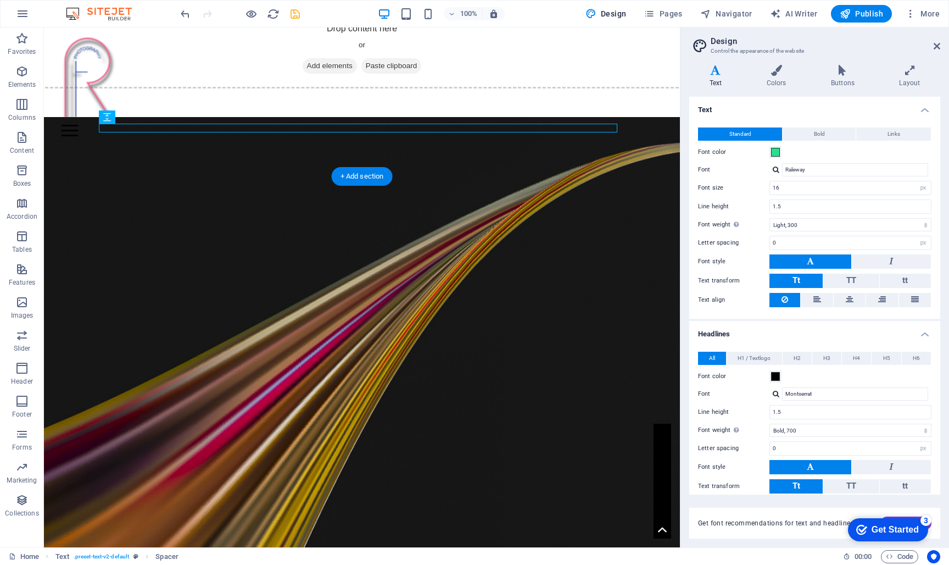
drag, startPoint x: 209, startPoint y: 302, endPoint x: 212, endPoint y: 295, distance: 7.1
click at [212, 295] on figure at bounding box center [362, 377] width 636 height 520
click at [224, 303] on figure at bounding box center [362, 377] width 636 height 520
click at [225, 302] on figure at bounding box center [362, 377] width 636 height 520
click at [226, 300] on figure at bounding box center [362, 377] width 636 height 520
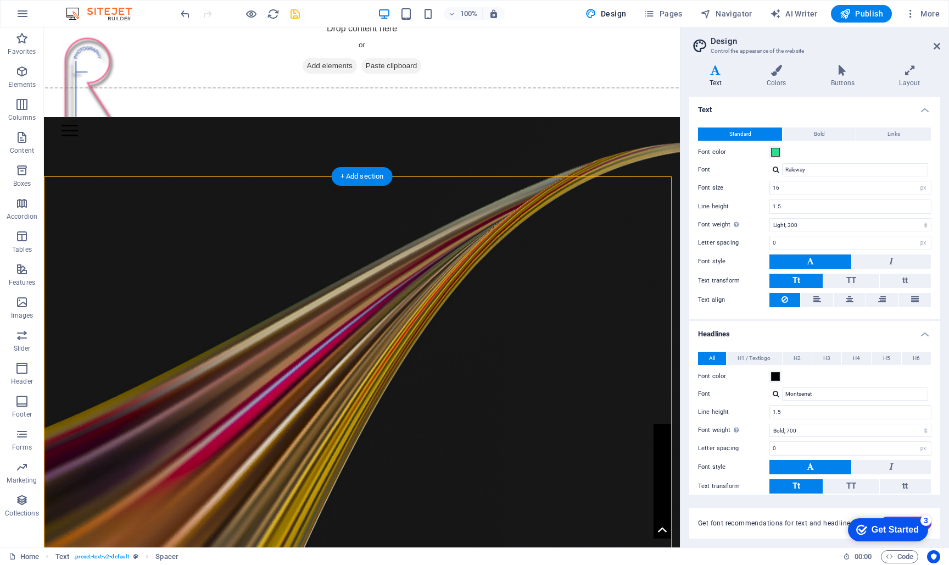
click at [226, 301] on figure at bounding box center [362, 377] width 636 height 520
drag, startPoint x: 205, startPoint y: 263, endPoint x: 402, endPoint y: 356, distance: 217.2
click at [402, 356] on figure at bounding box center [362, 377] width 636 height 520
drag, startPoint x: 372, startPoint y: 182, endPoint x: 140, endPoint y: 154, distance: 234.5
click at [372, 182] on div "+ Add section" at bounding box center [362, 176] width 61 height 19
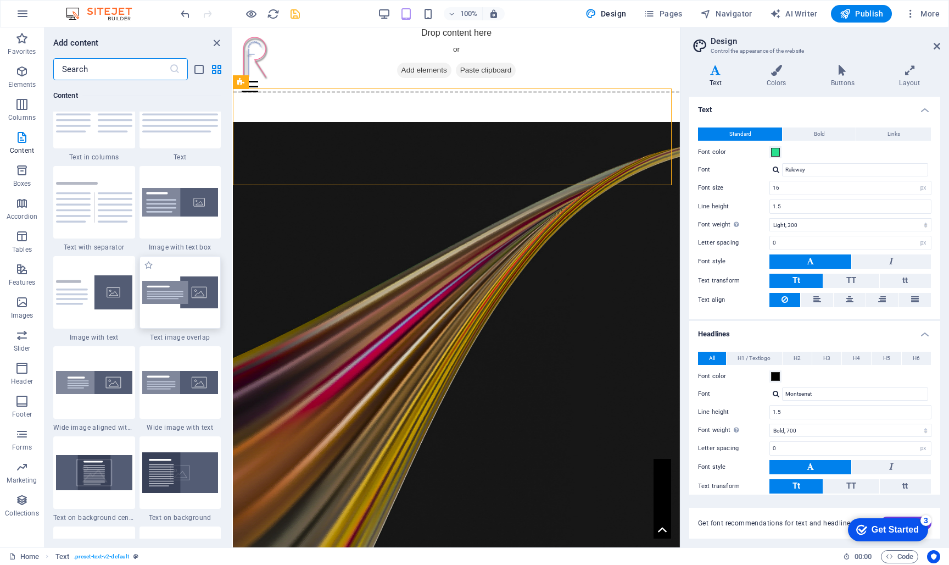
scroll to position [2051, 0]
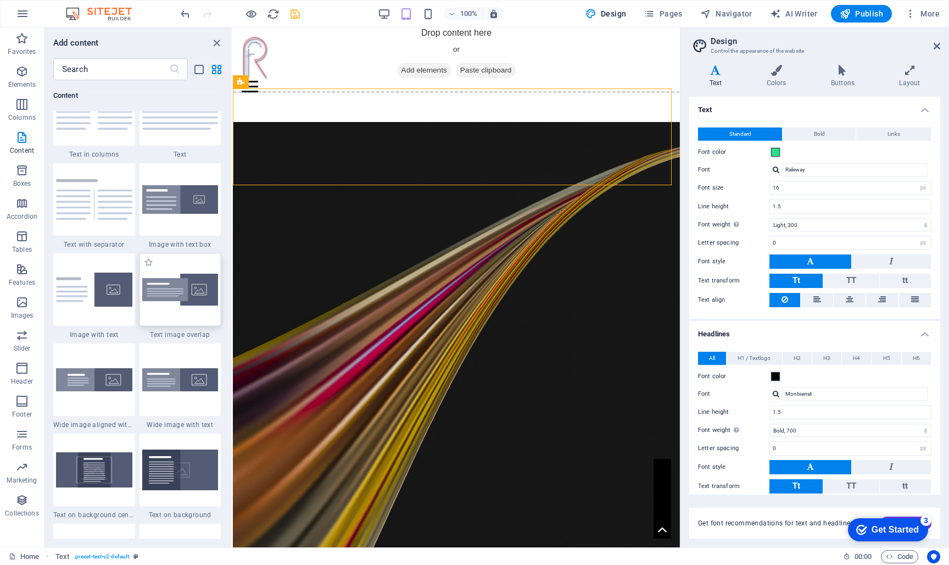
click at [169, 296] on img at bounding box center [180, 290] width 76 height 32
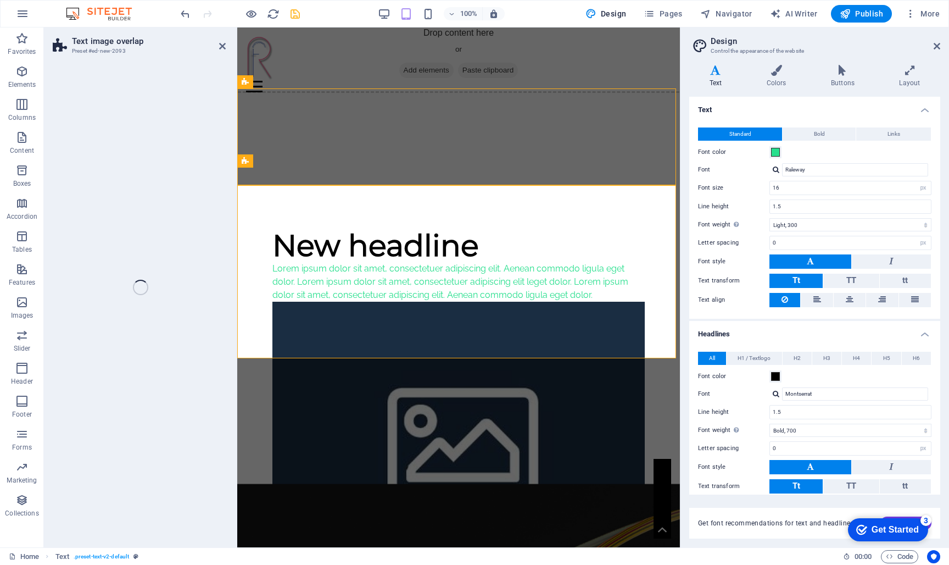
select select "rem"
select select "px"
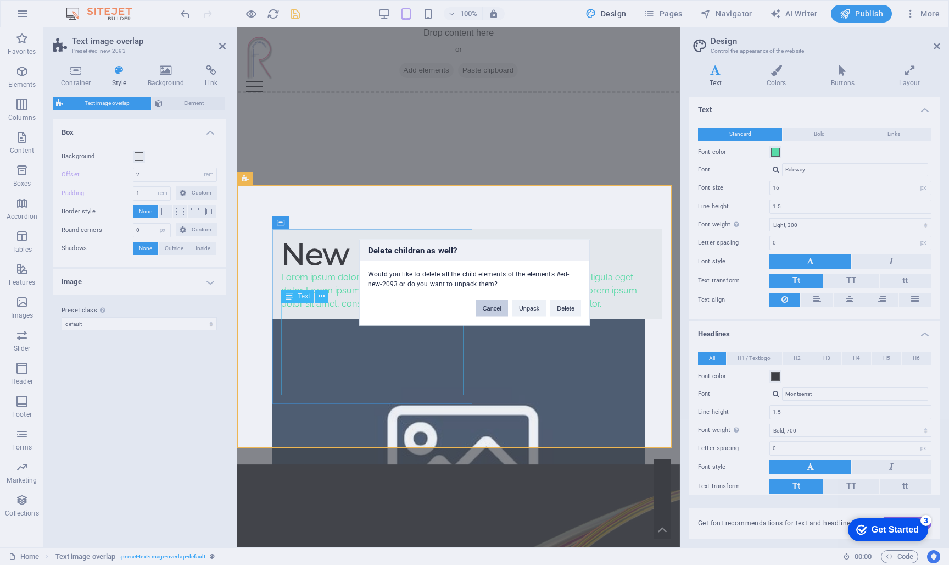
click at [496, 310] on button "Cancel" at bounding box center [492, 308] width 32 height 16
click at [561, 307] on button "Delete" at bounding box center [565, 308] width 31 height 16
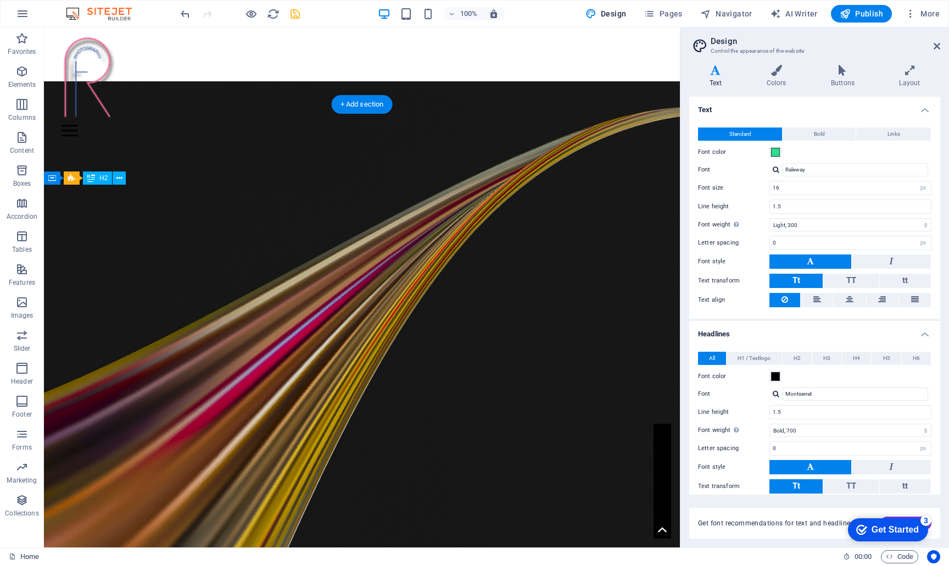
scroll to position [90, 0]
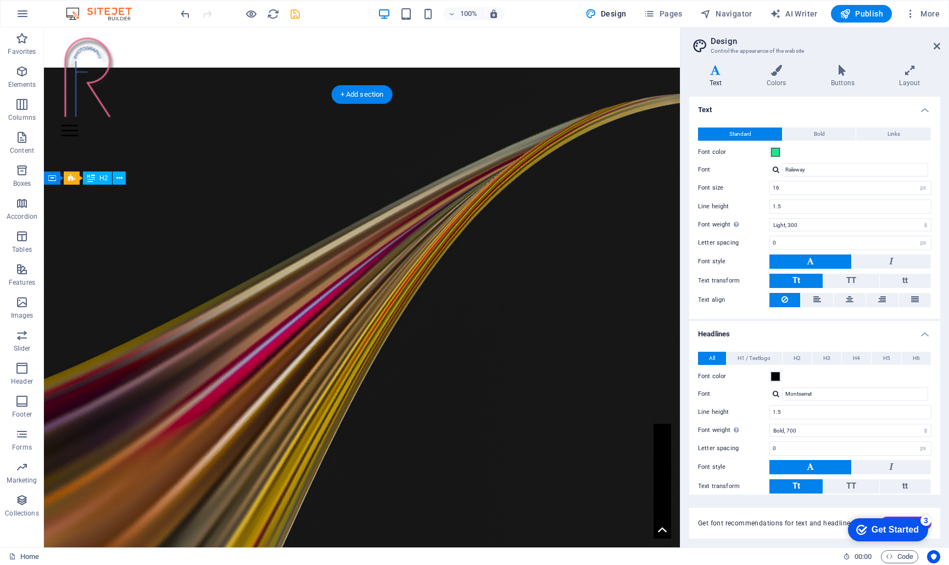
click at [394, 264] on figure at bounding box center [362, 328] width 636 height 520
click at [419, 425] on figure at bounding box center [362, 328] width 636 height 520
drag, startPoint x: 125, startPoint y: 174, endPoint x: 363, endPoint y: 233, distance: 244.6
click at [363, 233] on figure at bounding box center [362, 328] width 636 height 520
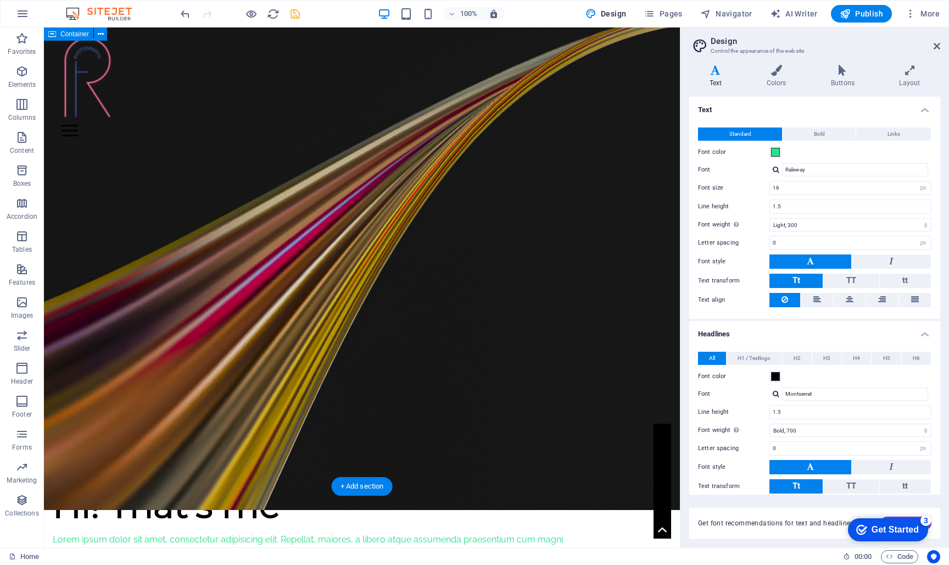
scroll to position [222, 0]
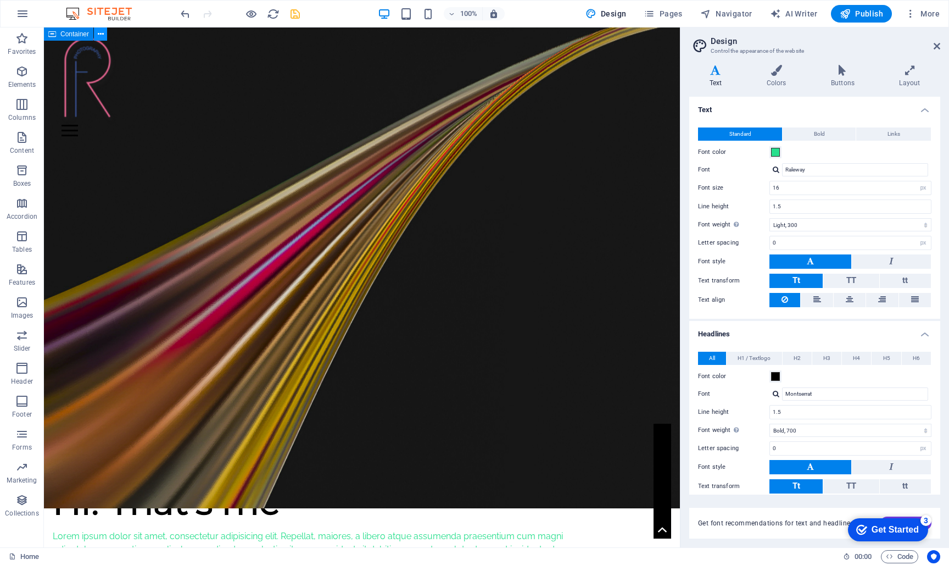
click at [101, 34] on icon at bounding box center [101, 35] width 6 height 12
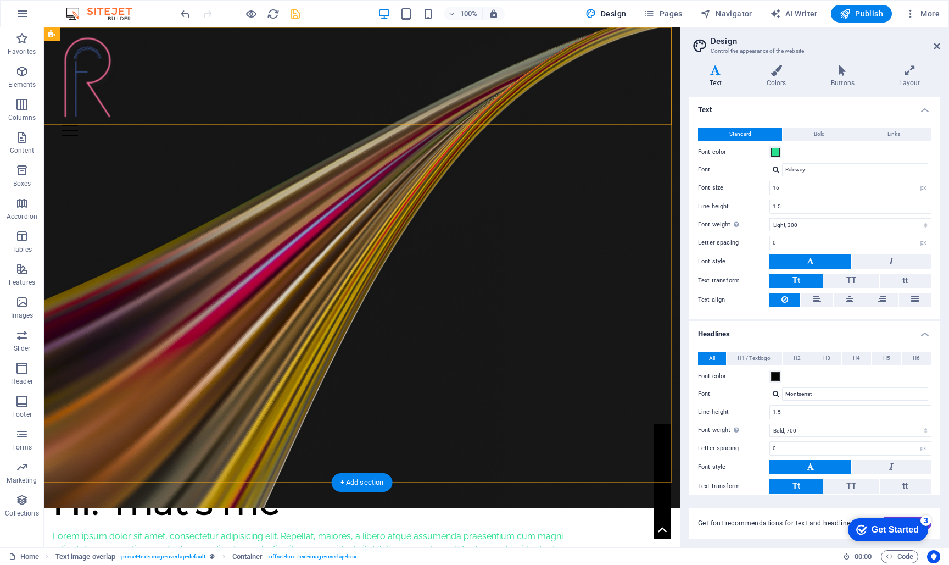
click at [127, 33] on div "Home Work About Pricing News Contact" at bounding box center [362, 81] width 636 height 109
click at [288, 282] on figure at bounding box center [362, 248] width 636 height 520
click at [208, 206] on figure at bounding box center [362, 248] width 636 height 520
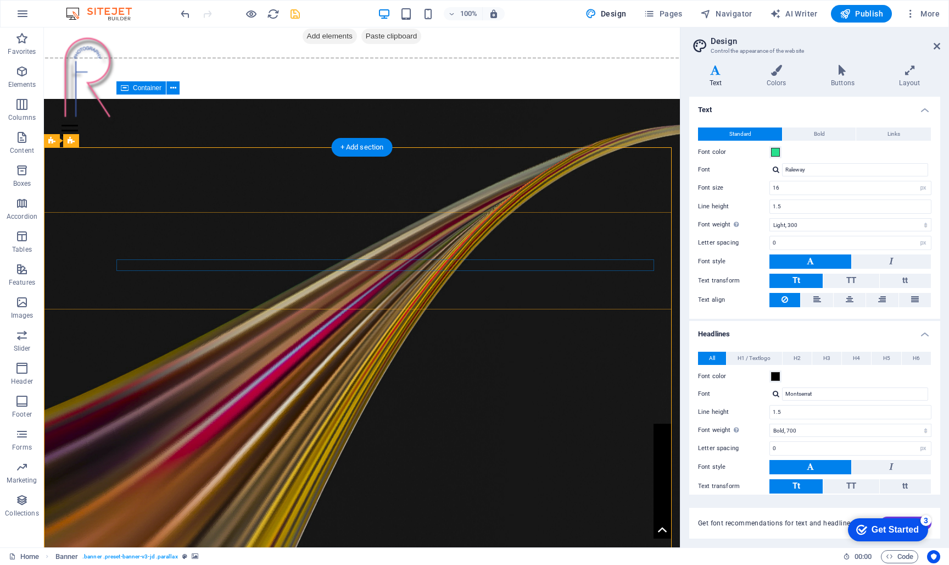
scroll to position [37, 0]
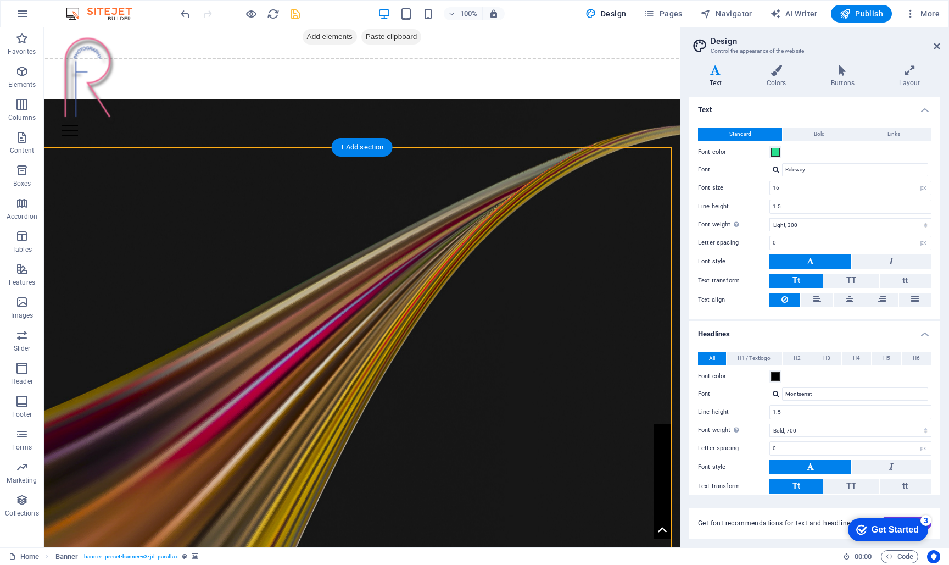
click at [127, 215] on figure at bounding box center [362, 359] width 636 height 520
click at [351, 148] on div "+ Add section" at bounding box center [362, 147] width 61 height 19
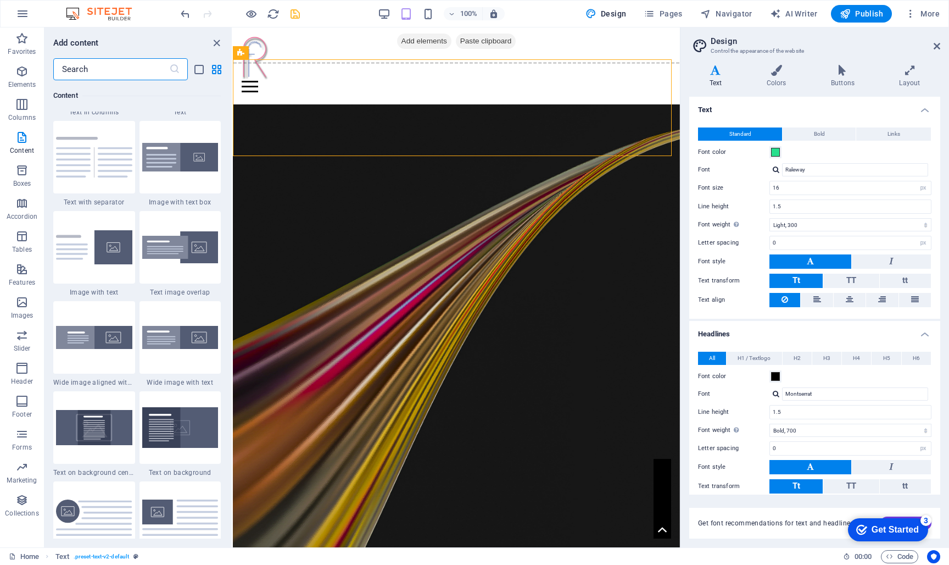
scroll to position [2091, 0]
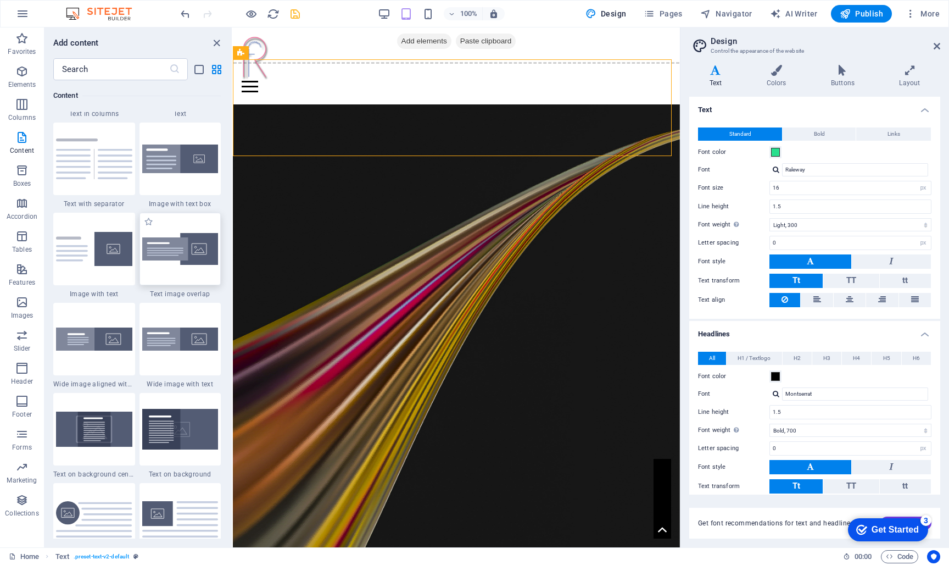
click at [180, 251] on img at bounding box center [180, 249] width 76 height 32
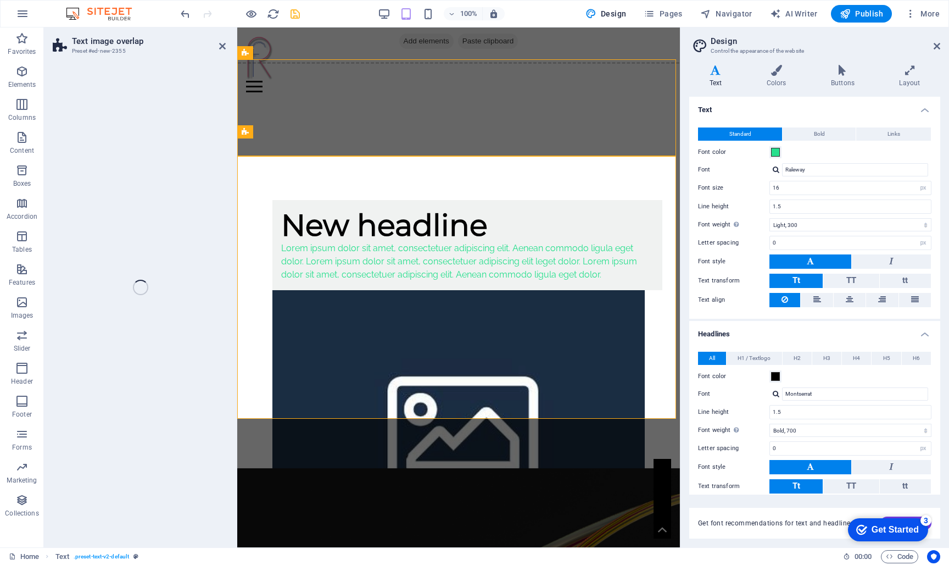
select select "rem"
select select "px"
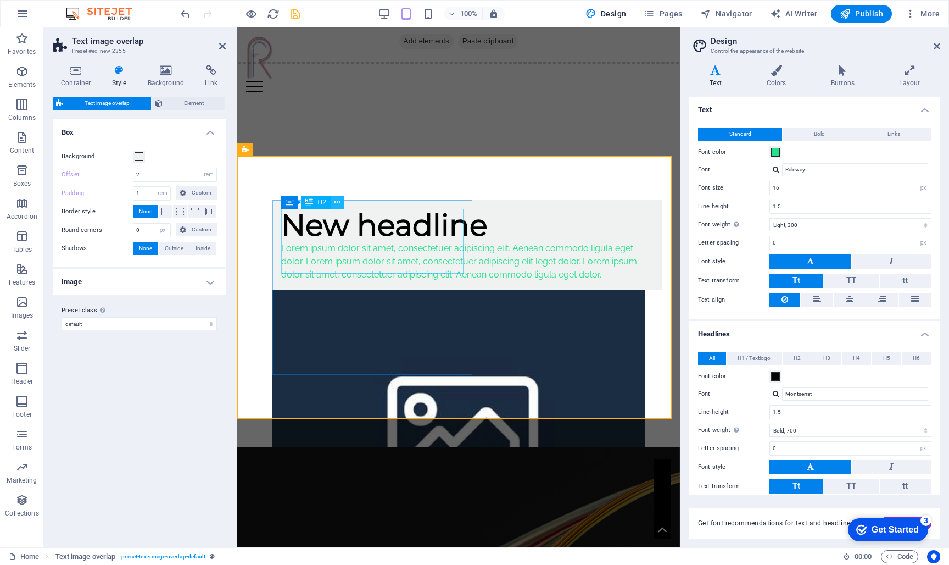
click at [338, 204] on icon at bounding box center [338, 203] width 6 height 12
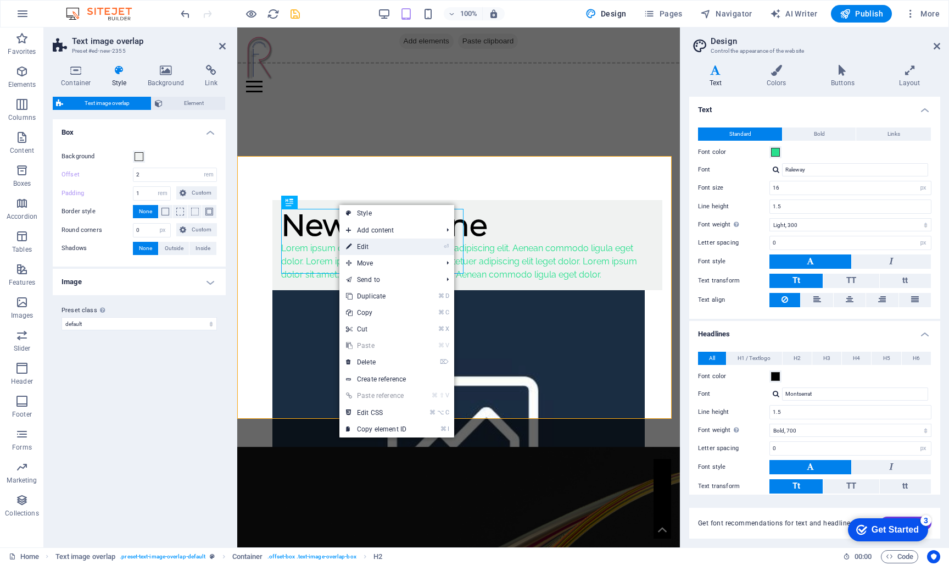
click at [361, 246] on link "⏎ Edit" at bounding box center [377, 246] width 74 height 16
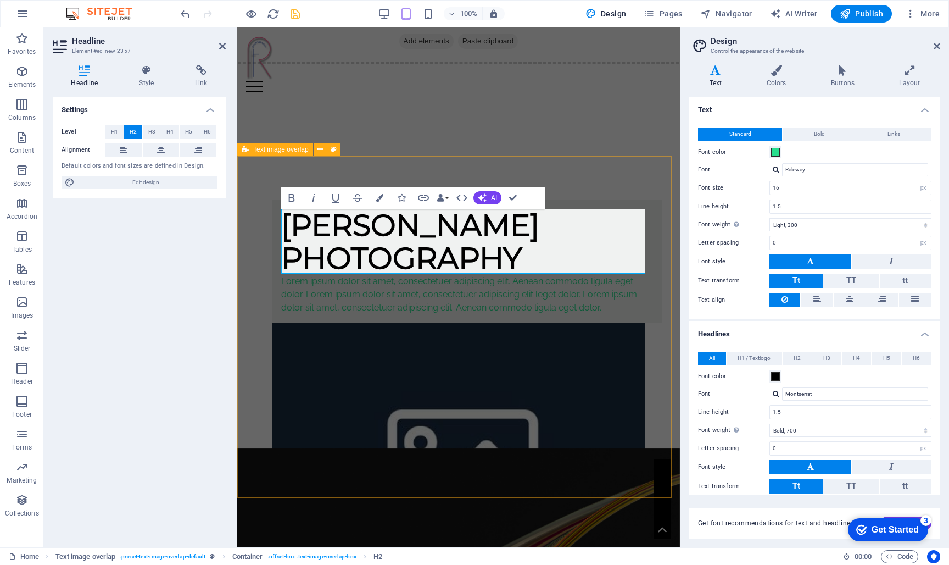
drag, startPoint x: 542, startPoint y: 417, endPoint x: 736, endPoint y: 415, distance: 194.5
click at [680, 415] on div "[PERSON_NAME] PHOTOGRAPHY Lorem ipsum dolor sit amet, consectetuer adipiscing e…" at bounding box center [458, 396] width 443 height 480
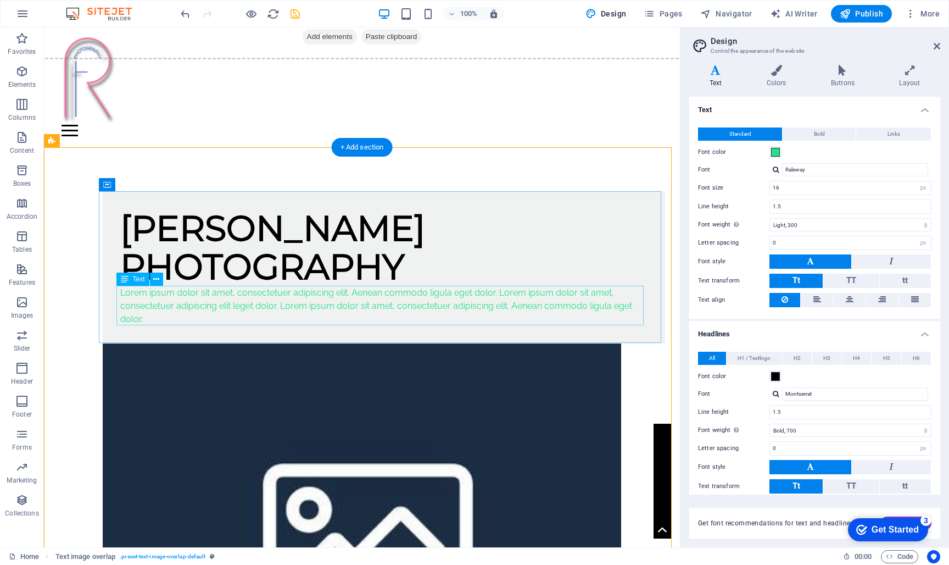
click at [120, 292] on div "Lorem ipsum dolor sit amet, consectetuer adipiscing elit. Aenean commodo ligula…" at bounding box center [383, 306] width 527 height 40
click at [170, 314] on div "Lorem ipsum dolor sit amet, consectetuer adipiscing elit. Aenean commodo ligula…" at bounding box center [383, 306] width 527 height 40
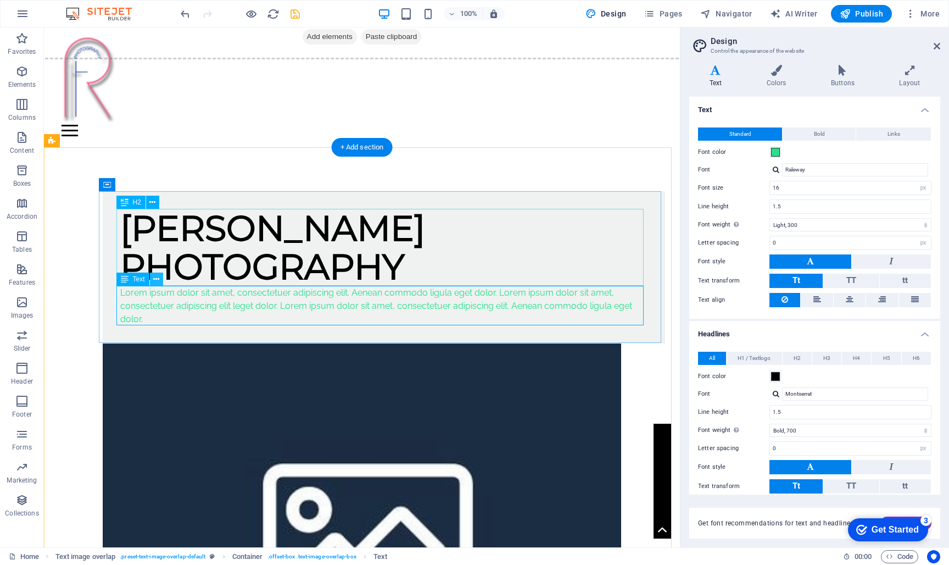
click at [162, 281] on button at bounding box center [156, 278] width 13 height 13
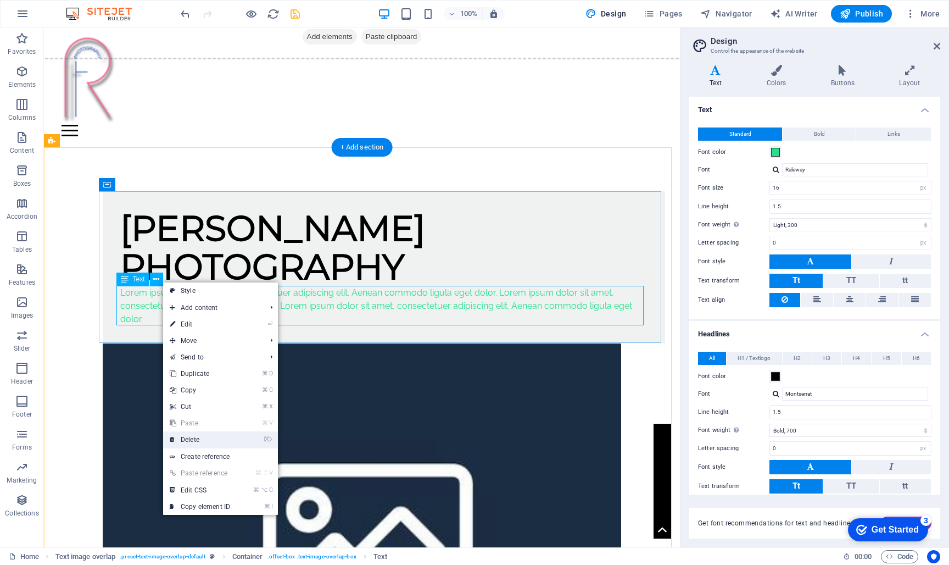
click at [207, 438] on link "⌦ Delete" at bounding box center [200, 439] width 74 height 16
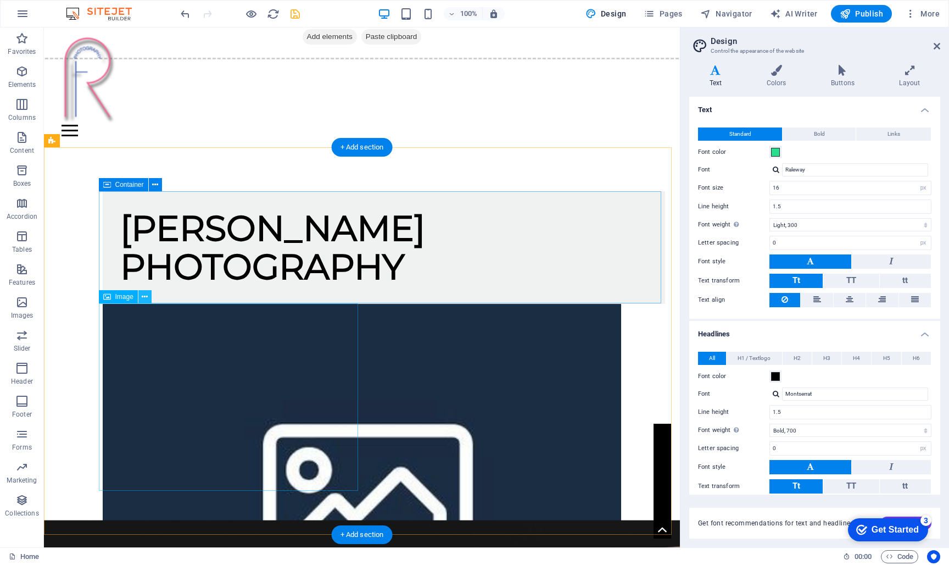
click at [144, 297] on icon at bounding box center [145, 297] width 6 height 12
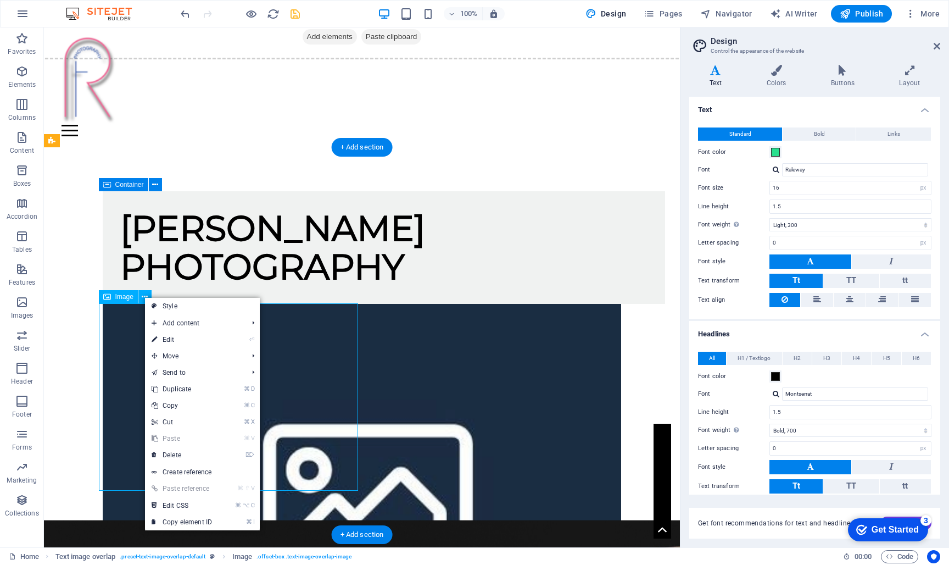
click at [118, 299] on span "Image" at bounding box center [124, 296] width 18 height 7
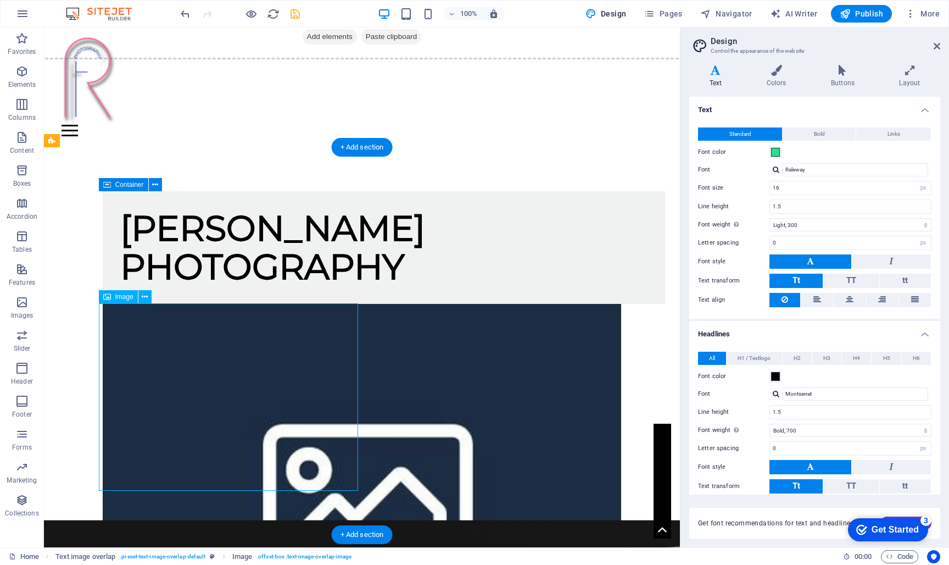
click at [118, 299] on span "Image" at bounding box center [124, 296] width 18 height 7
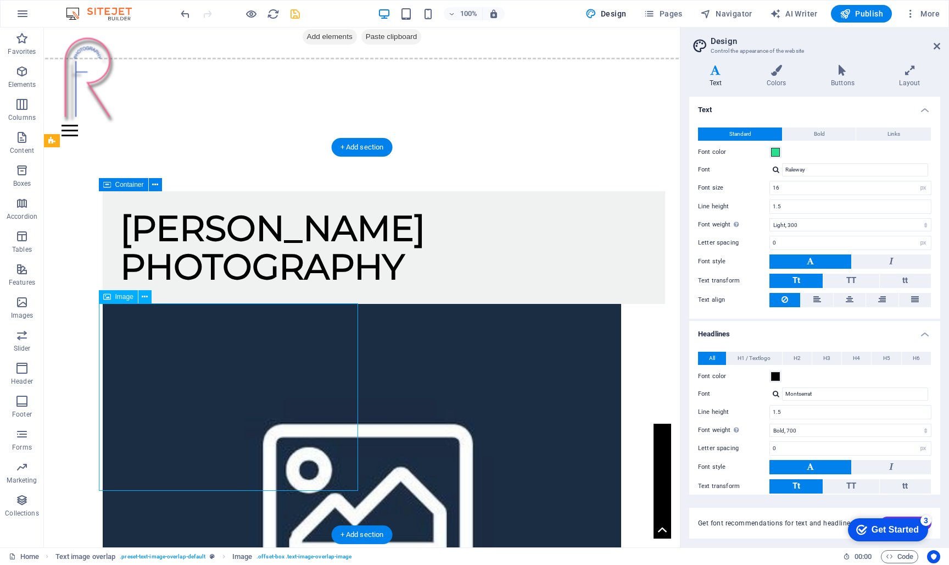
select select "%"
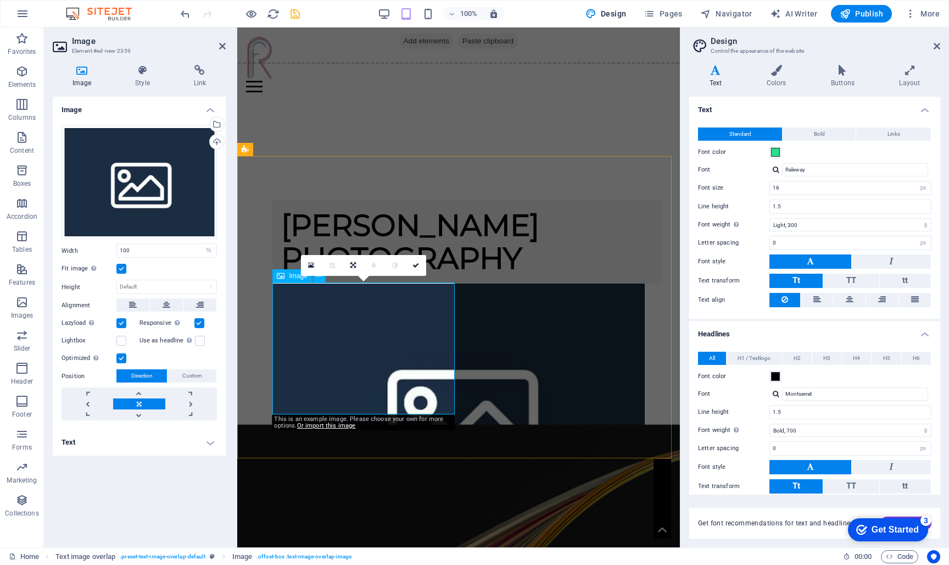
click at [353, 356] on figure at bounding box center [458, 417] width 372 height 269
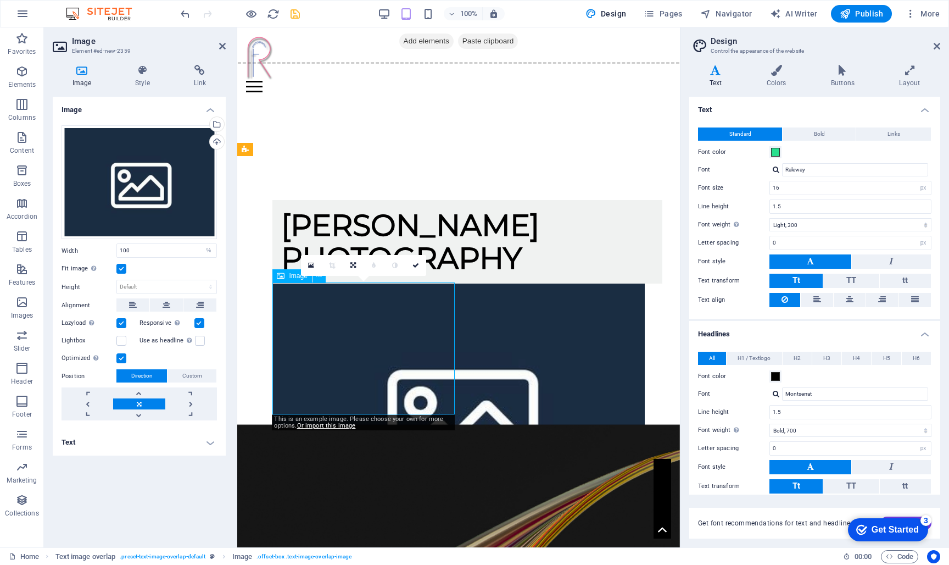
click at [353, 356] on figure at bounding box center [458, 417] width 372 height 269
click at [330, 353] on figure at bounding box center [458, 417] width 372 height 269
click at [292, 276] on span "Image" at bounding box center [298, 275] width 18 height 7
click at [340, 364] on figure at bounding box center [458, 417] width 372 height 269
drag, startPoint x: 312, startPoint y: 379, endPoint x: 318, endPoint y: 411, distance: 32.3
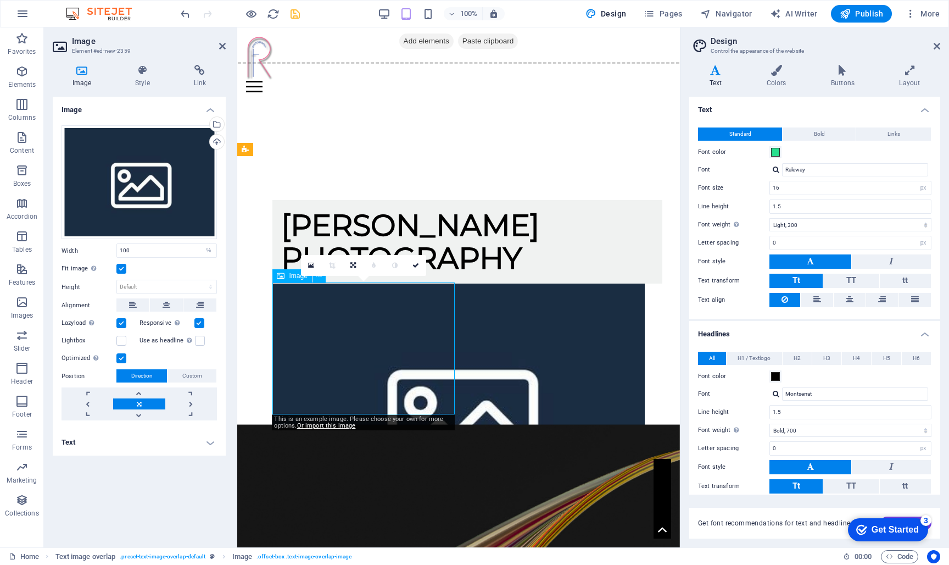
click at [327, 369] on figure at bounding box center [458, 417] width 372 height 269
click at [326, 426] on link "Or import this image" at bounding box center [326, 425] width 59 height 7
click at [311, 389] on figure at bounding box center [458, 417] width 372 height 269
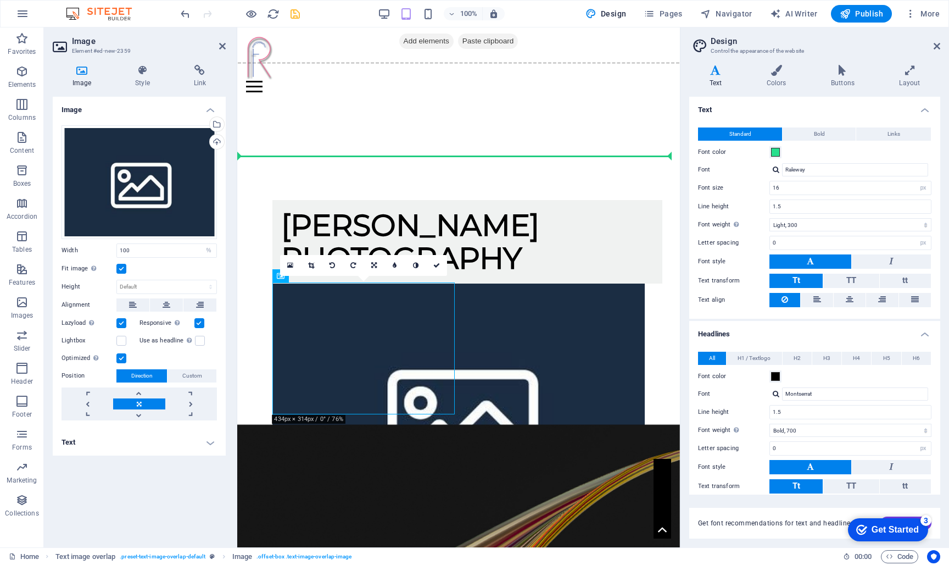
drag, startPoint x: 347, startPoint y: 337, endPoint x: 522, endPoint y: 299, distance: 179.7
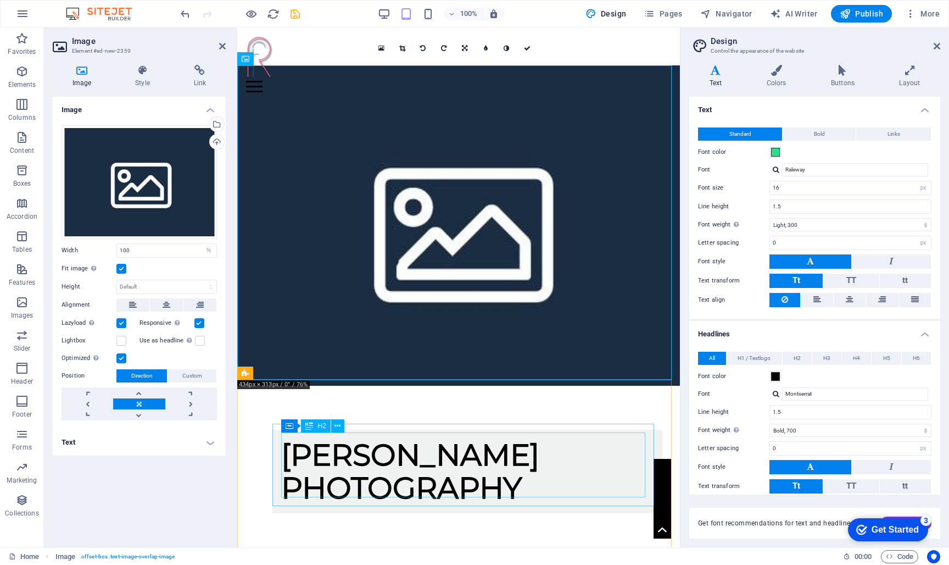
scroll to position [451, 0]
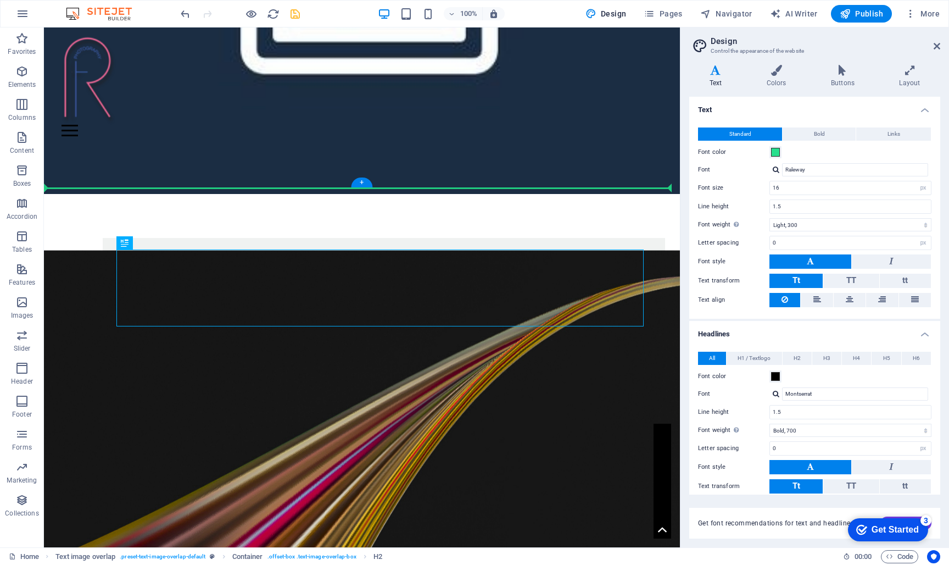
drag, startPoint x: 448, startPoint y: 441, endPoint x: 435, endPoint y: 193, distance: 247.6
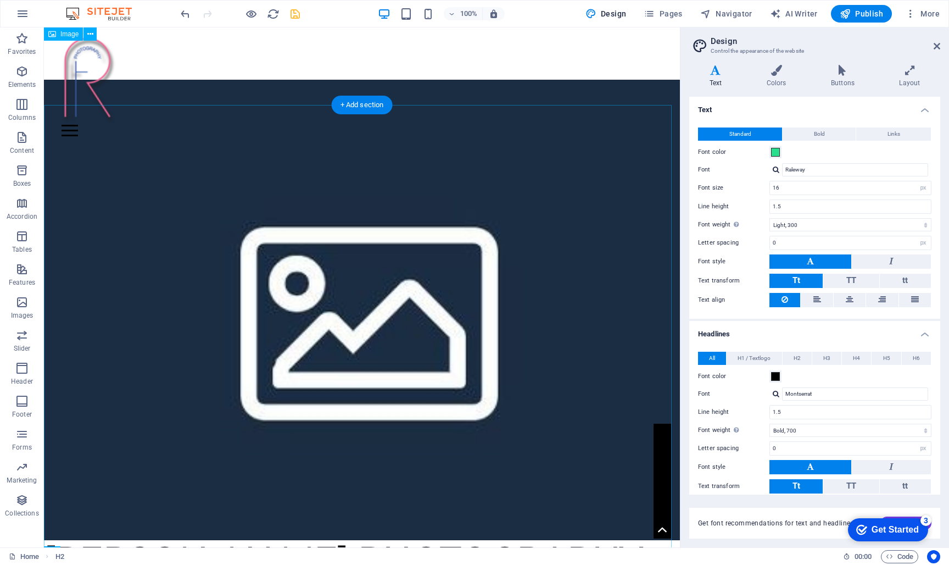
scroll to position [80, 0]
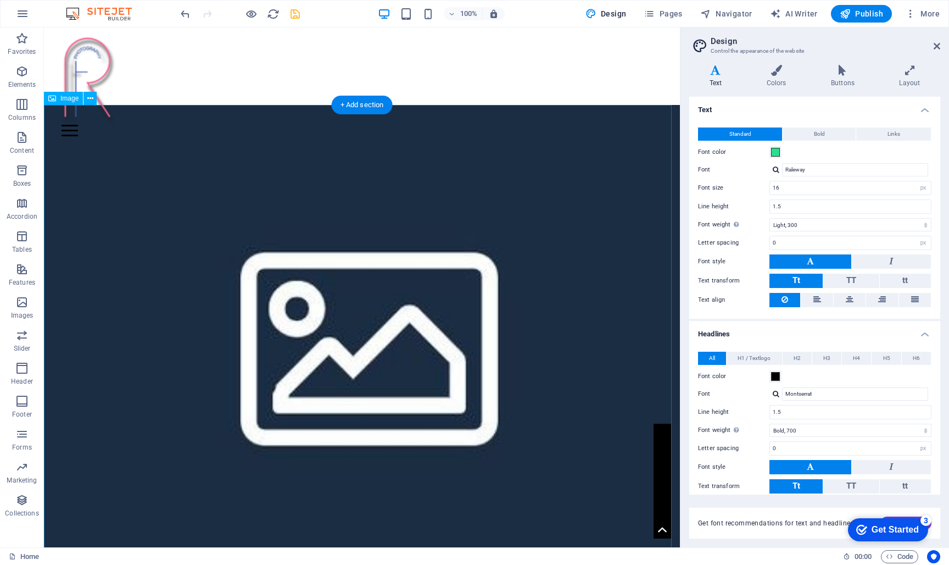
click at [436, 281] on figure at bounding box center [362, 335] width 636 height 460
click at [494, 235] on figure at bounding box center [362, 335] width 636 height 460
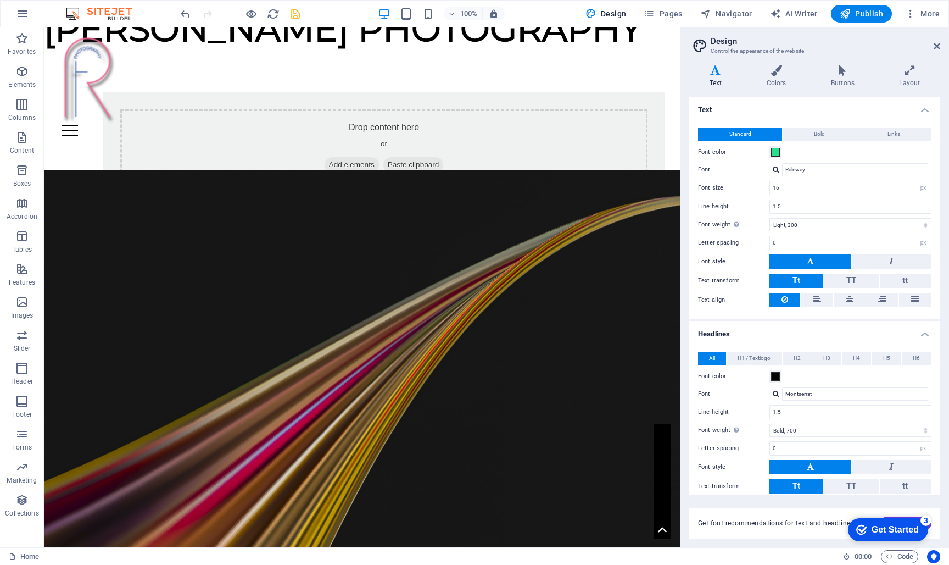
scroll to position [166, 0]
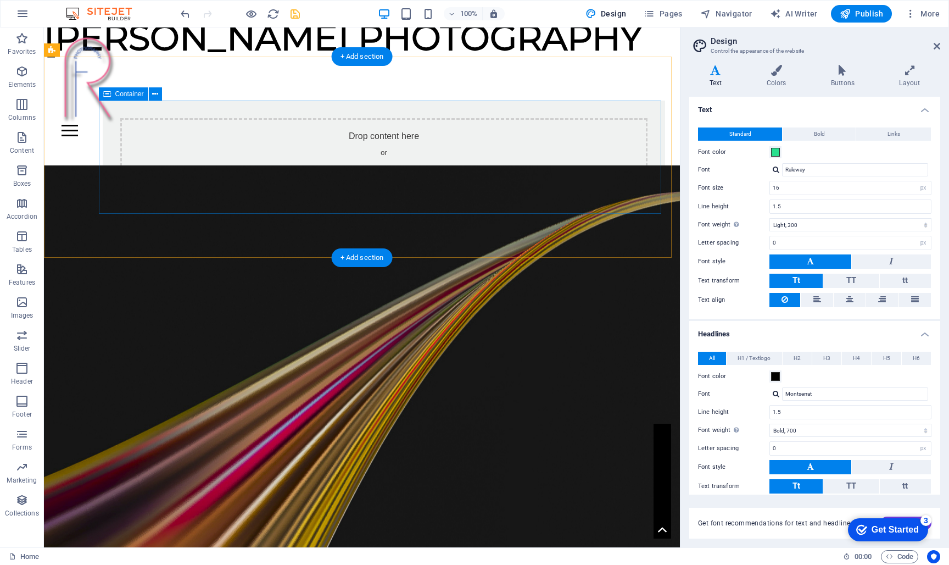
click at [482, 184] on div "Drop content here or Add elements Paste clipboard" at bounding box center [383, 157] width 527 height 78
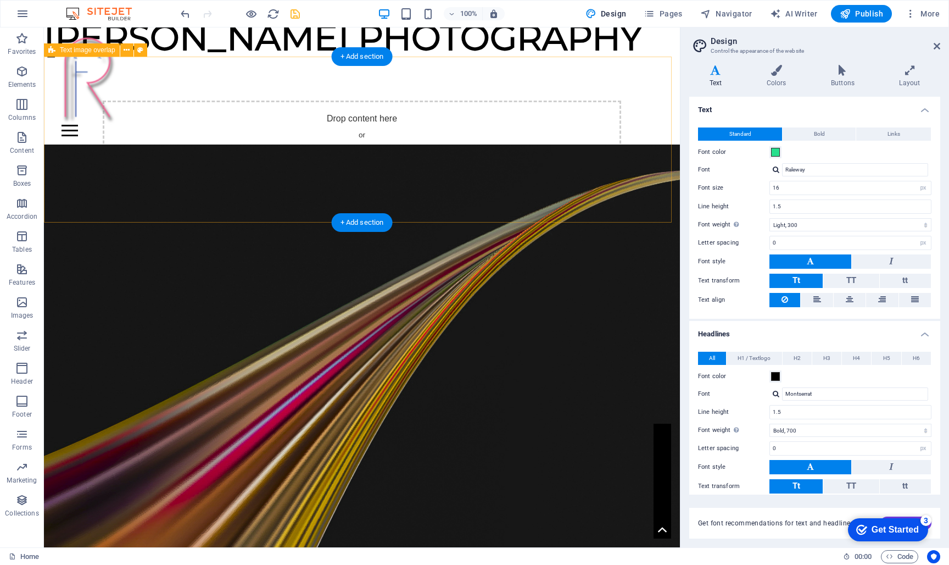
click at [497, 138] on div "Drop content here or Add elements Paste clipboard" at bounding box center [362, 140] width 519 height 78
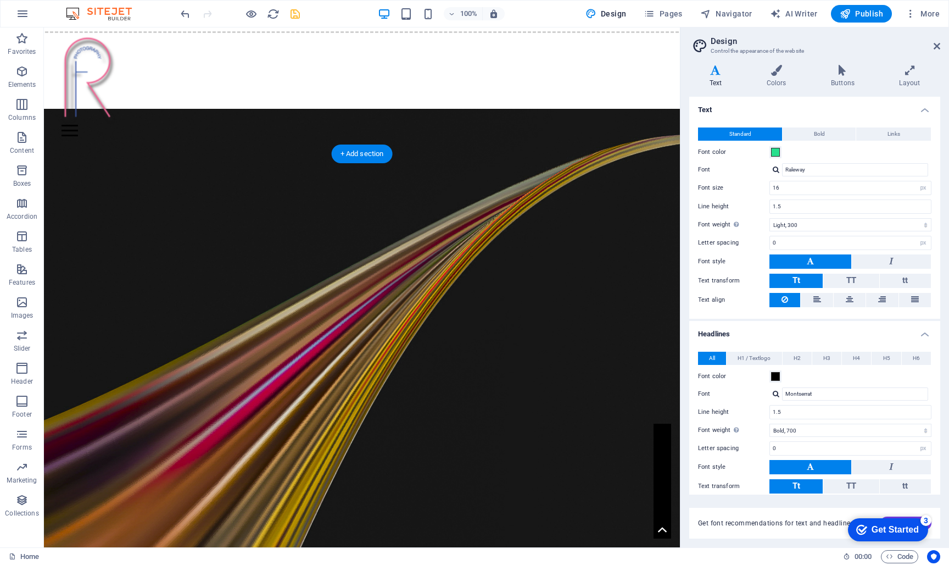
scroll to position [70, 0]
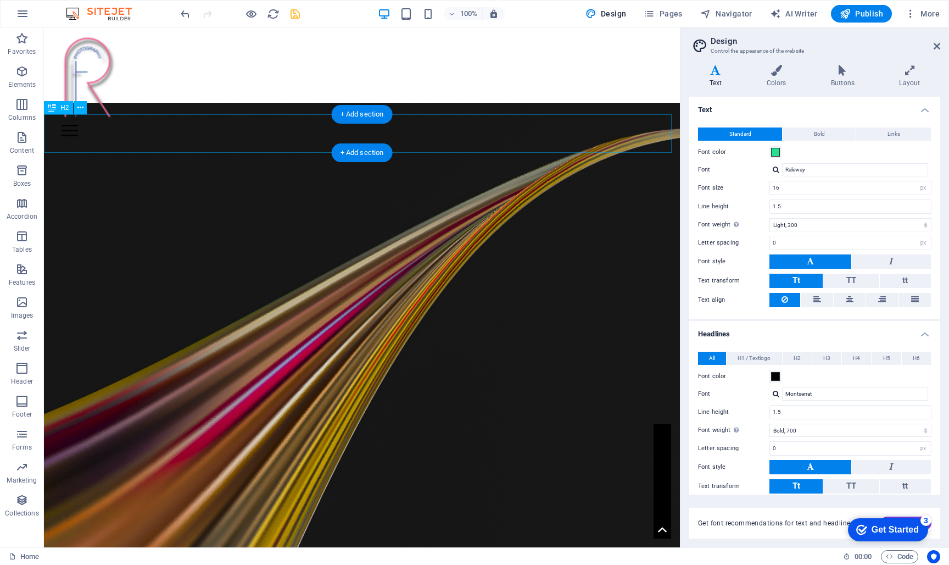
click at [405, 143] on div "[PERSON_NAME] PHOTOGRAPHY" at bounding box center [362, 133] width 636 height 38
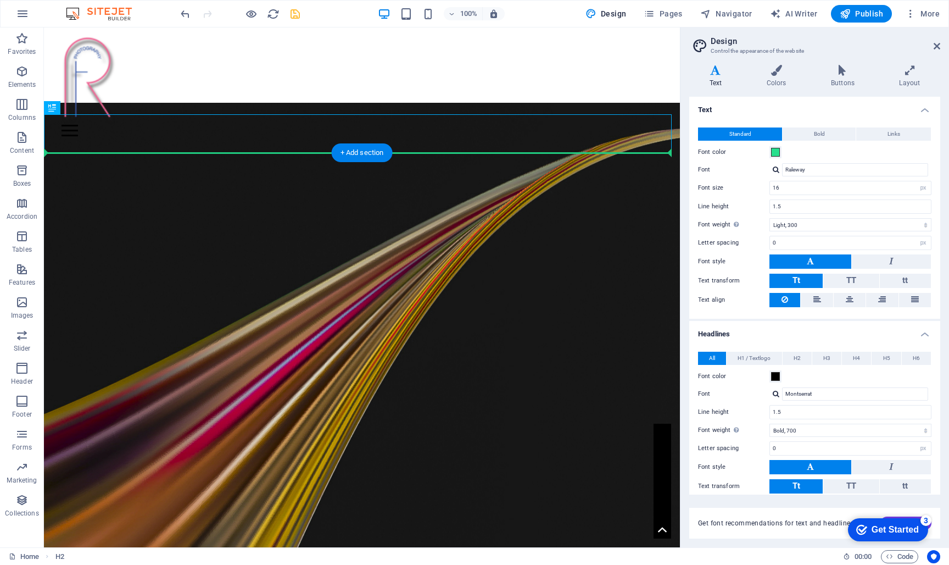
drag, startPoint x: 399, startPoint y: 132, endPoint x: 429, endPoint y: 294, distance: 164.9
drag, startPoint x: 94, startPoint y: 136, endPoint x: 156, endPoint y: 259, distance: 137.8
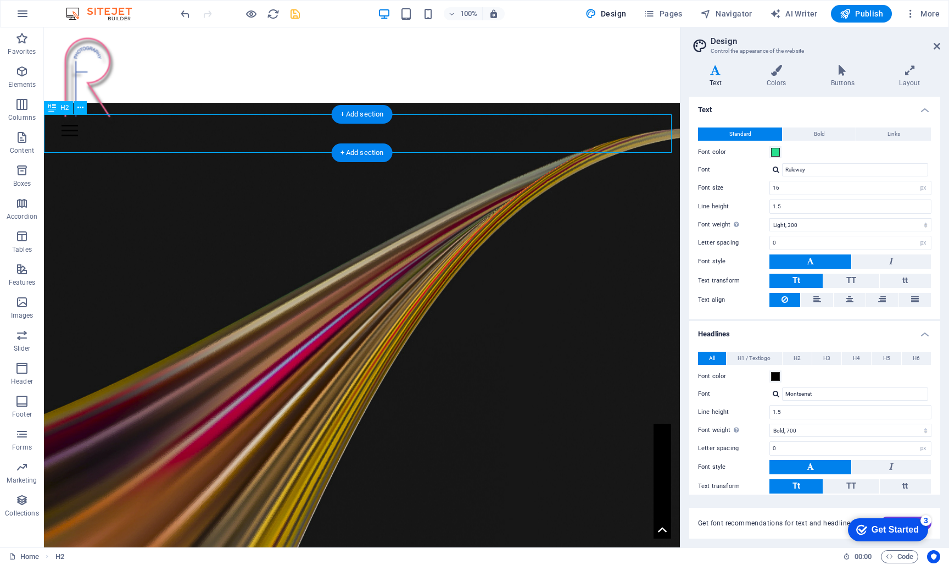
click at [404, 147] on div "[PERSON_NAME] PHOTOGRAPHY" at bounding box center [362, 133] width 636 height 38
click at [54, 112] on icon at bounding box center [52, 107] width 8 height 13
click at [52, 109] on icon at bounding box center [52, 107] width 8 height 13
click at [66, 110] on span "H2" at bounding box center [64, 107] width 8 height 7
click at [80, 109] on icon at bounding box center [80, 108] width 6 height 12
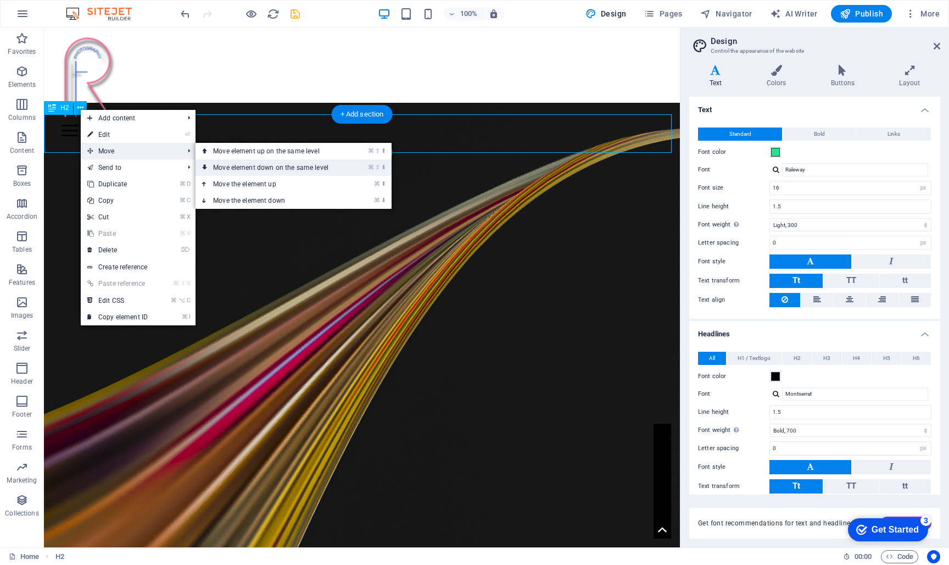
click at [305, 164] on link "⌘ ⇧ ⬇ Move element down on the same level" at bounding box center [273, 167] width 155 height 16
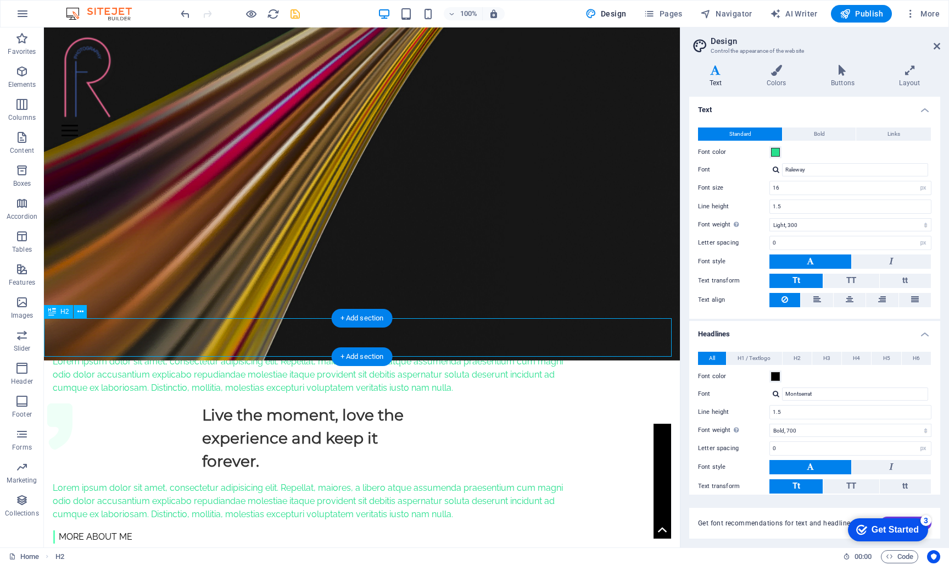
scroll to position [436, 0]
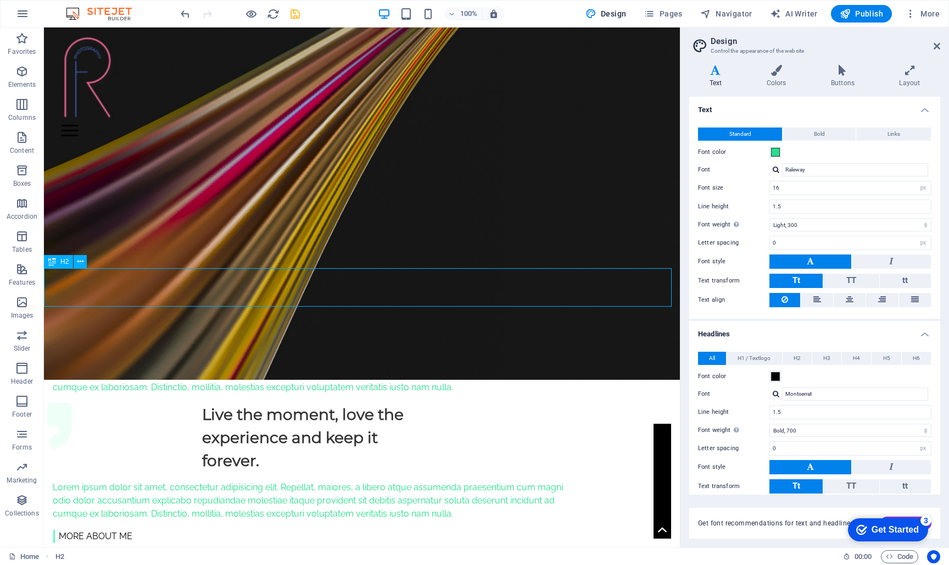
click at [55, 265] on icon at bounding box center [52, 261] width 8 height 13
click at [80, 262] on icon at bounding box center [80, 262] width 6 height 12
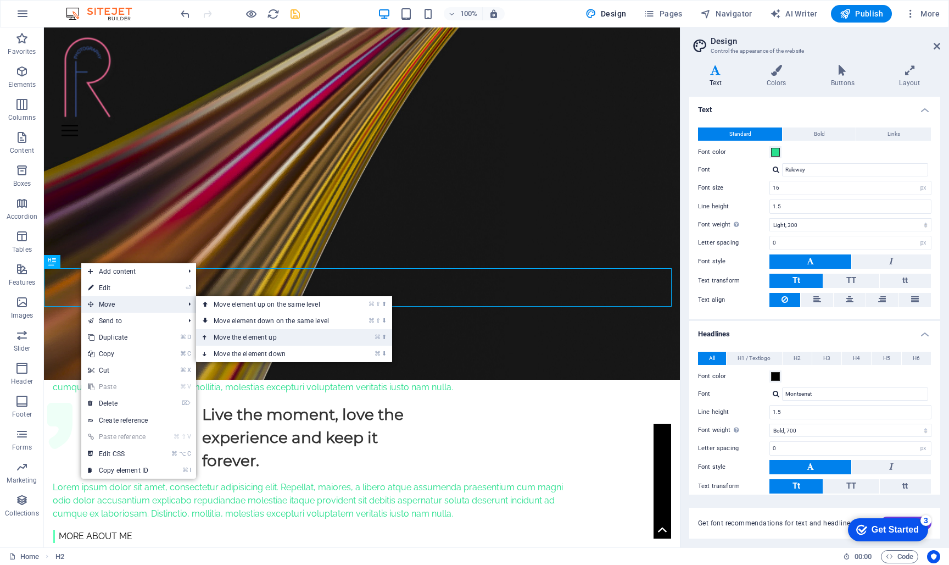
click at [259, 332] on link "⌘ ⬆ Move the element up" at bounding box center [273, 337] width 155 height 16
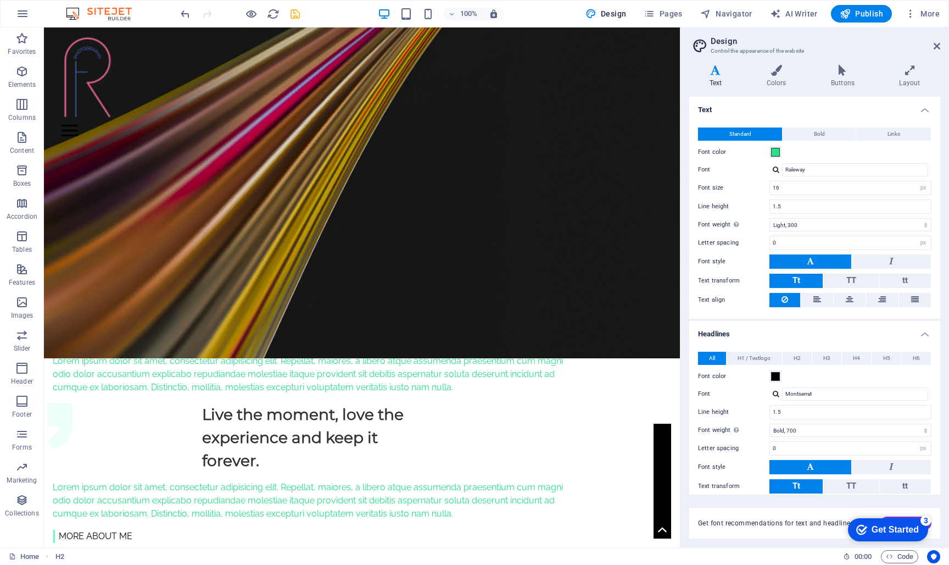
scroll to position [0, 0]
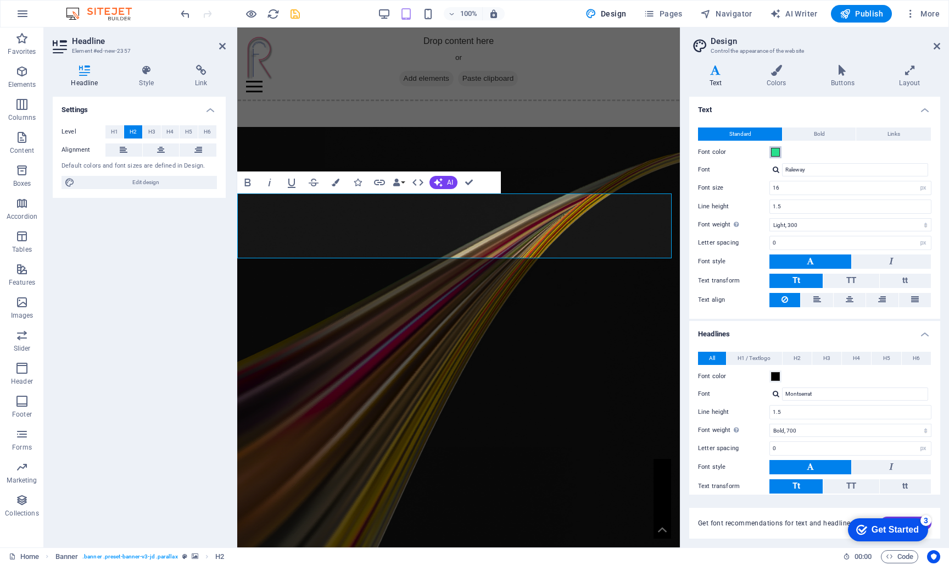
click at [777, 152] on span at bounding box center [775, 152] width 9 height 9
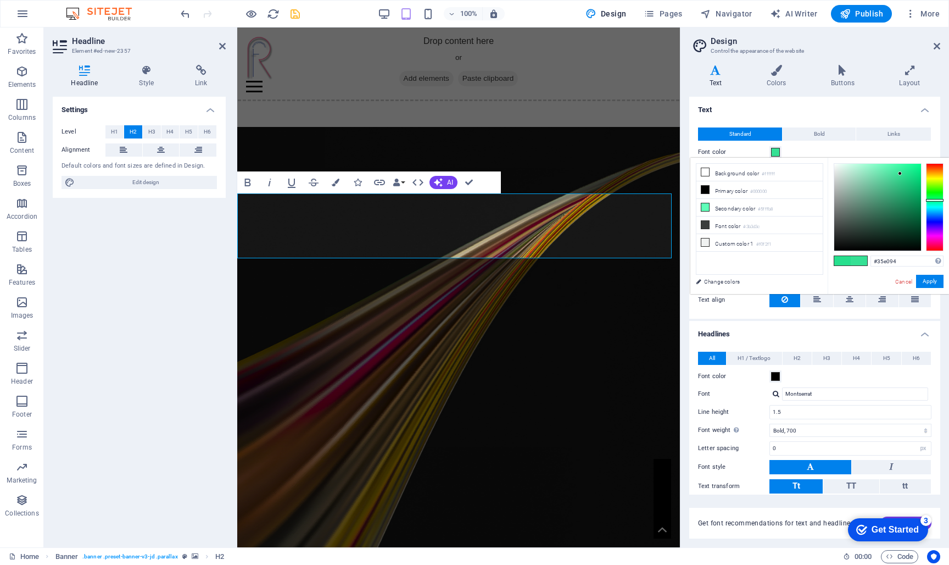
click at [900, 174] on div at bounding box center [877, 207] width 87 height 87
click at [938, 169] on div at bounding box center [935, 207] width 18 height 88
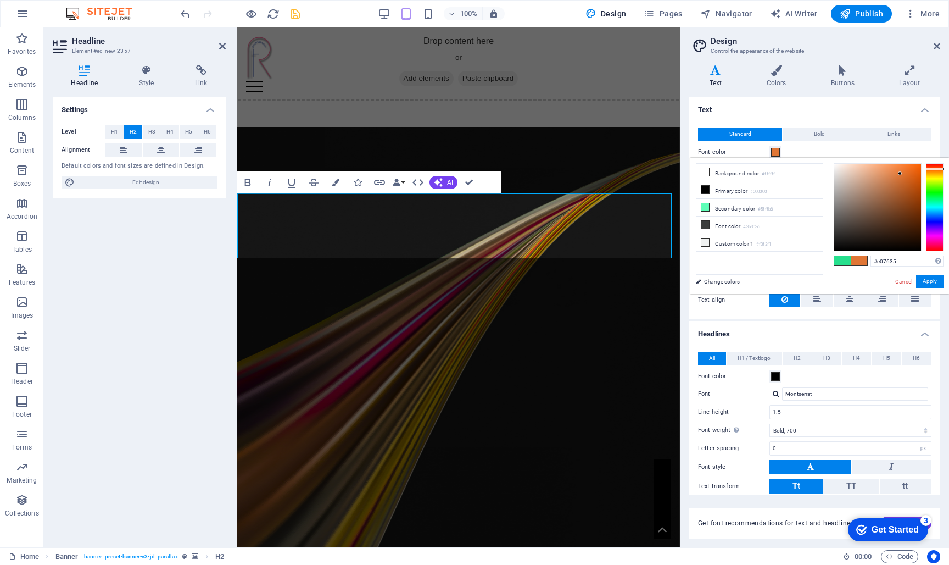
type input "#ff6608"
click at [918, 163] on div at bounding box center [878, 207] width 88 height 88
click at [776, 152] on button "Font color" at bounding box center [776, 152] width 12 height 12
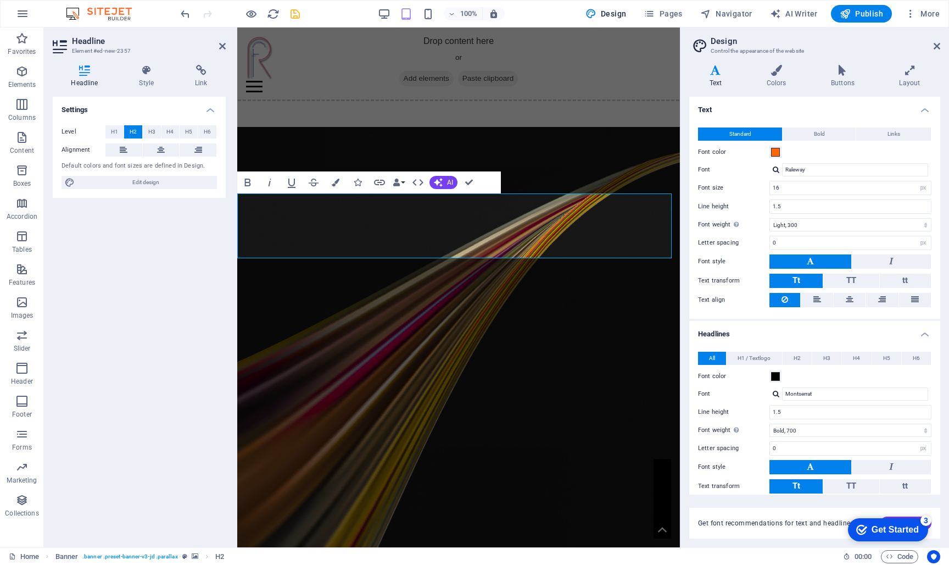
click at [617, 355] on figure at bounding box center [458, 387] width 443 height 520
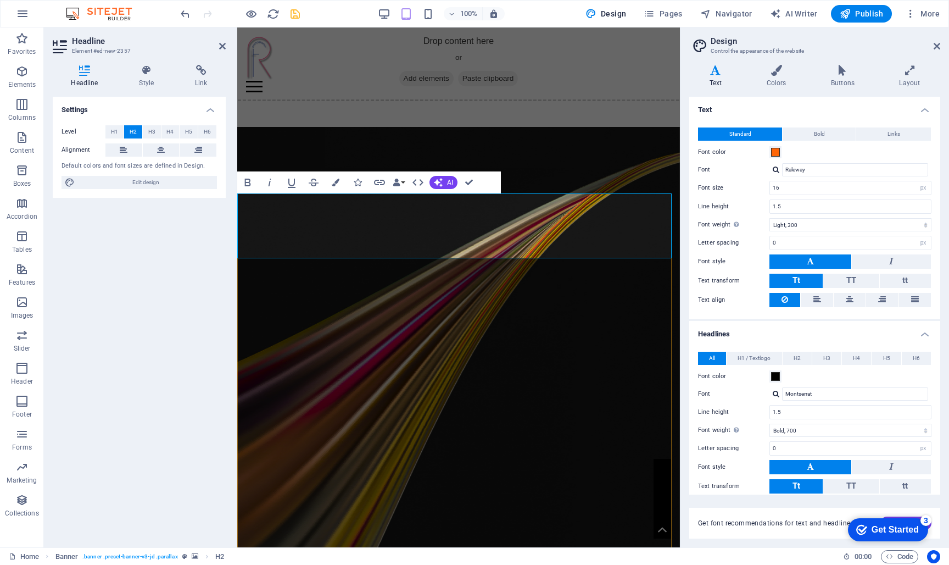
drag, startPoint x: 491, startPoint y: 247, endPoint x: 243, endPoint y: 203, distance: 252.1
click at [775, 377] on span at bounding box center [775, 376] width 9 height 9
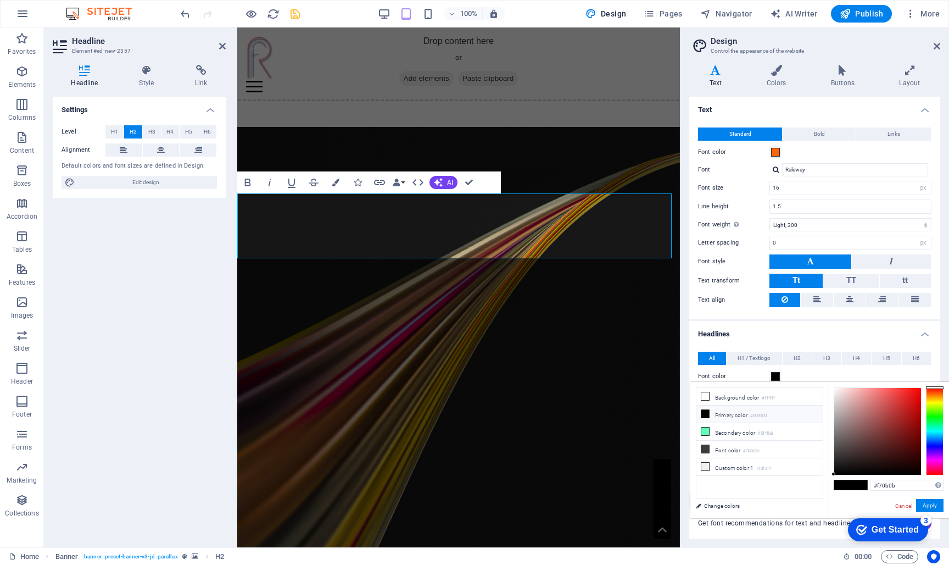
type input "#f70909"
click at [917, 390] on div at bounding box center [877, 431] width 87 height 87
click at [776, 376] on button "Font color" at bounding box center [776, 376] width 12 height 12
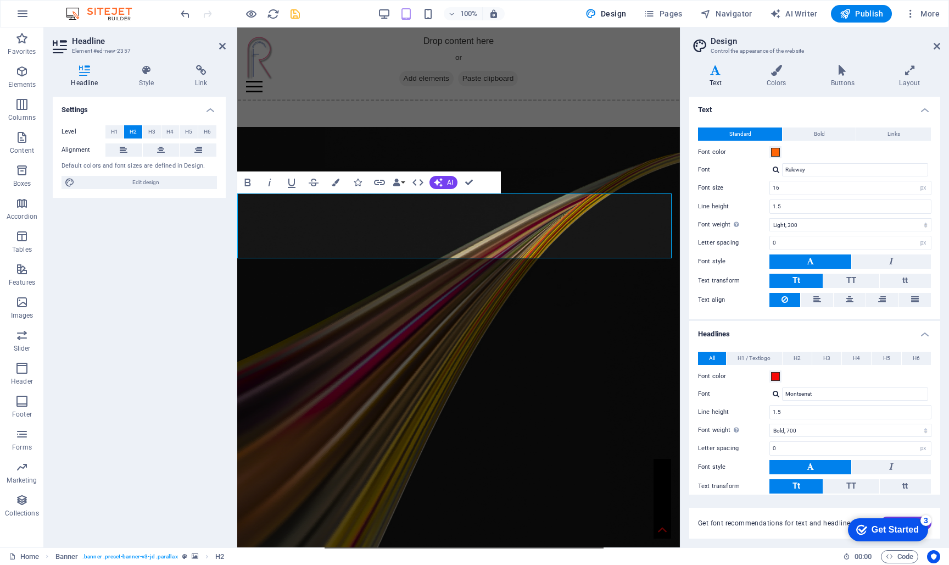
click at [636, 416] on figure at bounding box center [458, 387] width 443 height 520
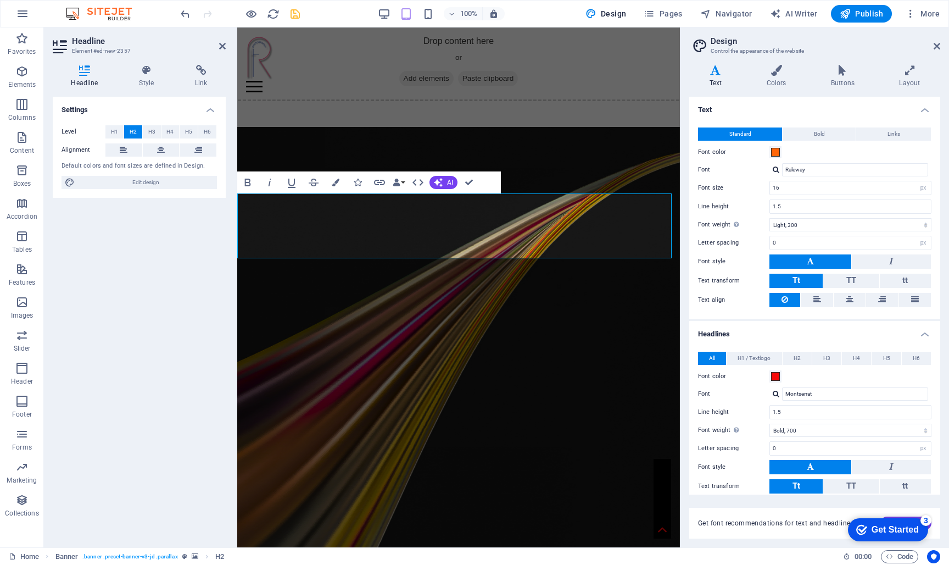
drag, startPoint x: 460, startPoint y: 241, endPoint x: 330, endPoint y: 240, distance: 129.7
click at [804, 278] on button "Tt" at bounding box center [796, 281] width 53 height 14
click at [903, 277] on span "tt" at bounding box center [905, 280] width 5 height 10
click at [852, 298] on button at bounding box center [850, 300] width 32 height 14
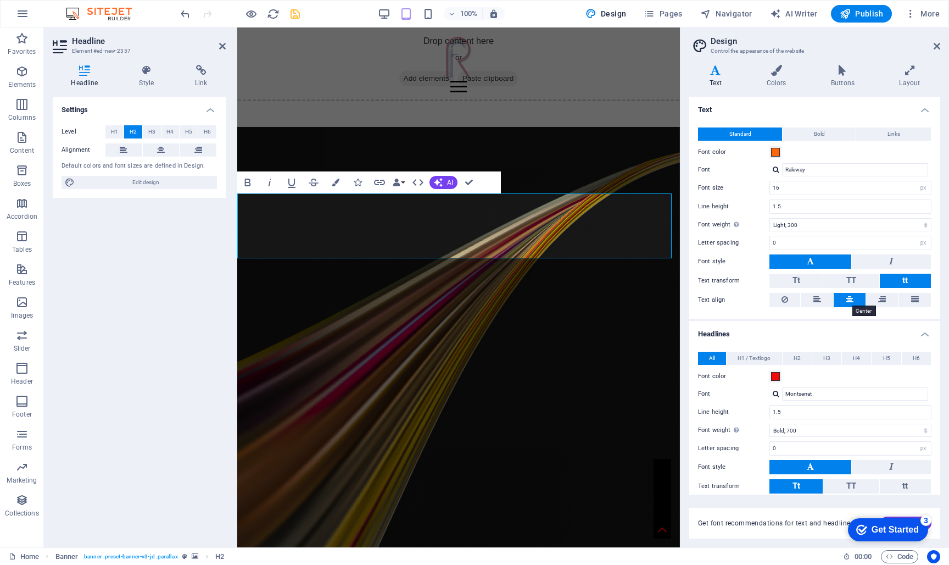
click at [846, 296] on icon at bounding box center [850, 299] width 8 height 13
click at [847, 296] on icon at bounding box center [850, 299] width 8 height 13
click at [468, 391] on figure at bounding box center [458, 387] width 443 height 520
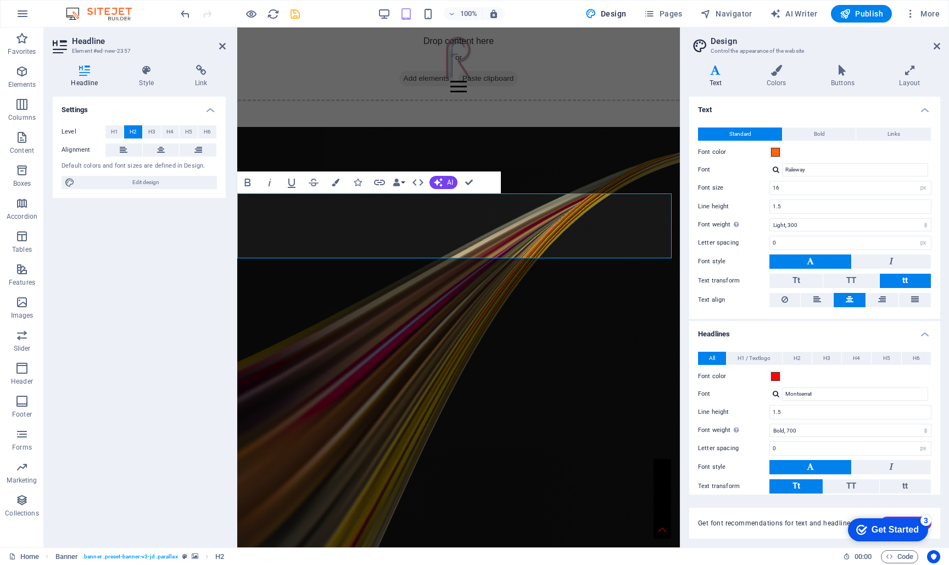
click at [910, 278] on button "tt" at bounding box center [905, 281] width 51 height 14
click at [898, 483] on button "tt" at bounding box center [905, 486] width 51 height 14
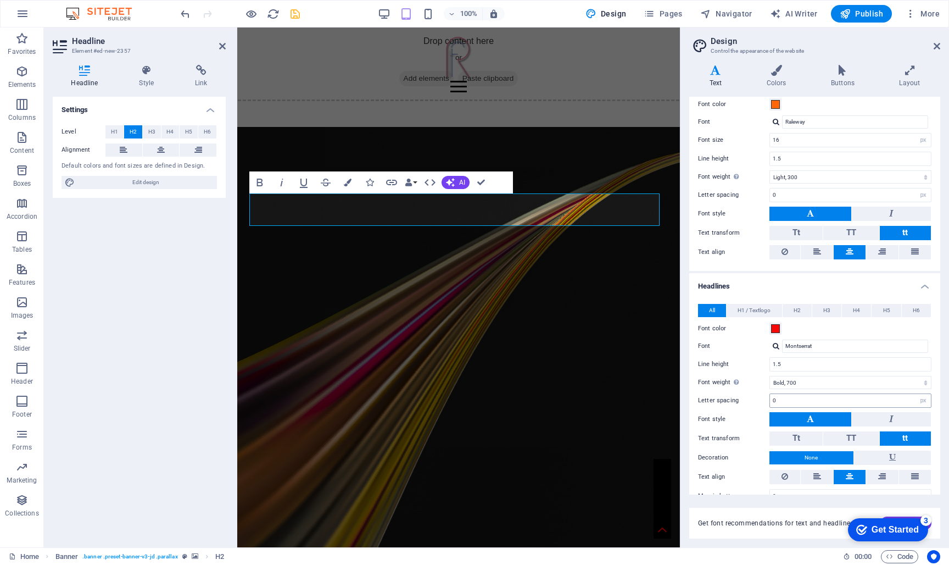
scroll to position [49, 0]
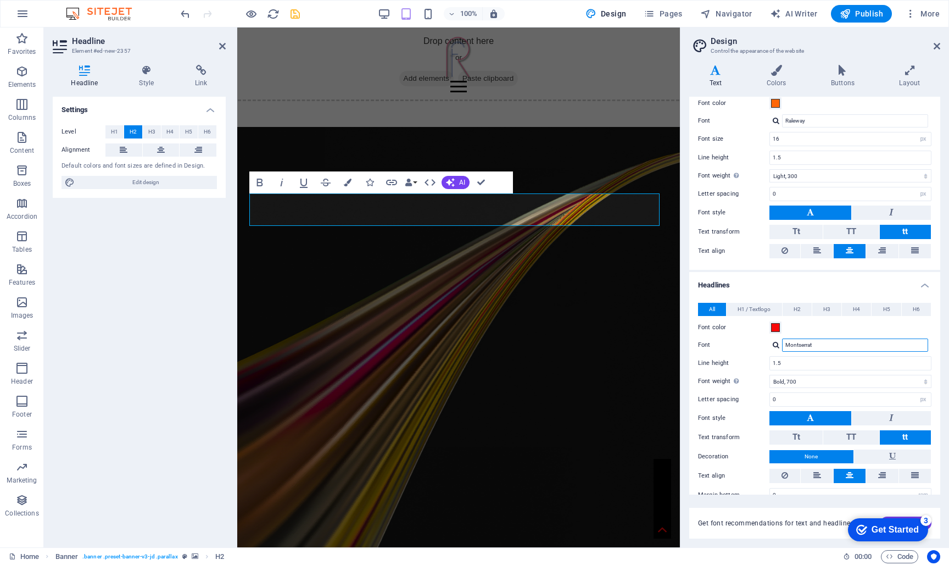
click at [849, 344] on input "Montserrat" at bounding box center [855, 344] width 146 height 13
click at [911, 346] on input "Montserrat" at bounding box center [855, 344] width 146 height 13
click at [775, 343] on div at bounding box center [776, 344] width 7 height 7
click at [814, 376] on div "Raleway" at bounding box center [857, 374] width 145 height 12
type input "Raleway"
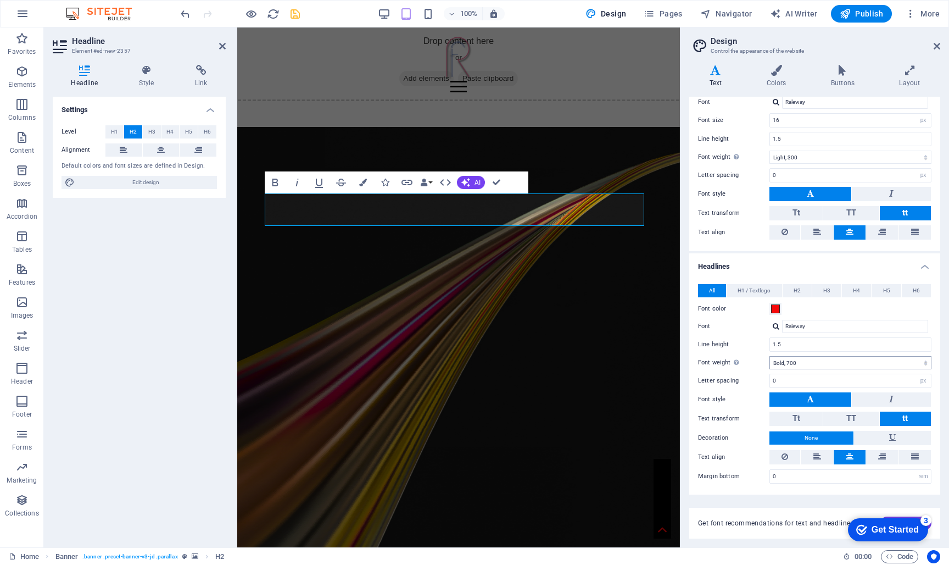
scroll to position [67, 0]
click at [887, 402] on button at bounding box center [891, 400] width 79 height 14
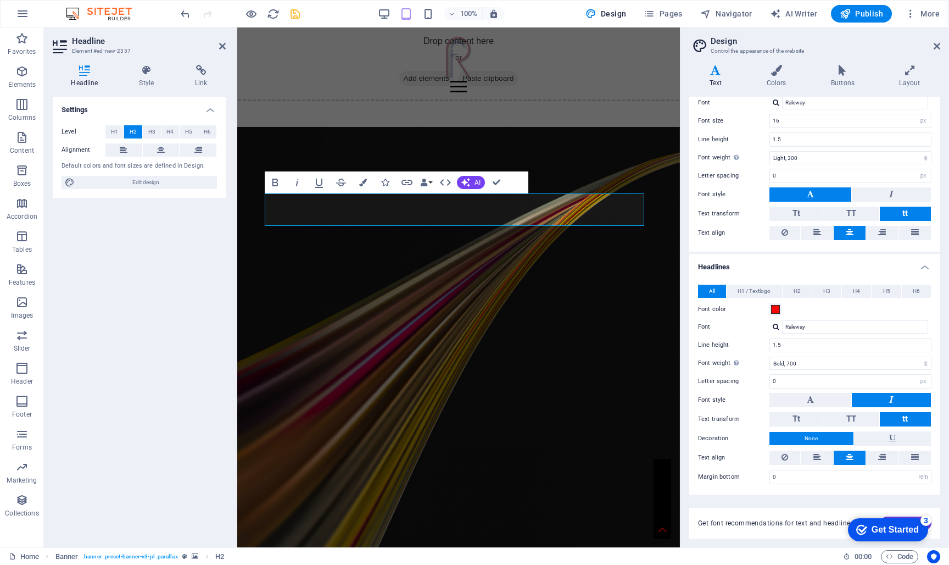
click at [546, 418] on figure at bounding box center [458, 387] width 443 height 520
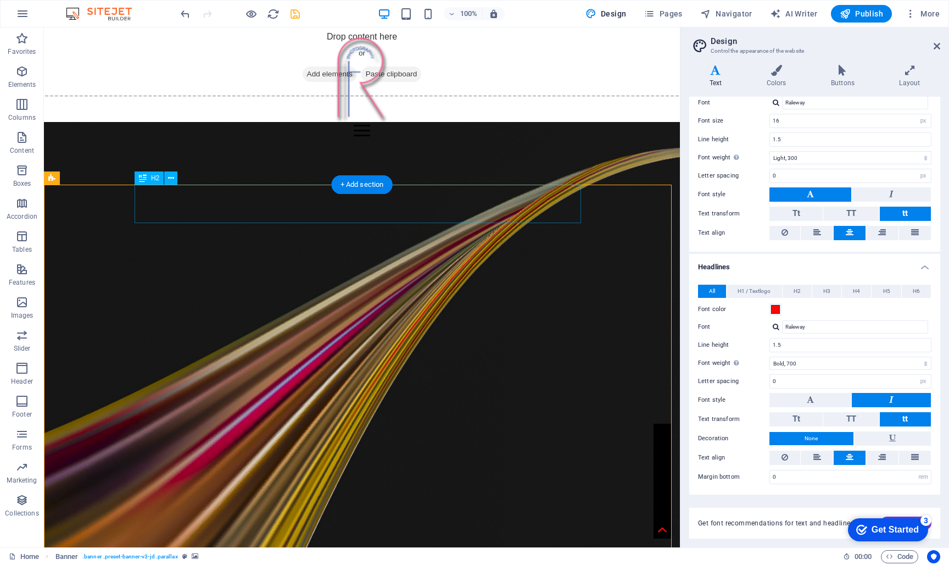
drag, startPoint x: 327, startPoint y: 209, endPoint x: 326, endPoint y: 221, distance: 12.7
click at [152, 180] on span "H2" at bounding box center [155, 178] width 8 height 7
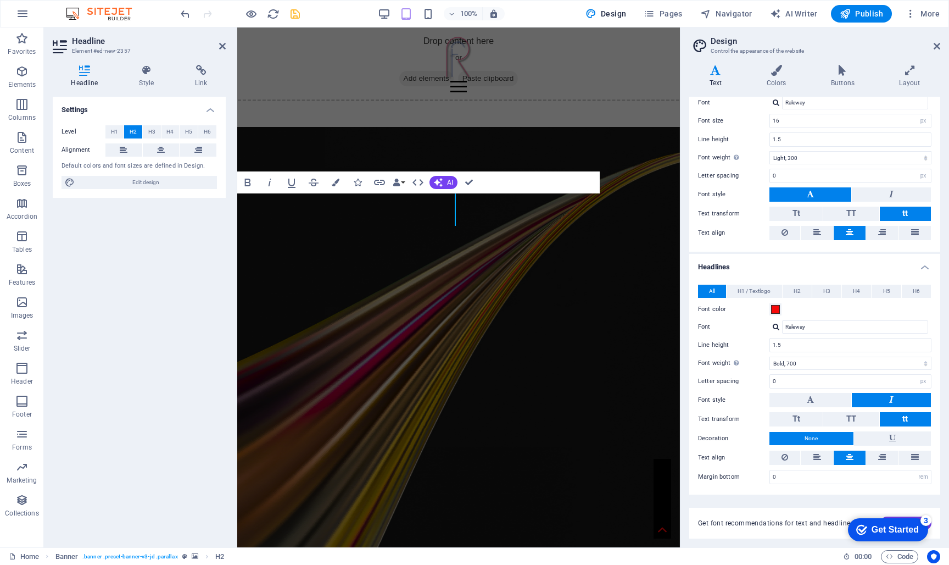
click at [269, 232] on figure at bounding box center [458, 387] width 443 height 520
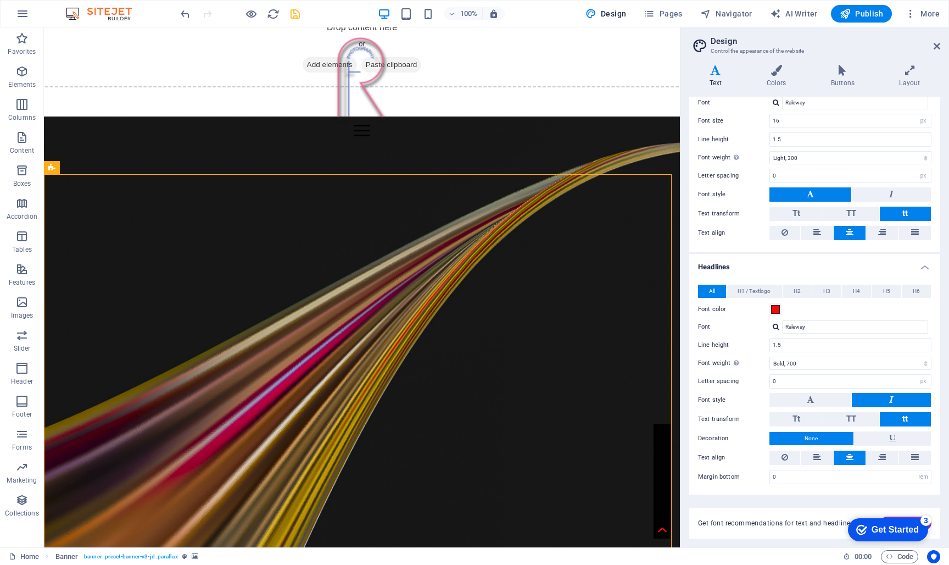
scroll to position [9, 0]
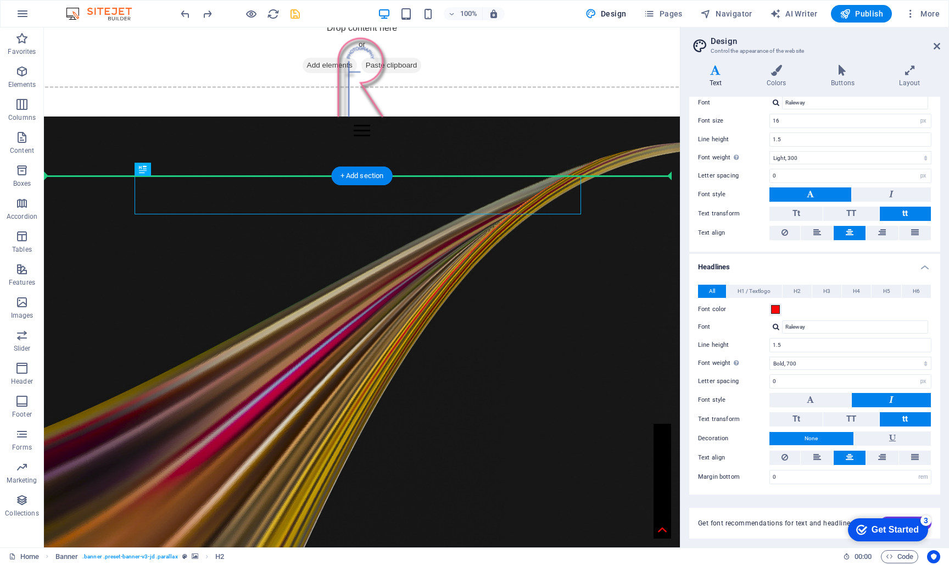
drag, startPoint x: 389, startPoint y: 194, endPoint x: 392, endPoint y: 231, distance: 36.3
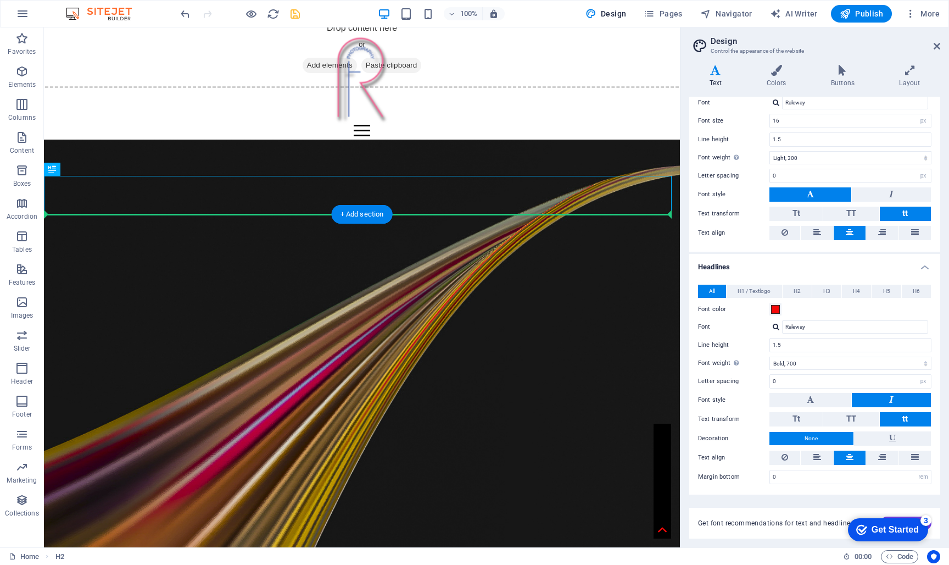
drag, startPoint x: 292, startPoint y: 196, endPoint x: 299, endPoint y: 226, distance: 30.5
drag, startPoint x: 325, startPoint y: 252, endPoint x: 331, endPoint y: 236, distance: 16.5
click at [326, 238] on figure at bounding box center [362, 400] width 636 height 520
drag, startPoint x: 353, startPoint y: 194, endPoint x: 381, endPoint y: 231, distance: 45.8
click at [358, 208] on div "[PERSON_NAME] PHOTOGRAPHY" at bounding box center [362, 195] width 636 height 38
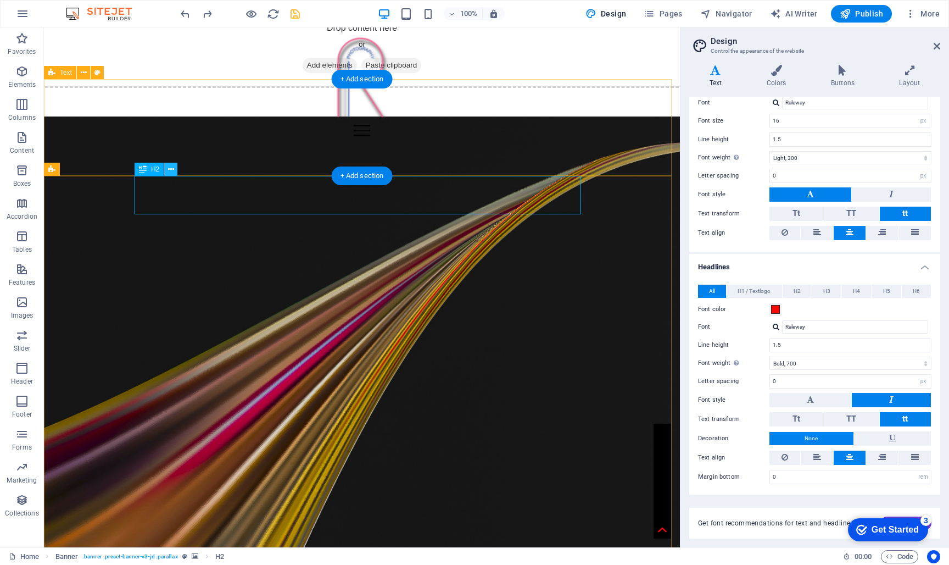
click at [170, 173] on icon at bounding box center [171, 170] width 6 height 12
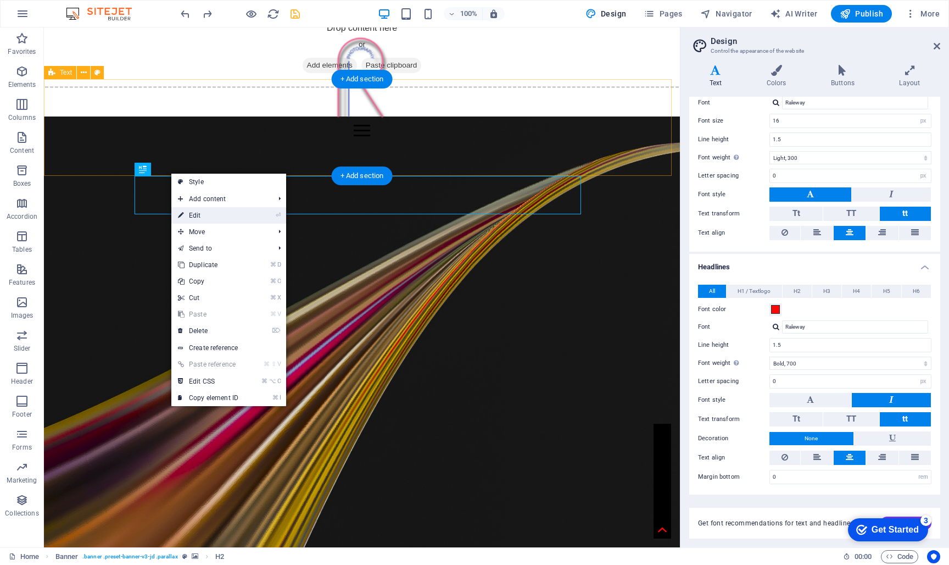
click at [204, 214] on link "⏎ Edit" at bounding box center [208, 215] width 74 height 16
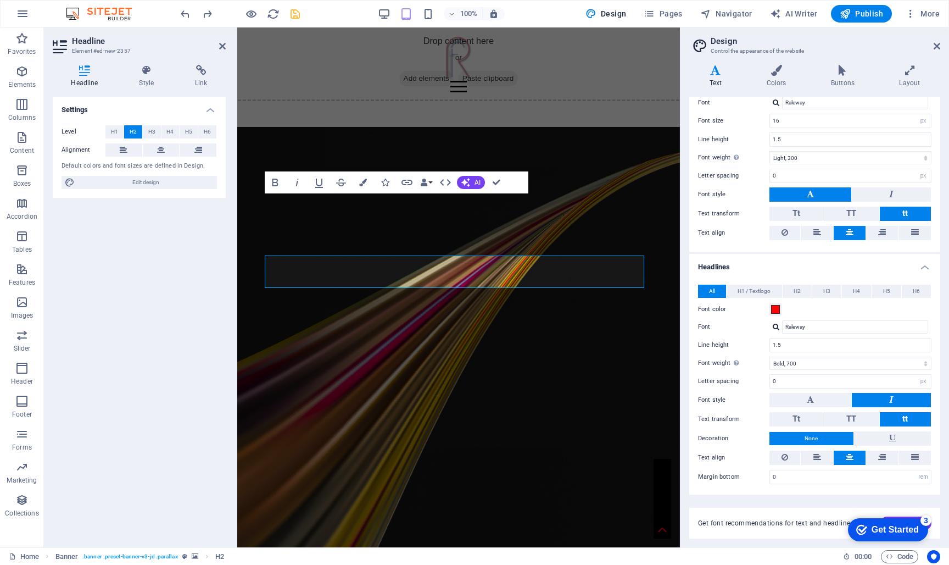
scroll to position [0, 0]
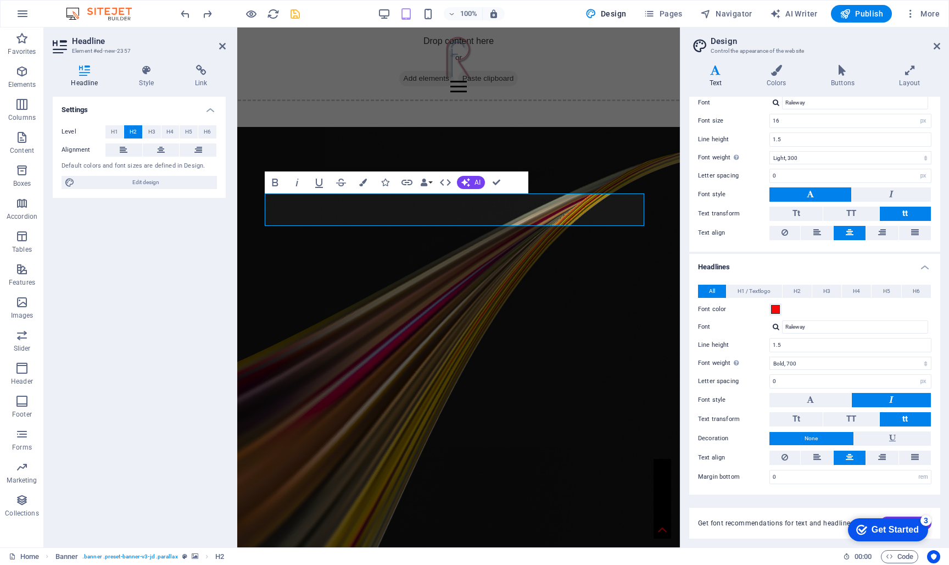
click at [441, 277] on figure at bounding box center [458, 387] width 443 height 520
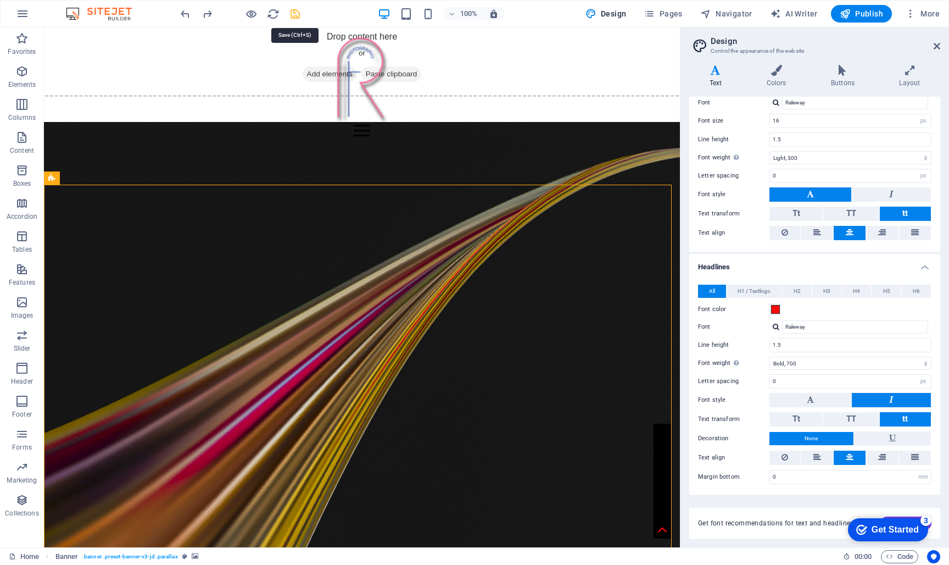
click at [297, 12] on icon "save" at bounding box center [295, 14] width 13 height 13
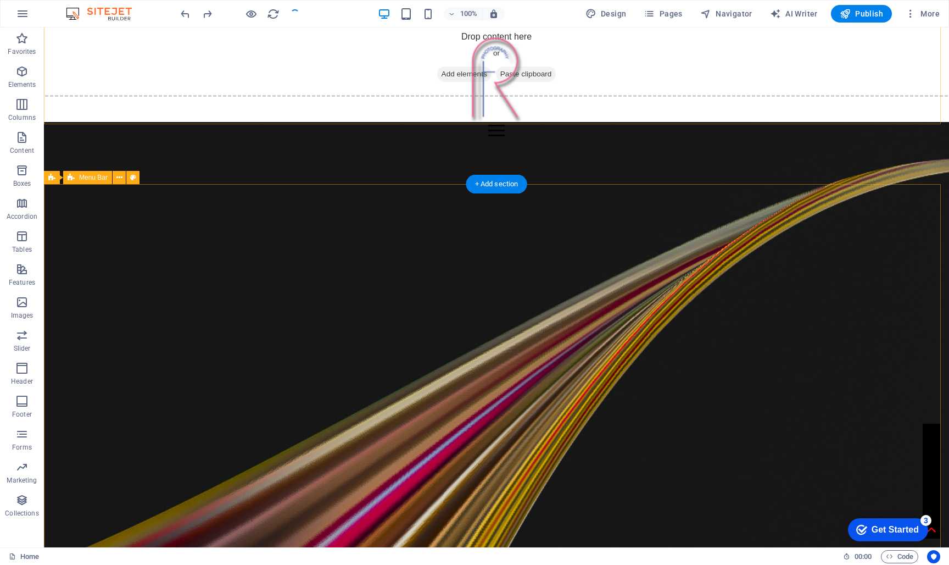
scroll to position [2, 0]
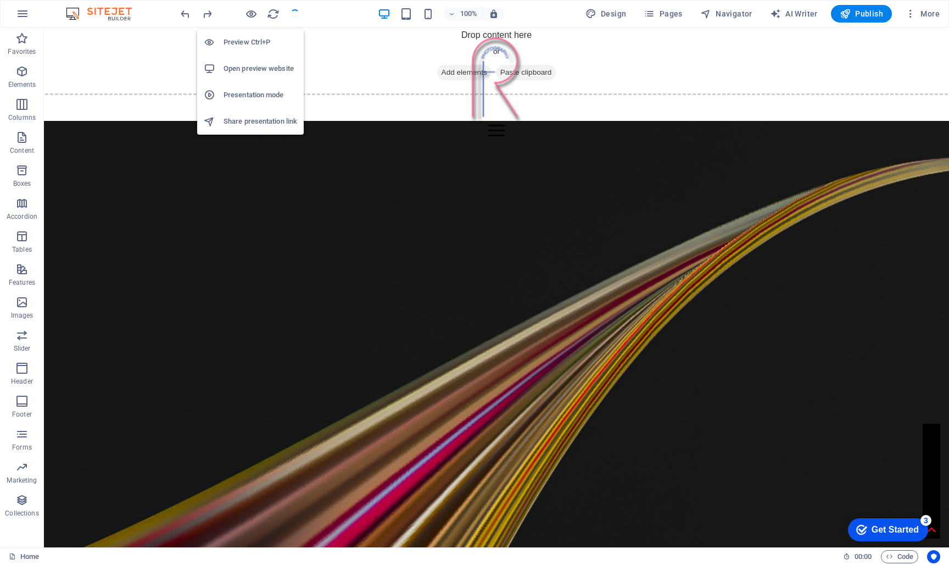
drag, startPoint x: 247, startPoint y: 70, endPoint x: 247, endPoint y: 55, distance: 15.4
click at [247, 70] on h6 "Open preview website" at bounding box center [261, 68] width 74 height 13
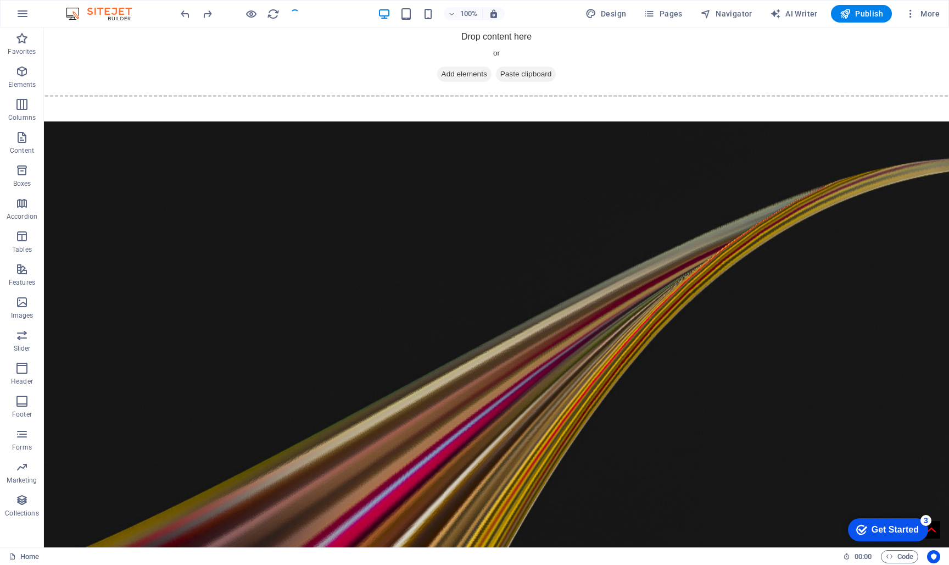
scroll to position [0, 0]
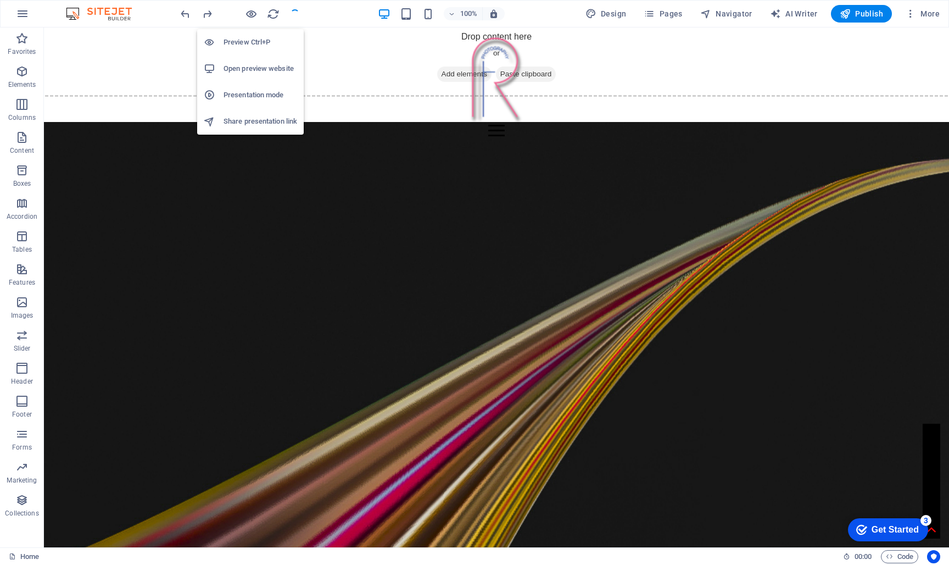
click at [248, 71] on h6 "Open preview website" at bounding box center [261, 68] width 74 height 13
click at [252, 12] on icon "button" at bounding box center [251, 14] width 13 height 13
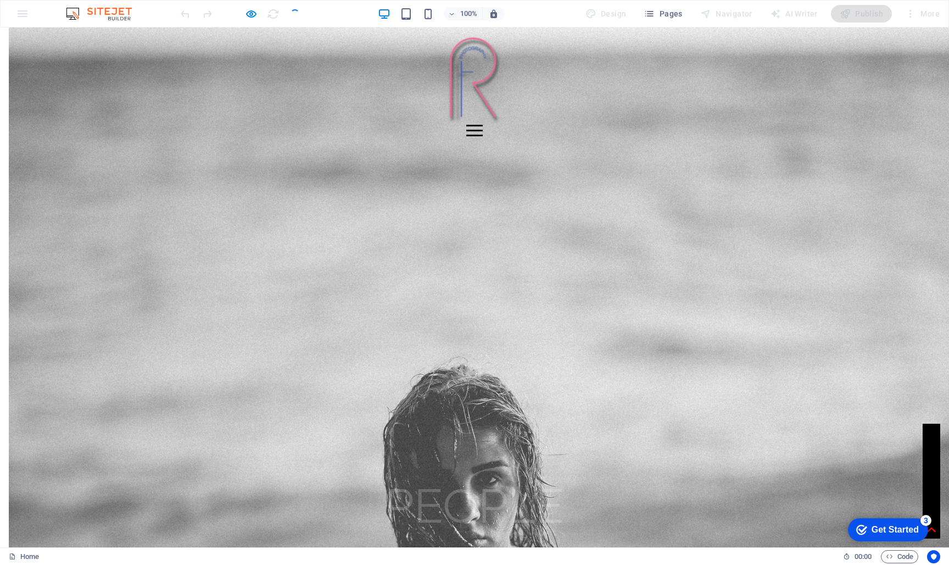
scroll to position [1219, 0]
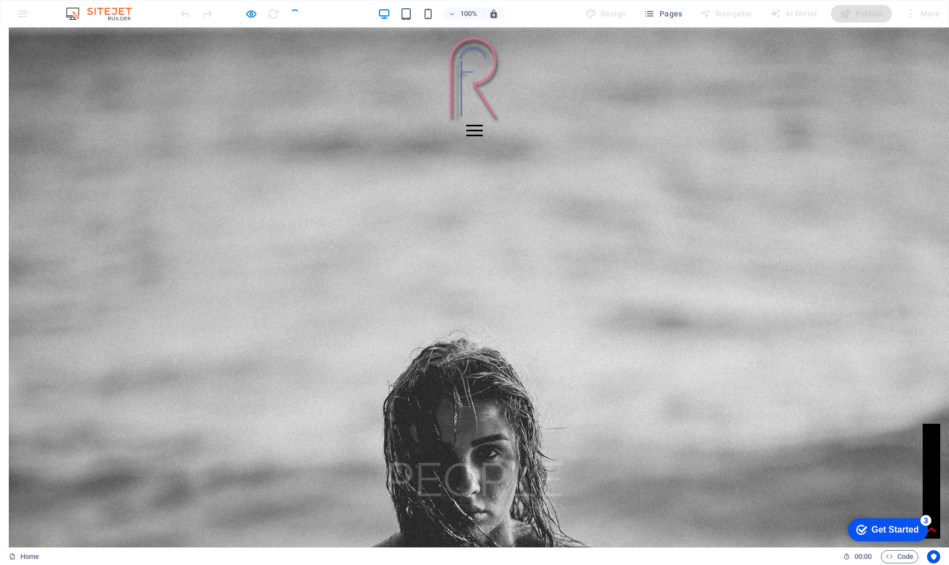
click at [299, 12] on div at bounding box center [240, 14] width 123 height 18
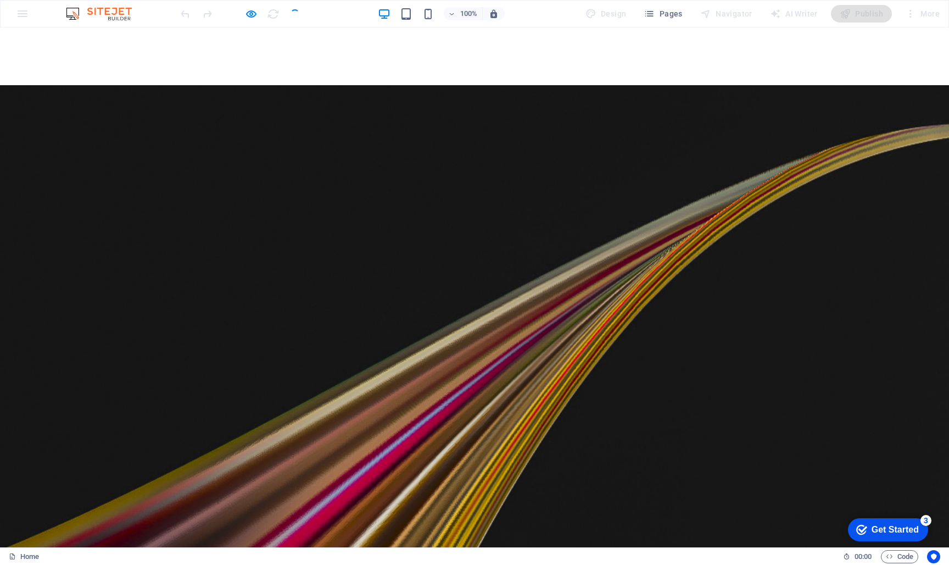
scroll to position [0, 0]
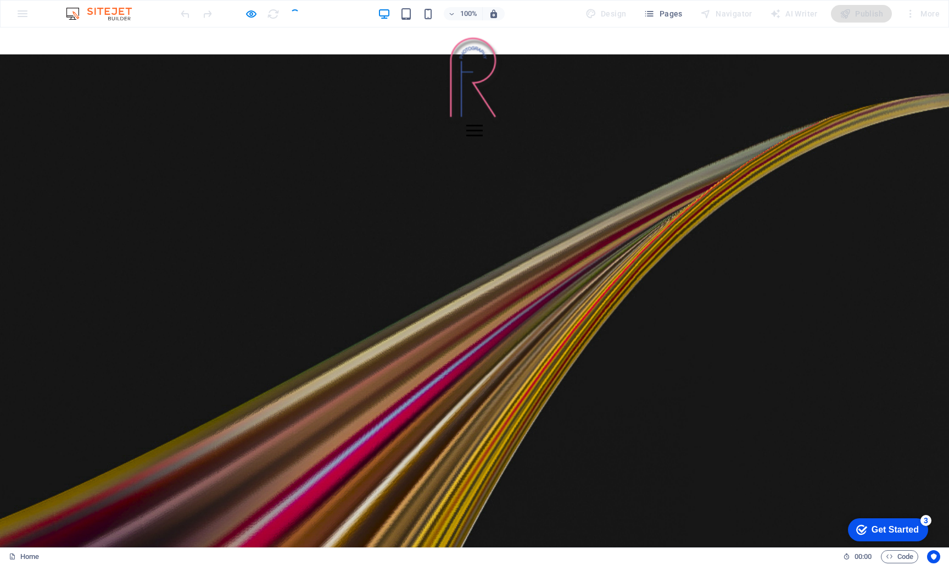
click at [501, 94] on div "Home Work About Pricing News Contact" at bounding box center [474, 81] width 949 height 109
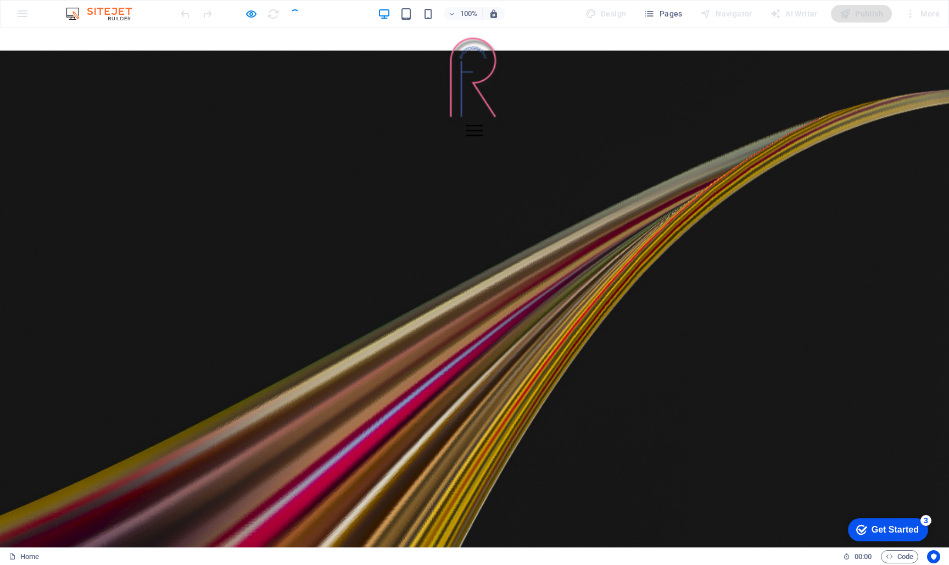
scroll to position [59, 0]
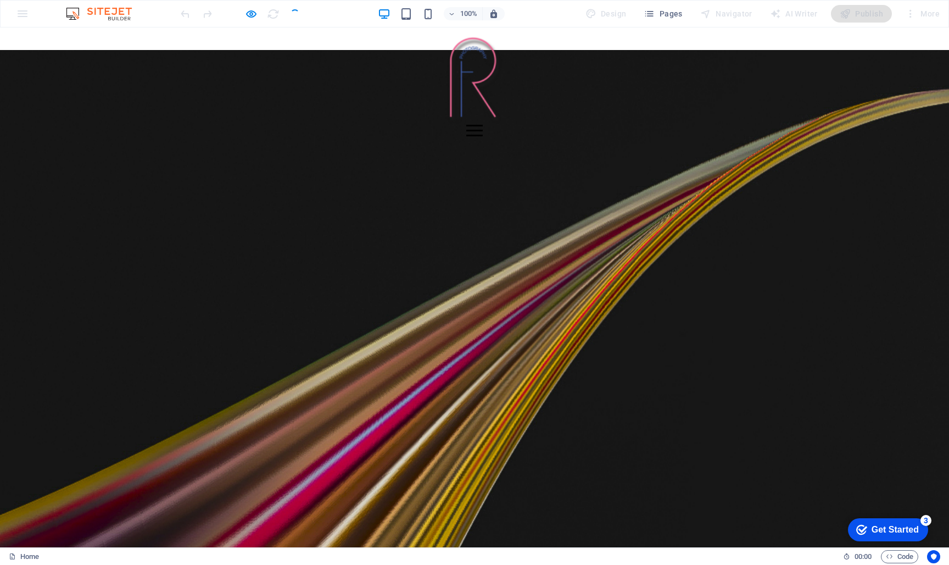
click at [236, 125] on div at bounding box center [475, 131] width 914 height 12
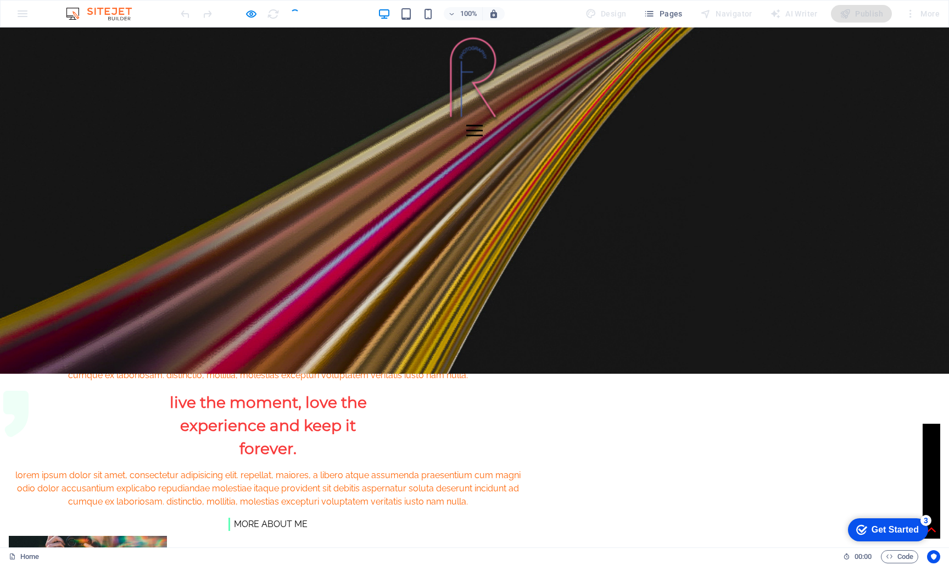
scroll to position [393, 0]
